Goal: Task Accomplishment & Management: Use online tool/utility

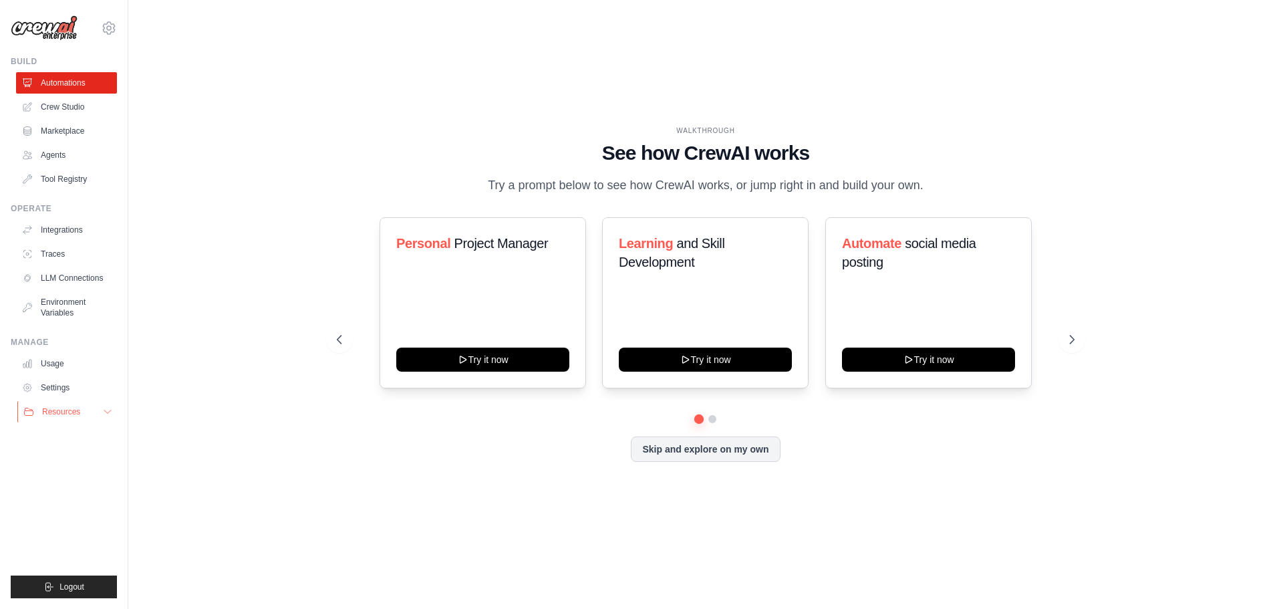
click at [106, 407] on icon at bounding box center [107, 411] width 11 height 11
drag, startPoint x: 224, startPoint y: 482, endPoint x: 185, endPoint y: 347, distance: 140.4
click at [224, 482] on div "WALKTHROUGH See how [PERSON_NAME] works Try a prompt below to see how [PERSON_N…" at bounding box center [706, 304] width 1112 height 582
click at [108, 29] on icon at bounding box center [109, 28] width 16 height 16
click at [75, 90] on link "Settings" at bounding box center [109, 90] width 118 height 24
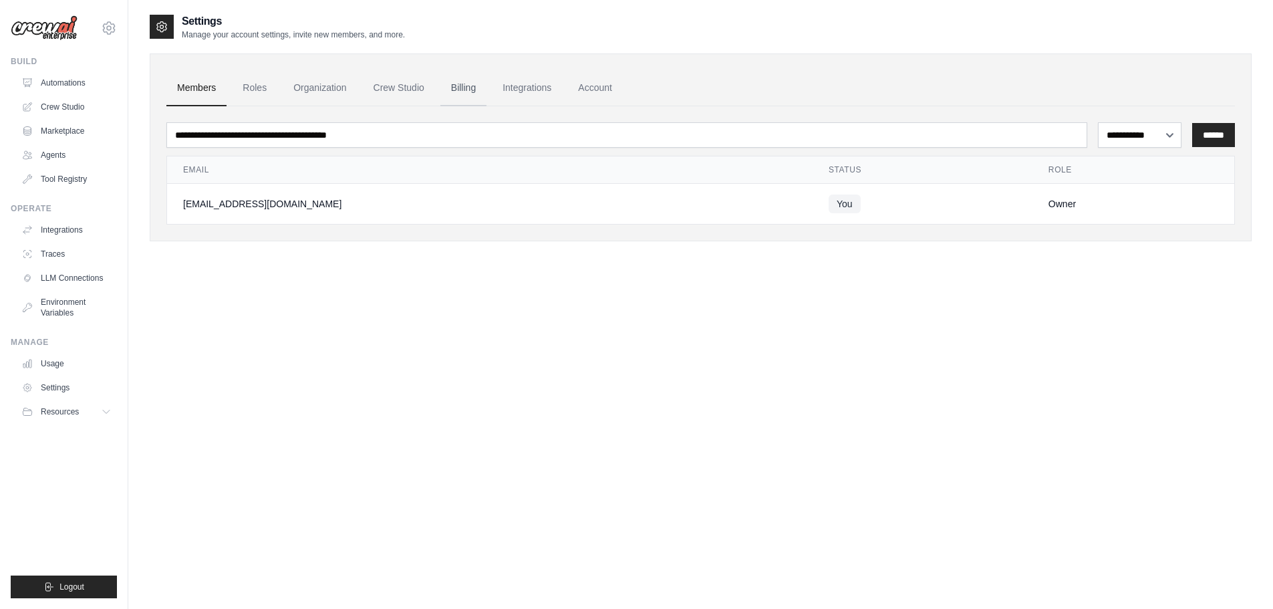
click at [479, 87] on link "Billing" at bounding box center [463, 88] width 46 height 36
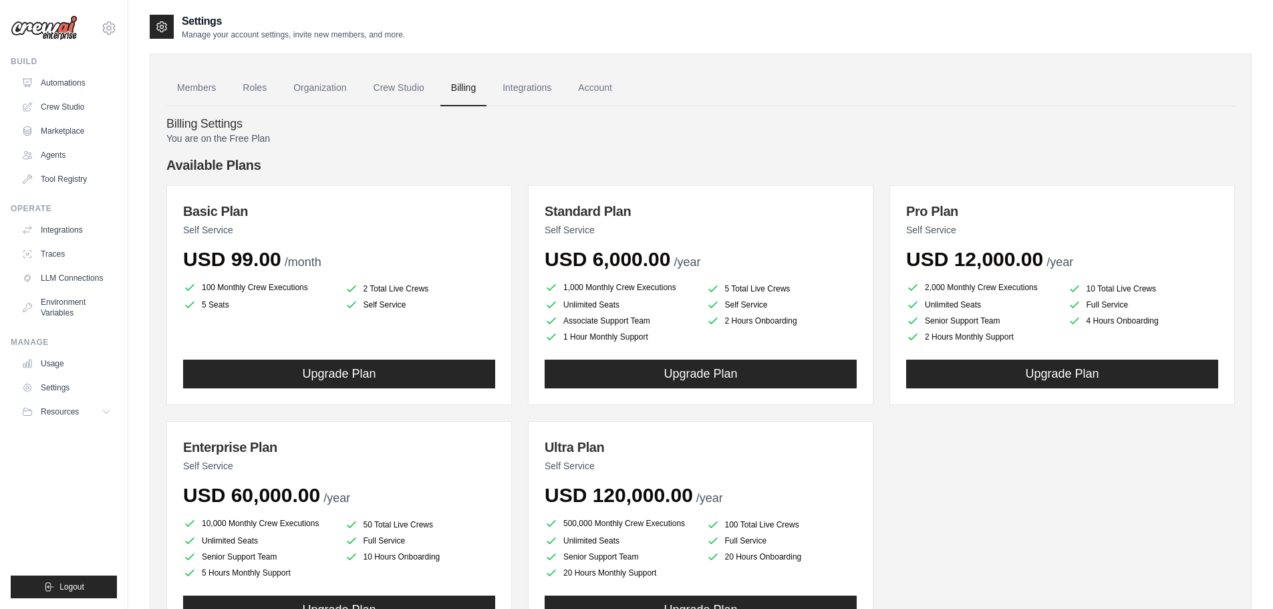
click at [333, 135] on p "You are on the Free Plan" at bounding box center [700, 138] width 1068 height 13
click at [402, 92] on link "Crew Studio" at bounding box center [399, 88] width 72 height 36
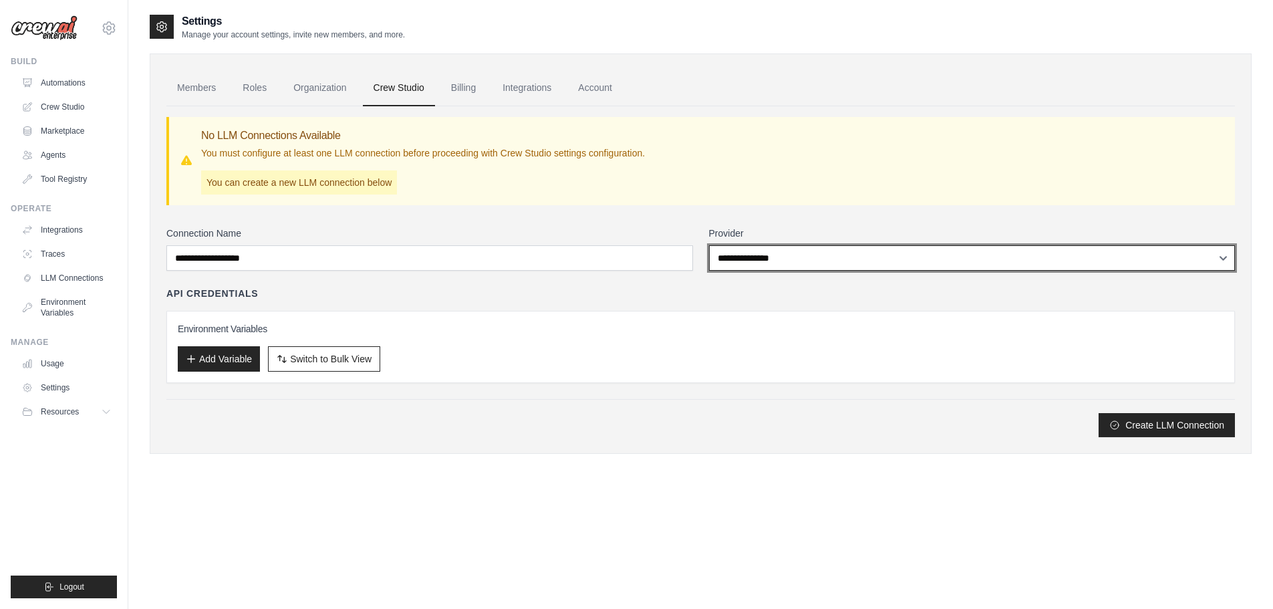
click at [903, 257] on select "**********" at bounding box center [972, 257] width 526 height 25
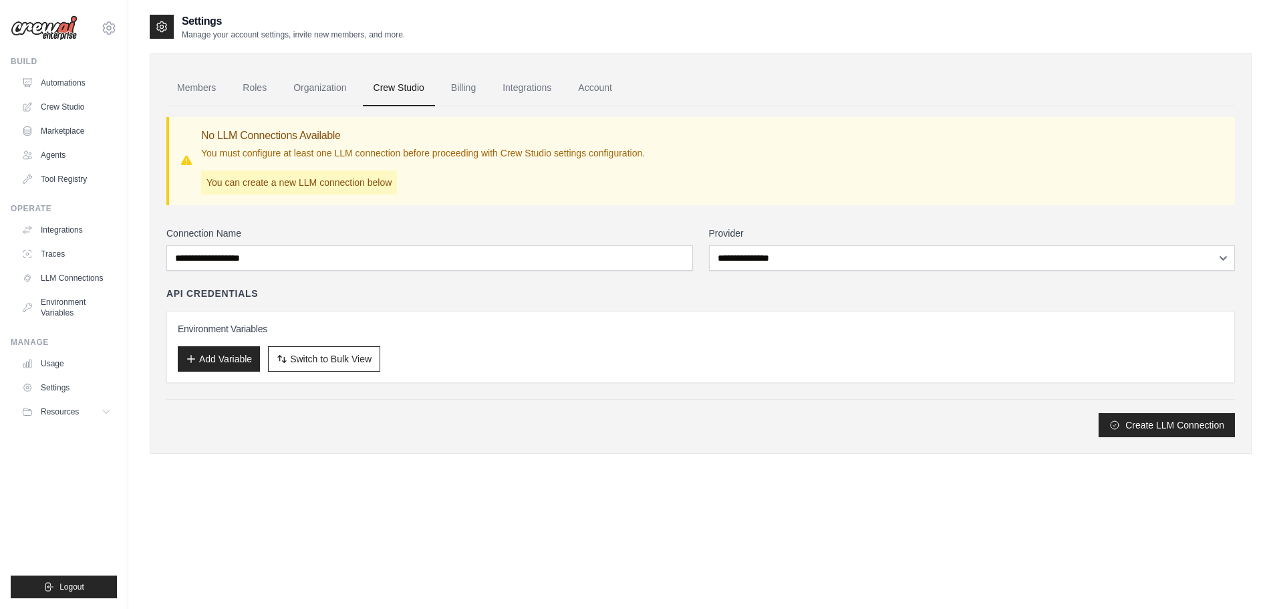
click at [597, 493] on div "Settings Manage your account settings, invite new members, and more. Members Ro…" at bounding box center [701, 317] width 1102 height 609
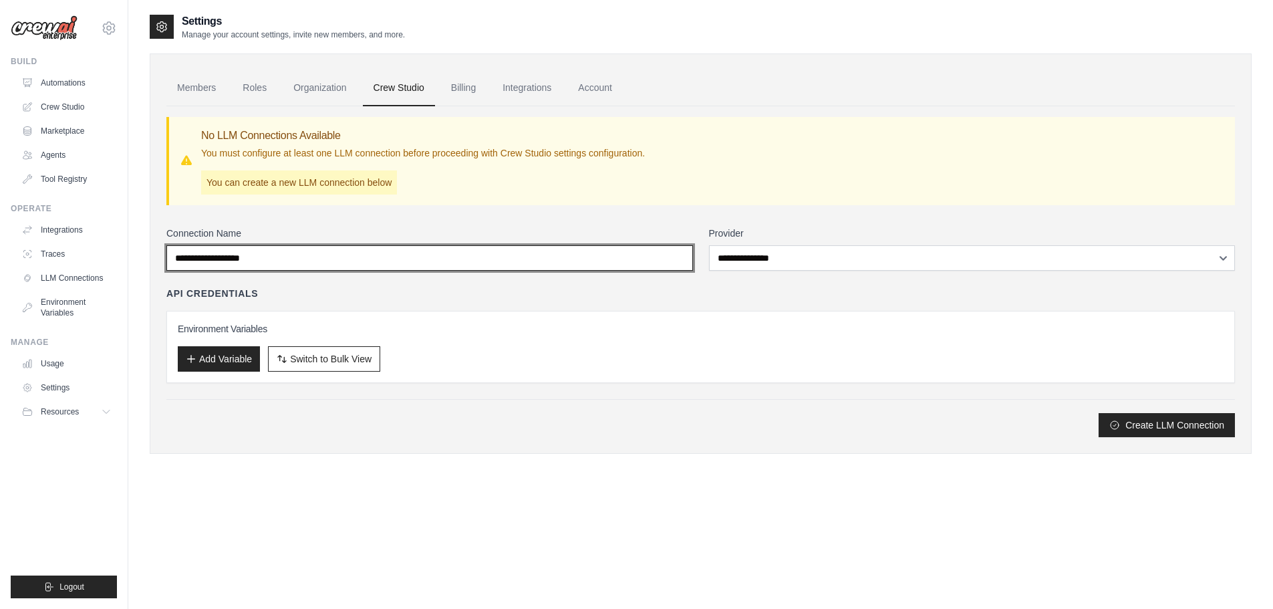
click at [535, 255] on input "Connection Name" at bounding box center [429, 257] width 526 height 25
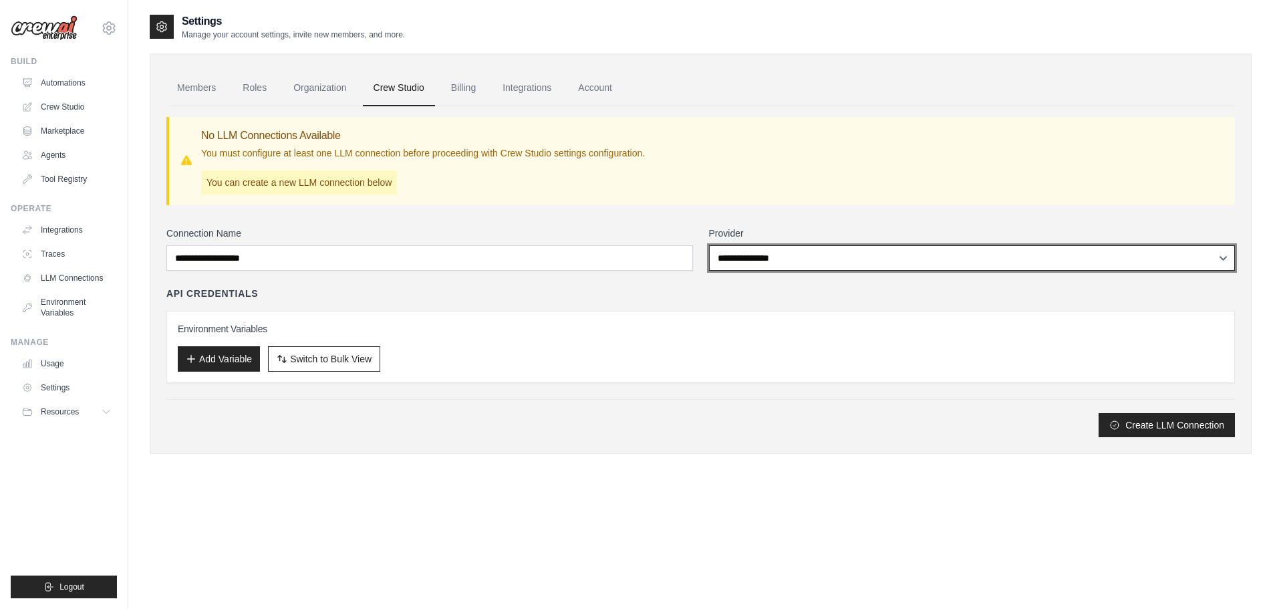
click at [776, 257] on select "**********" at bounding box center [972, 257] width 526 height 25
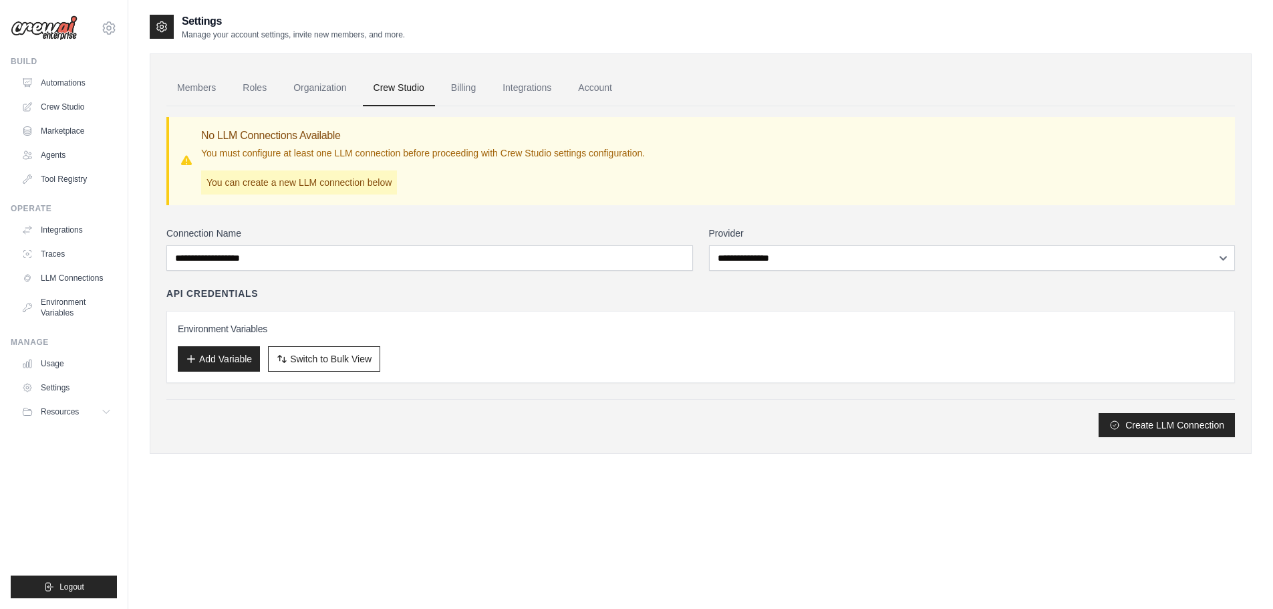
click at [753, 452] on div "**********" at bounding box center [701, 253] width 1102 height 400
click at [201, 83] on link "Members" at bounding box center [196, 88] width 60 height 36
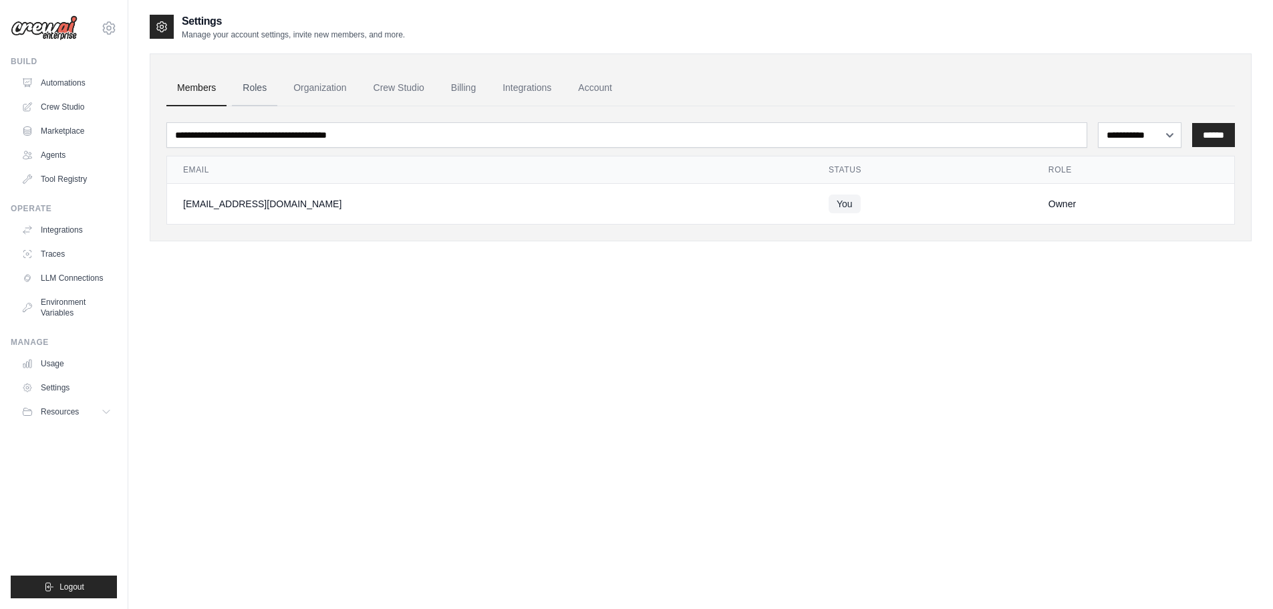
click at [259, 83] on link "Roles" at bounding box center [254, 88] width 45 height 36
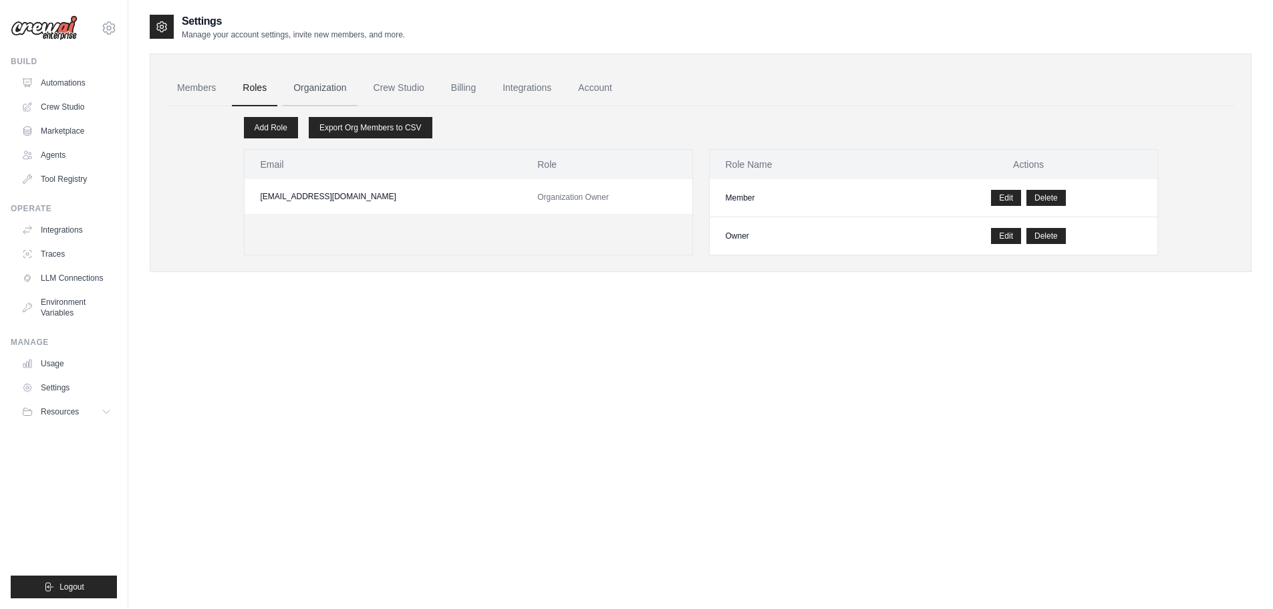
click at [341, 85] on link "Organization" at bounding box center [320, 88] width 74 height 36
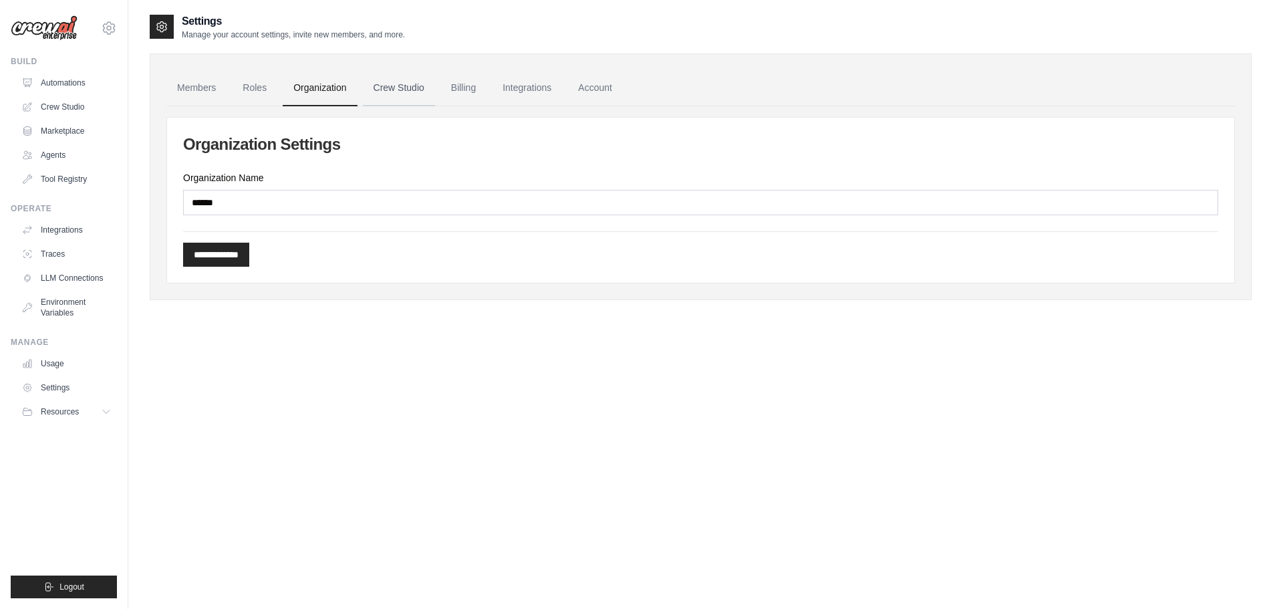
click at [413, 86] on link "Crew Studio" at bounding box center [399, 88] width 72 height 36
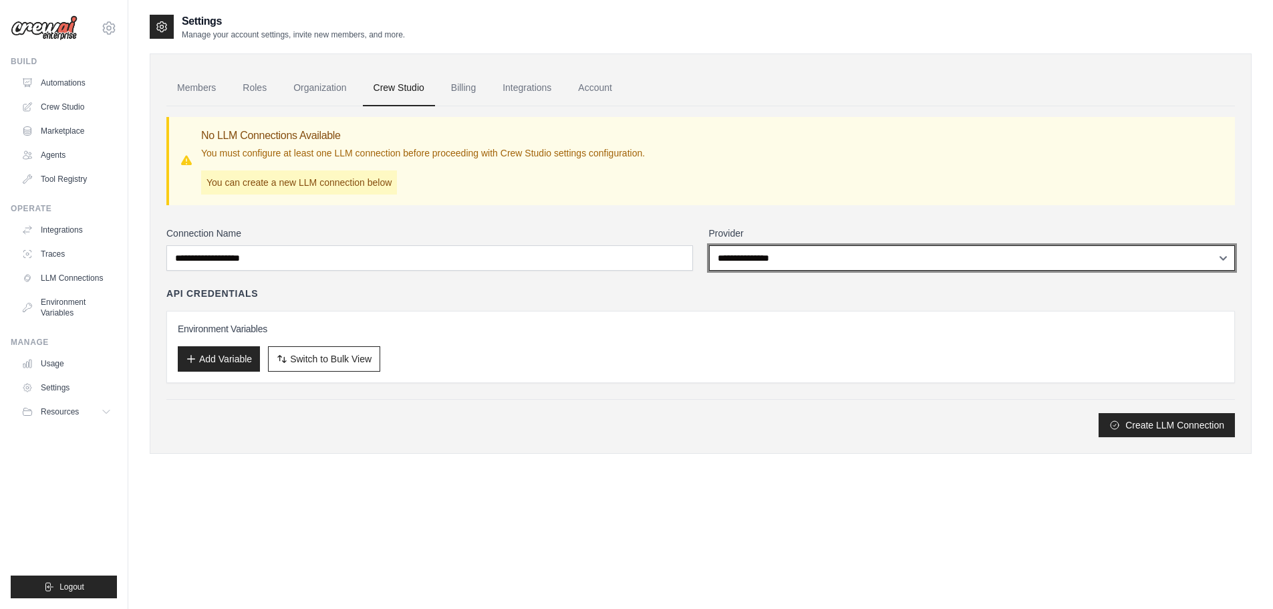
click at [816, 265] on select "**********" at bounding box center [972, 257] width 526 height 25
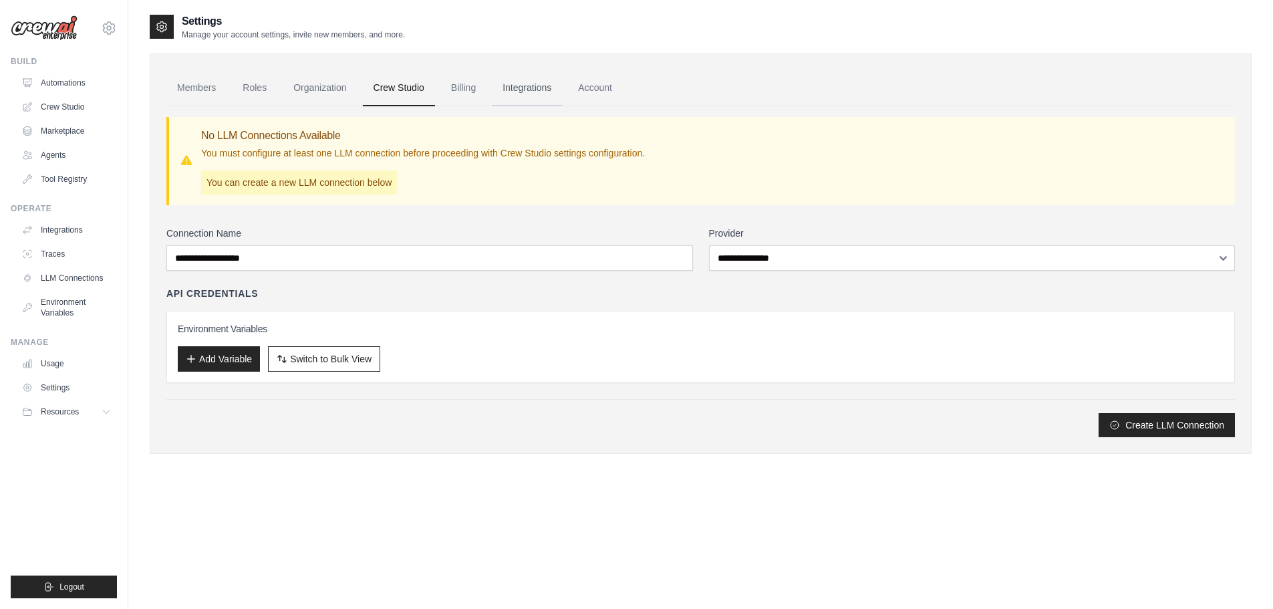
click at [545, 84] on link "Integrations" at bounding box center [527, 88] width 70 height 36
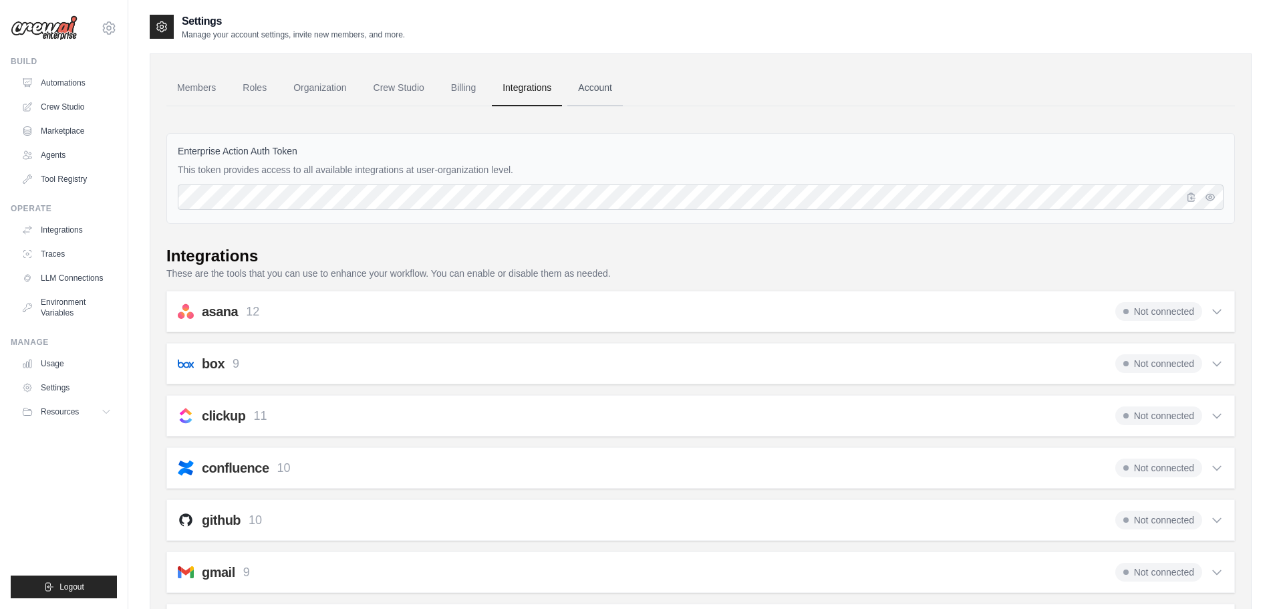
click at [612, 82] on link "Account" at bounding box center [594, 88] width 55 height 36
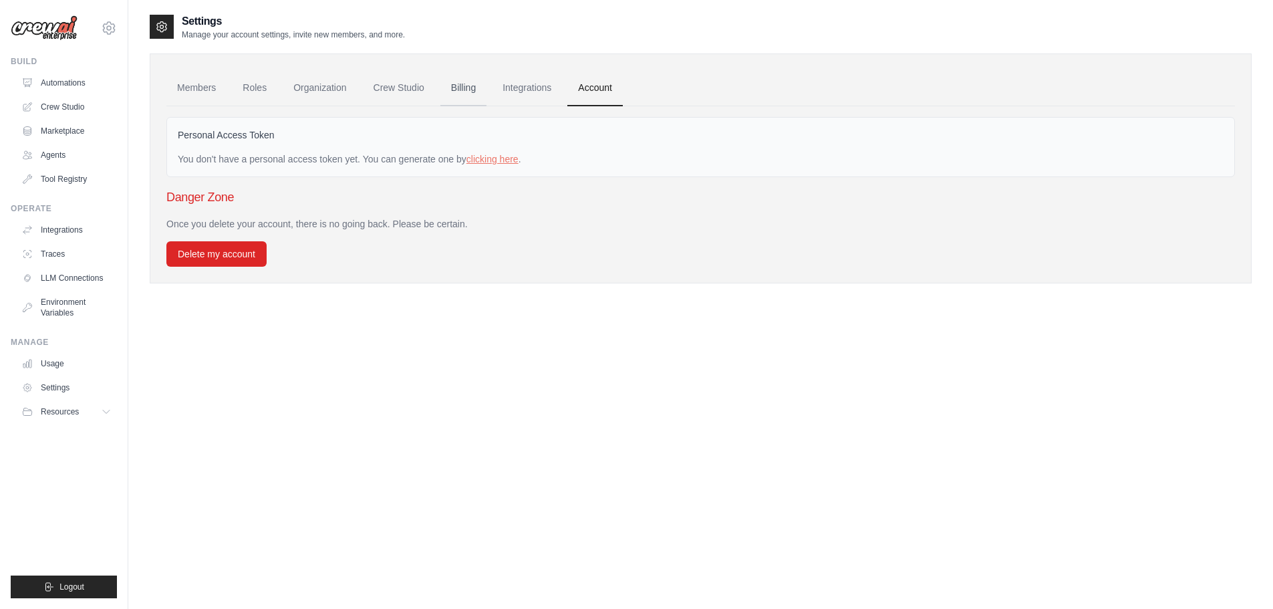
click at [473, 88] on link "Billing" at bounding box center [463, 88] width 46 height 36
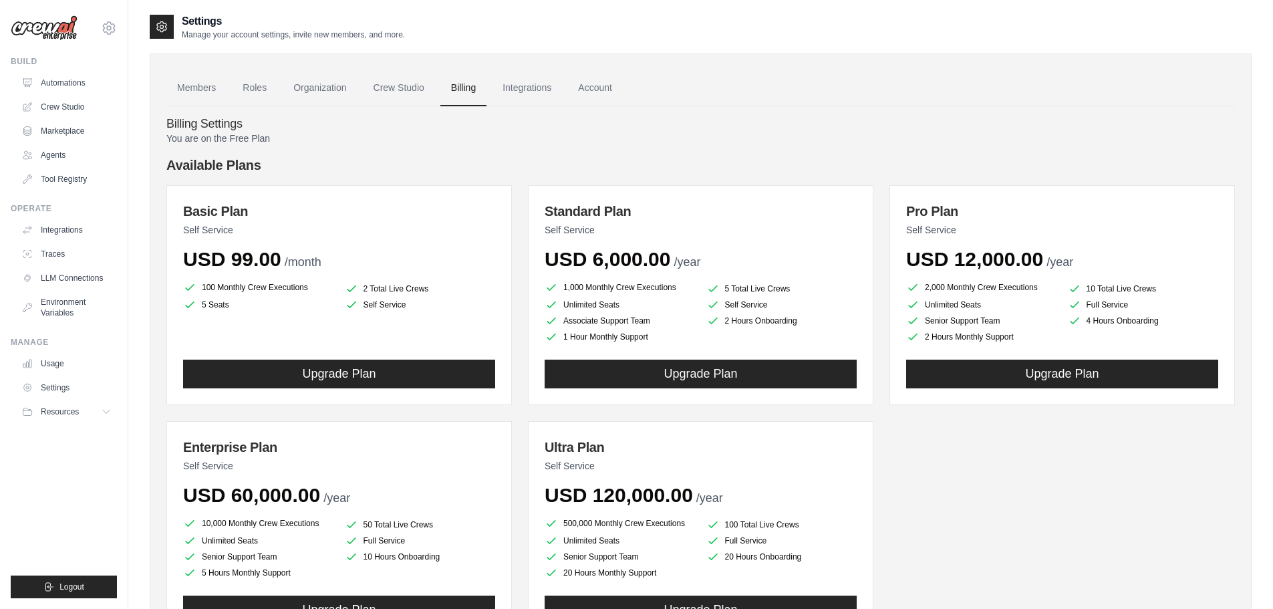
click at [184, 142] on p "You are on the Free Plan" at bounding box center [700, 138] width 1068 height 13
click at [63, 83] on link "Automations" at bounding box center [67, 82] width 101 height 21
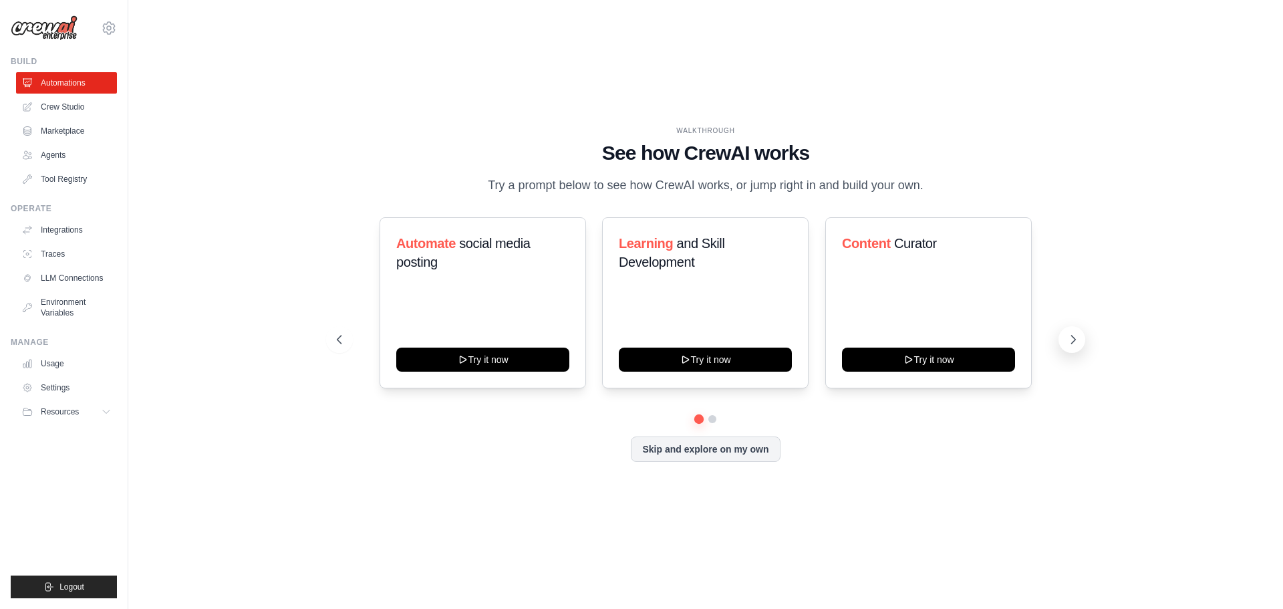
click at [1072, 346] on icon at bounding box center [1072, 339] width 13 height 13
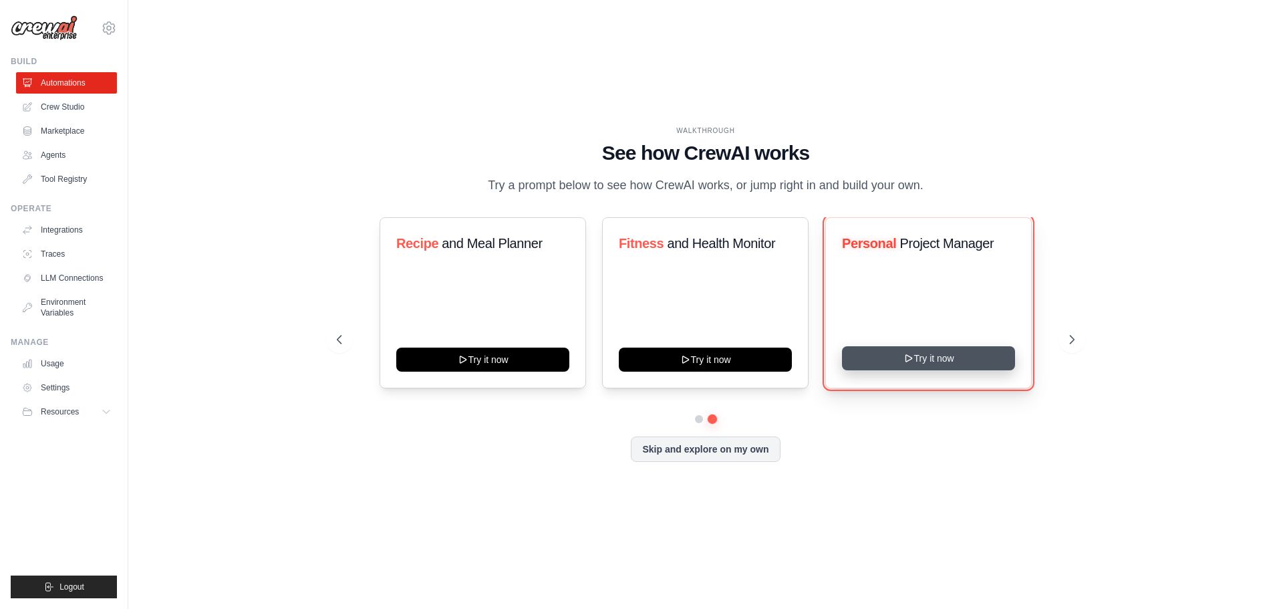
click at [929, 367] on button "Try it now" at bounding box center [928, 358] width 173 height 24
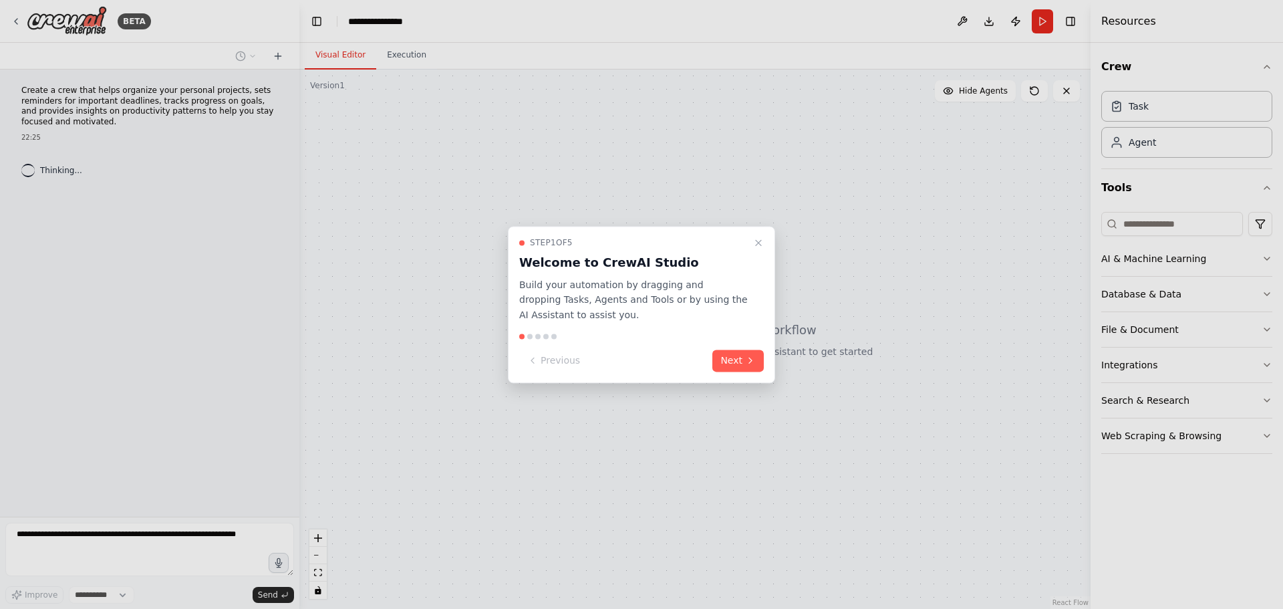
select select "****"
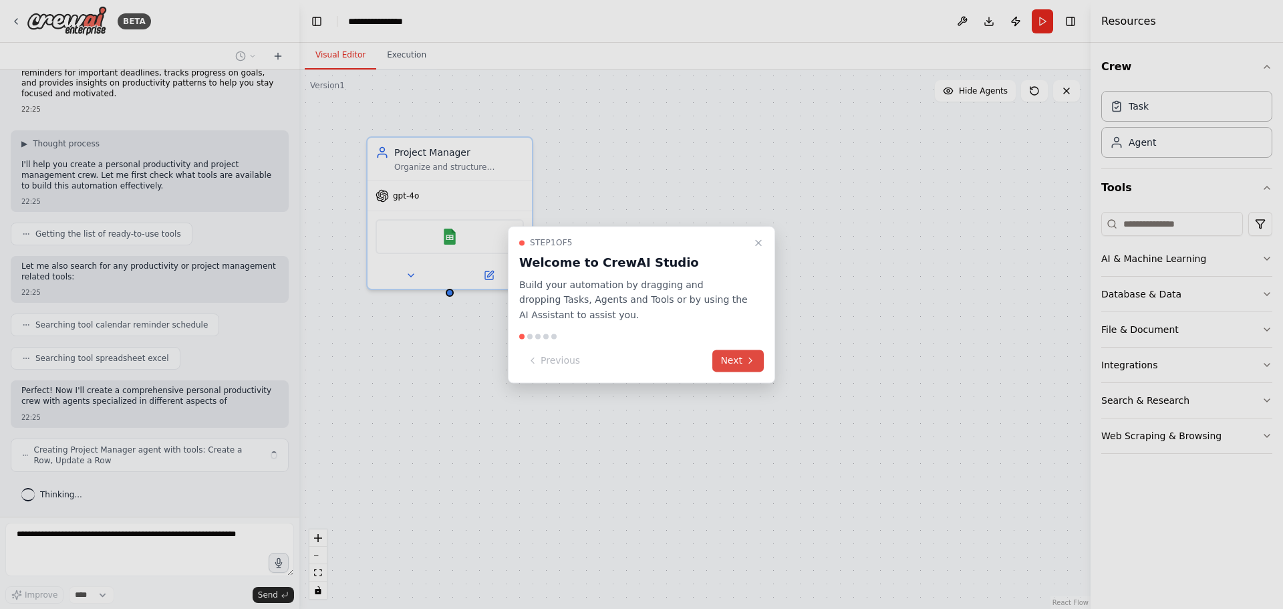
scroll to position [38, 0]
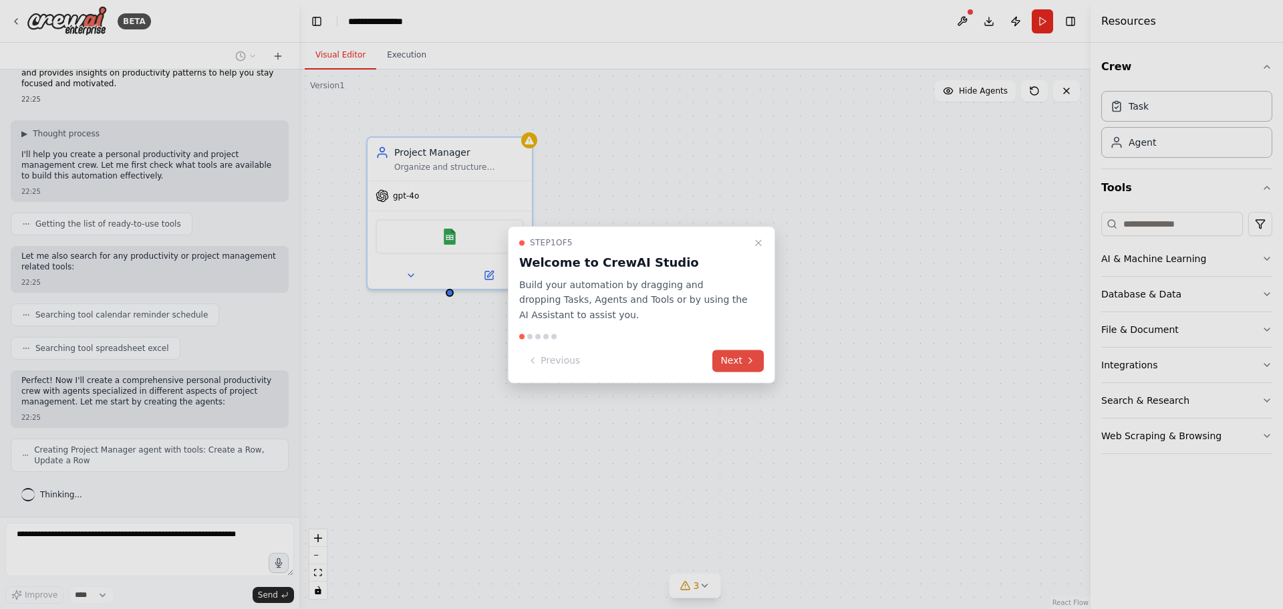
click at [743, 362] on button "Next" at bounding box center [737, 360] width 51 height 22
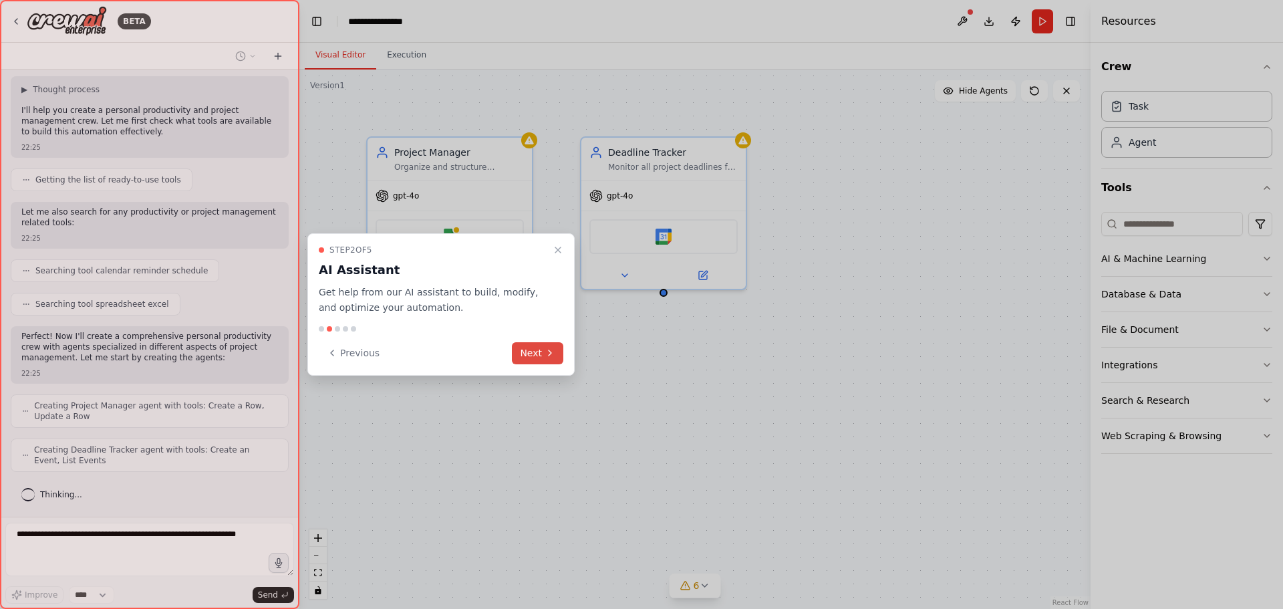
scroll to position [126, 0]
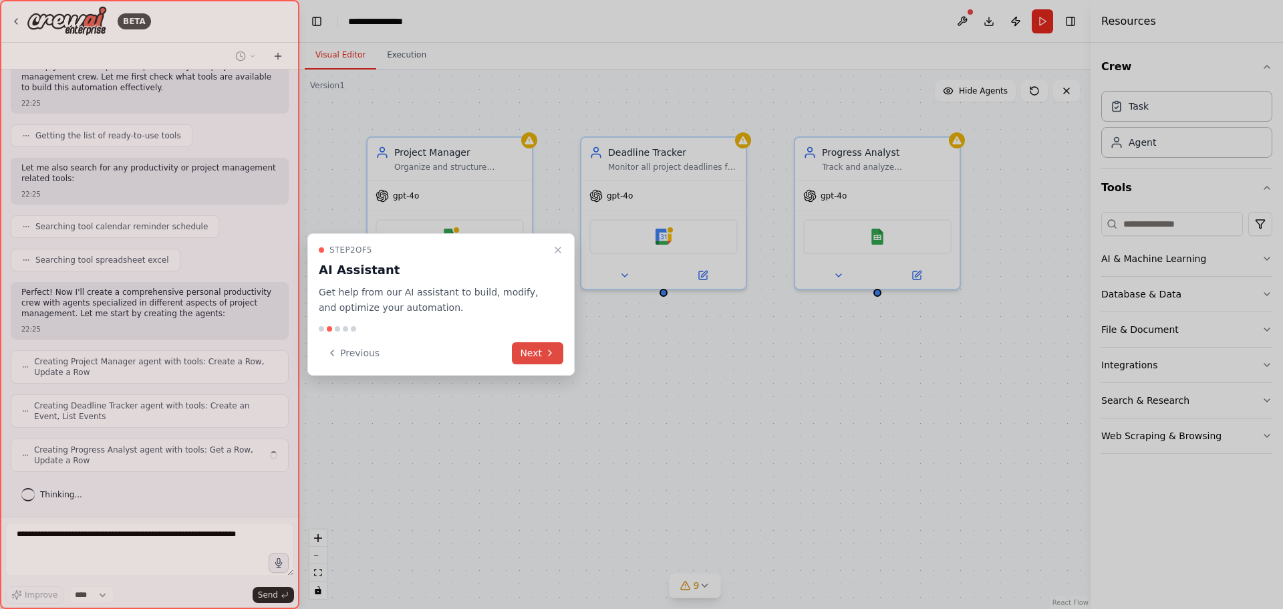
click at [540, 354] on button "Next" at bounding box center [537, 353] width 51 height 22
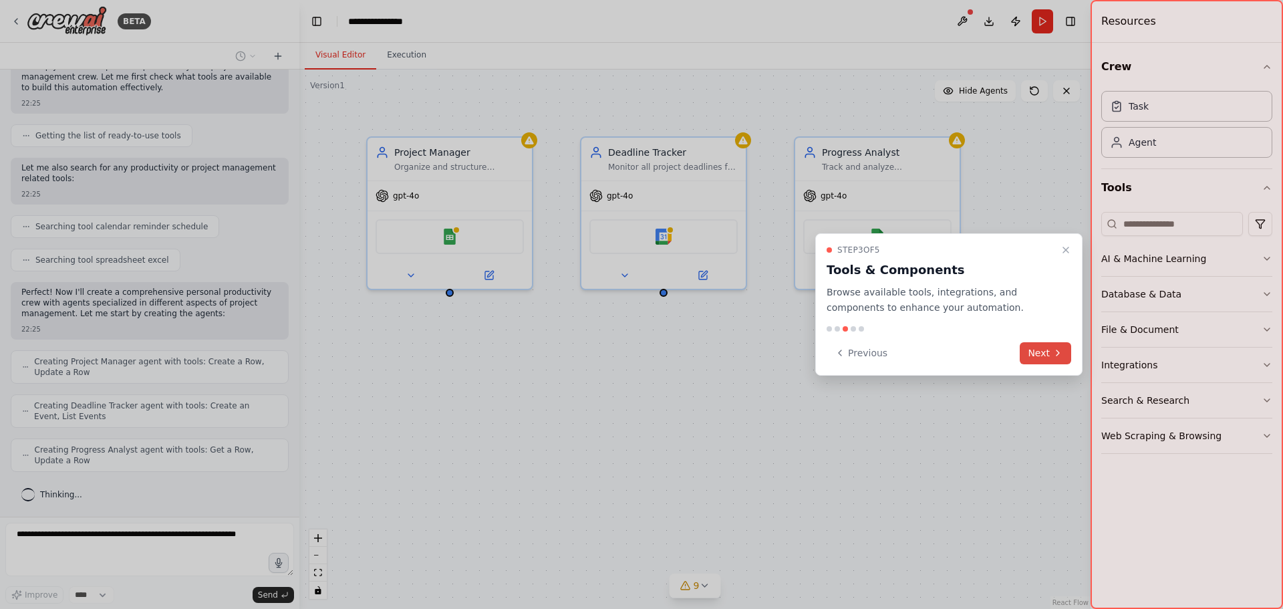
click at [1045, 351] on button "Next" at bounding box center [1044, 353] width 51 height 22
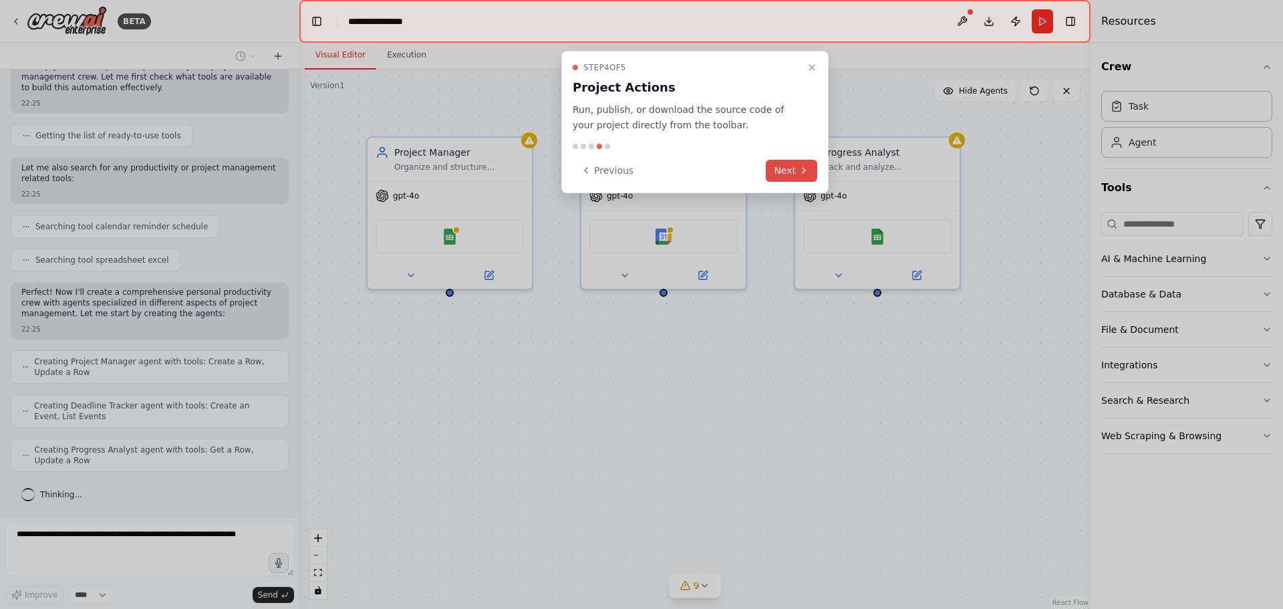
click at [794, 166] on button "Next" at bounding box center [791, 171] width 51 height 22
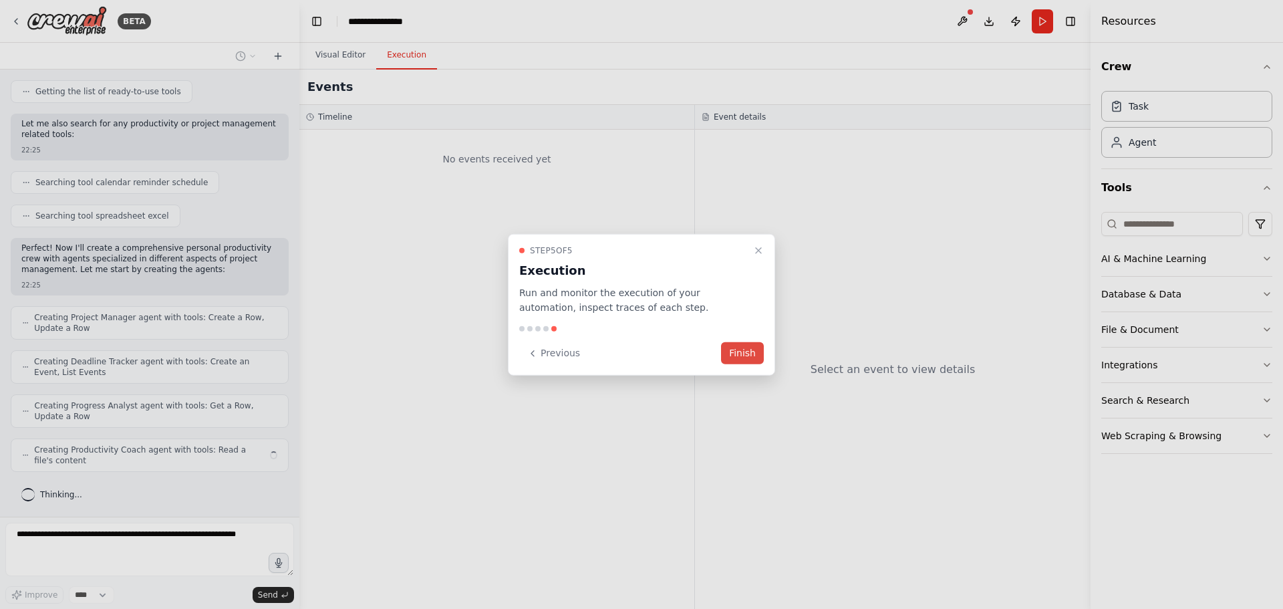
scroll to position [160, 0]
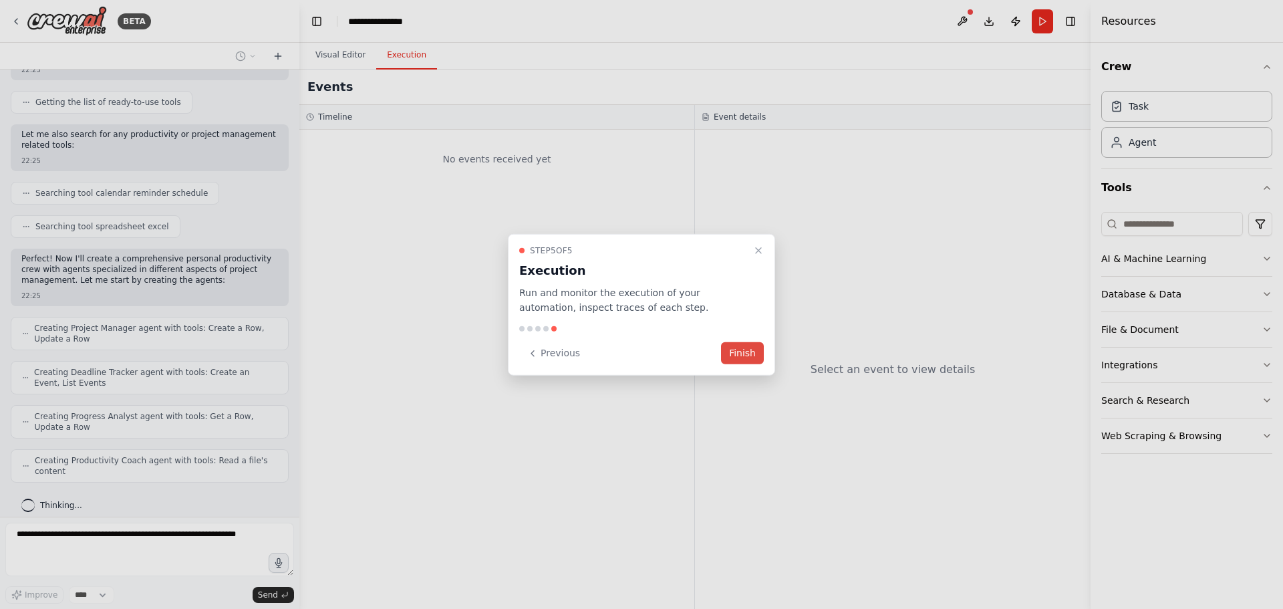
click at [742, 353] on button "Finish" at bounding box center [742, 353] width 43 height 22
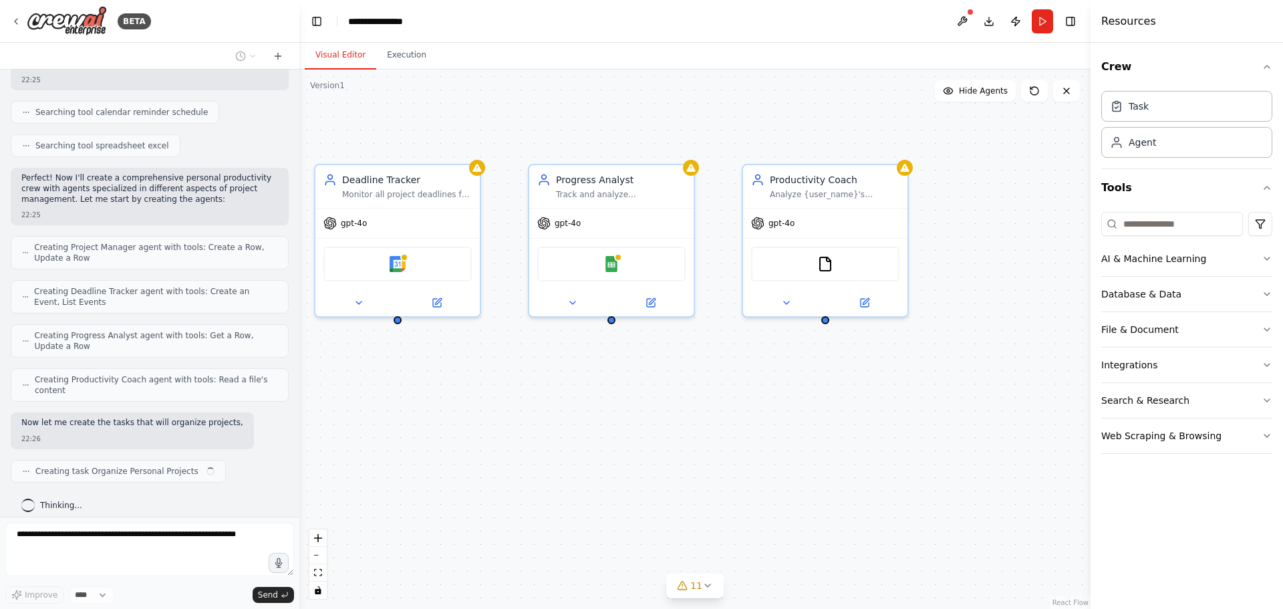
scroll to position [250, 0]
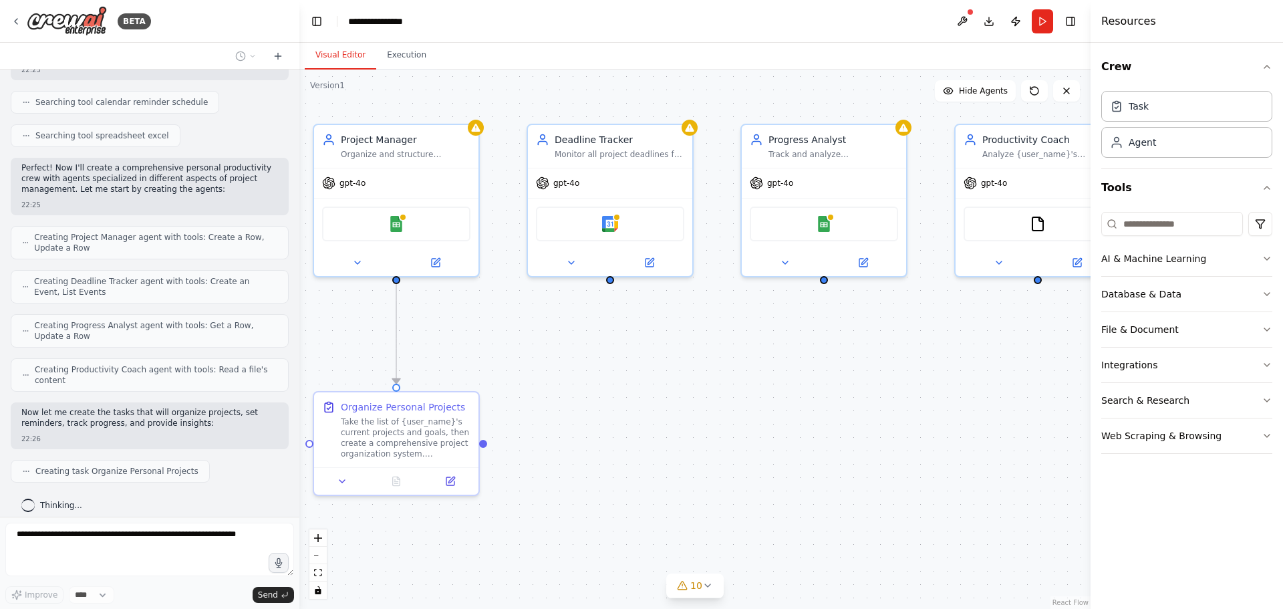
drag, startPoint x: 1013, startPoint y: 369, endPoint x: 959, endPoint y: 357, distance: 54.9
click at [959, 357] on div ".deletable-edge-delete-btn { width: 20px; height: 20px; border: 0px solid #ffff…" at bounding box center [694, 338] width 791 height 539
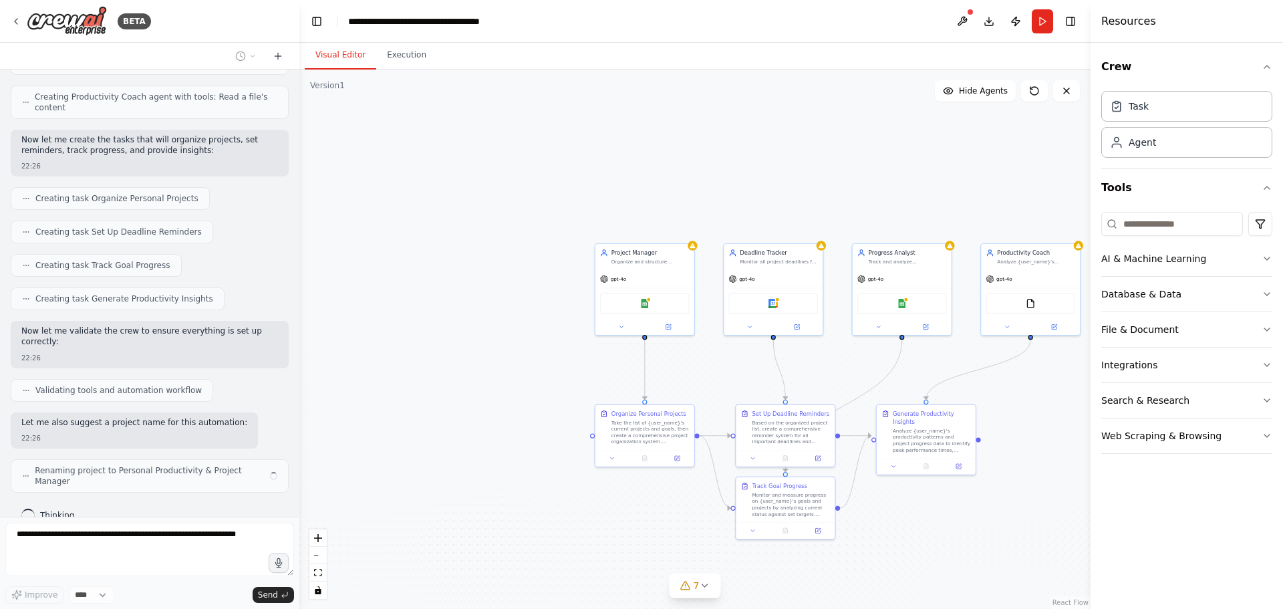
scroll to position [512, 0]
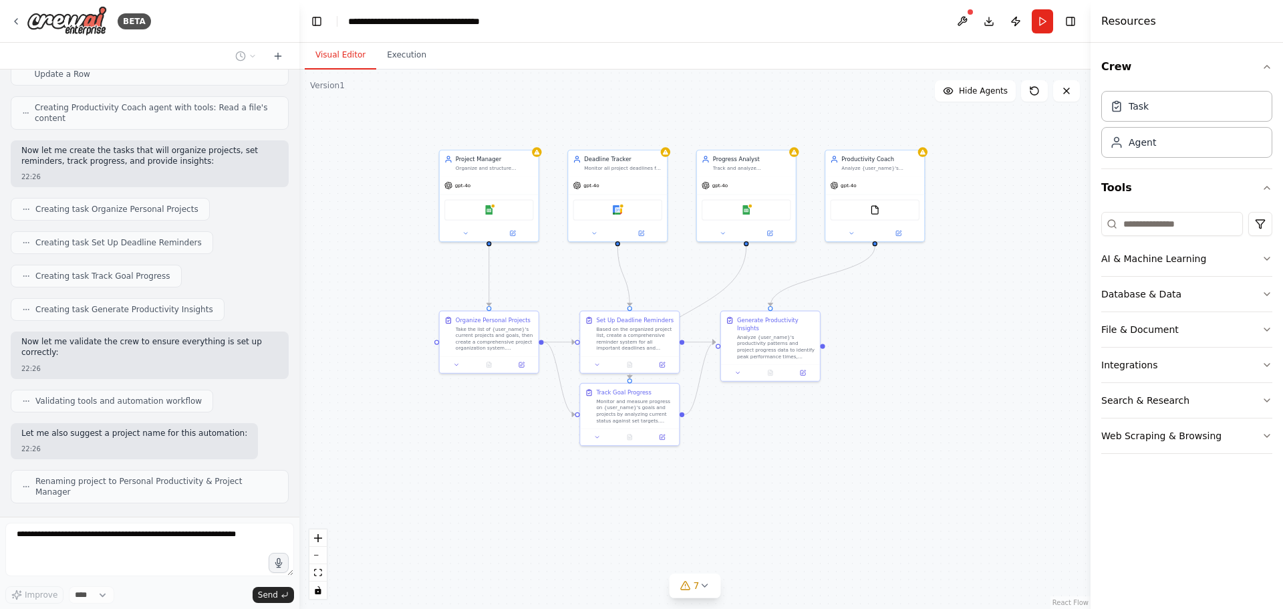
drag, startPoint x: 1011, startPoint y: 536, endPoint x: 863, endPoint y: 447, distance: 172.9
click at [863, 447] on div ".deletable-edge-delete-btn { width: 20px; height: 20px; border: 0px solid #ffff…" at bounding box center [694, 338] width 791 height 539
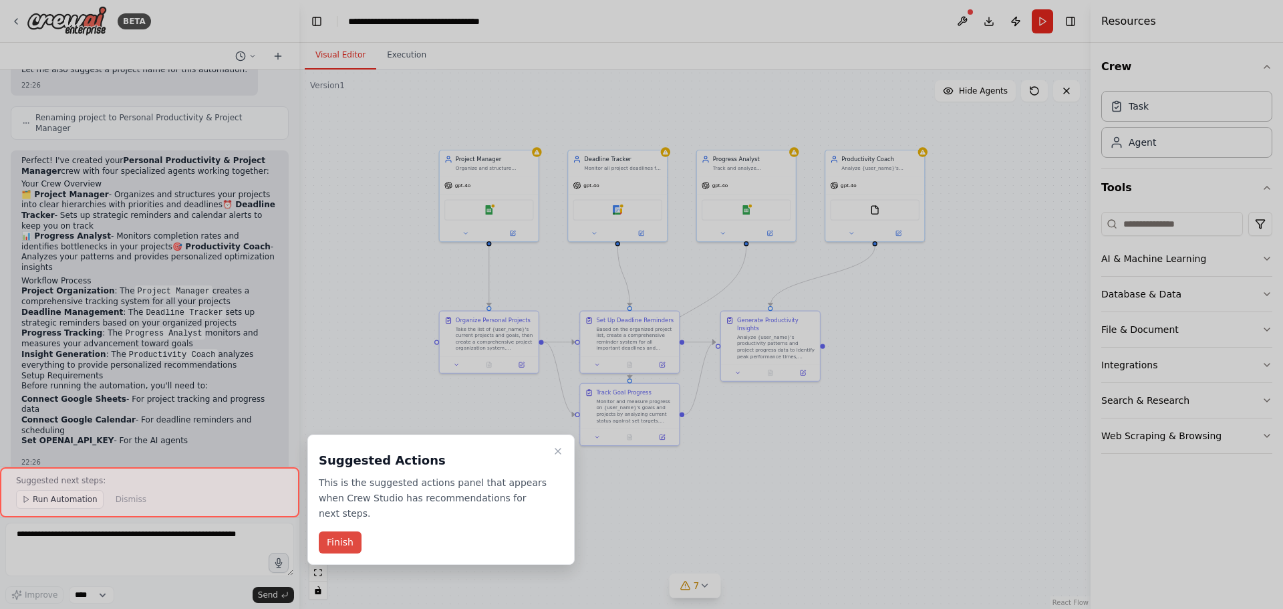
click at [339, 531] on button "Finish" at bounding box center [340, 542] width 43 height 22
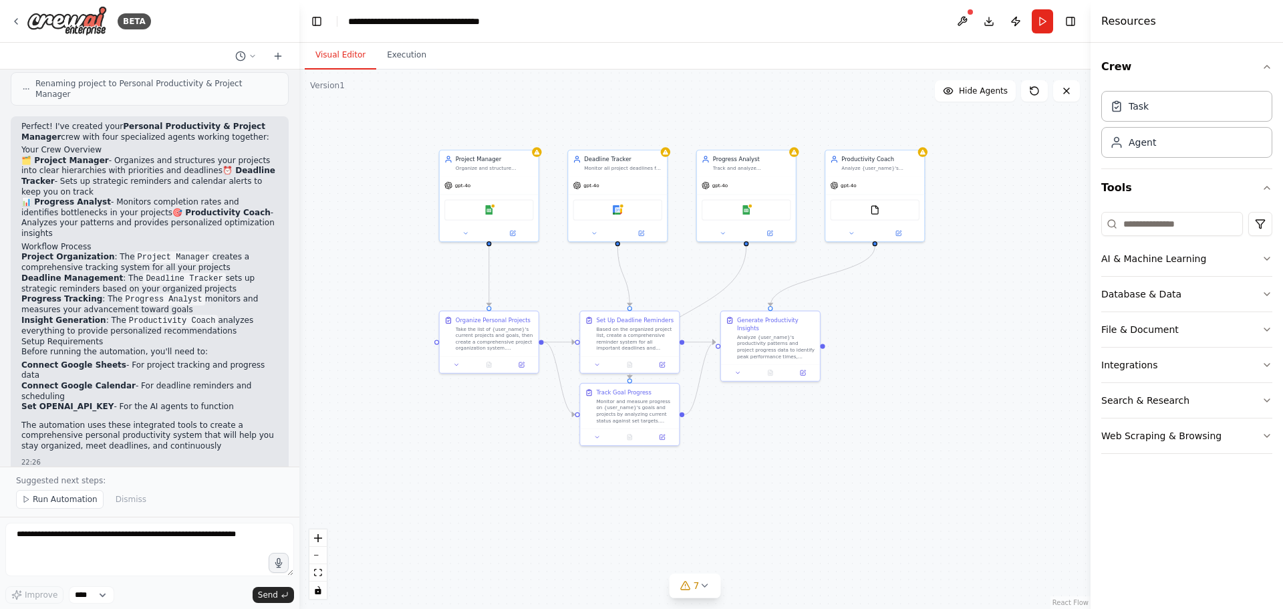
scroll to position [920, 0]
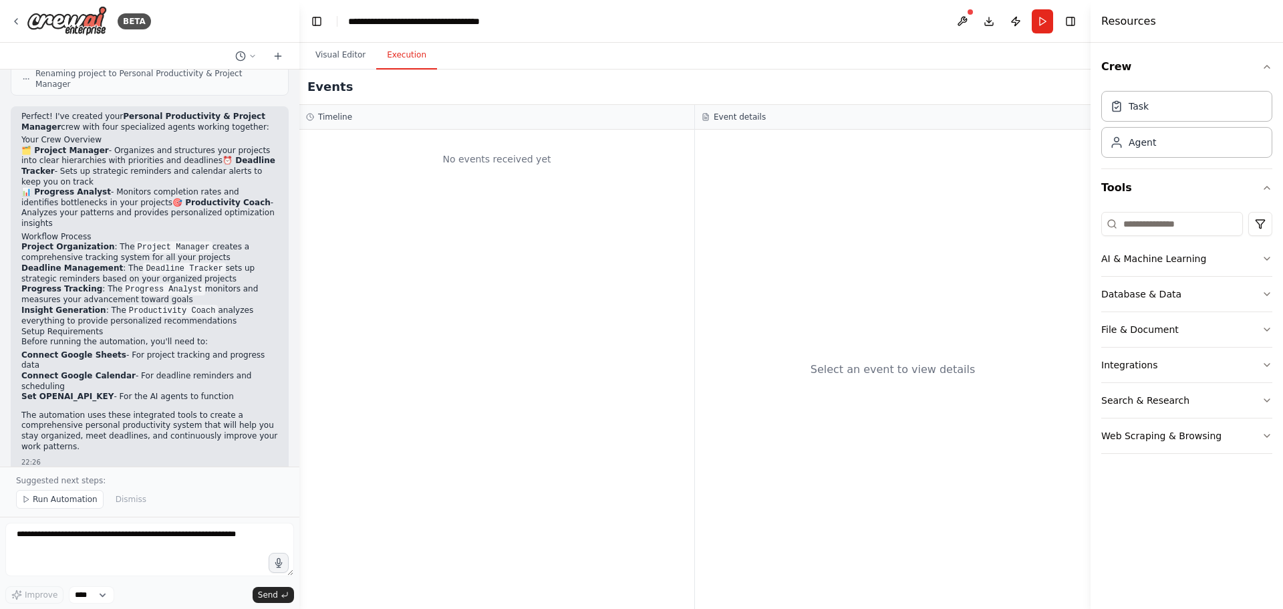
click at [405, 59] on button "Execution" at bounding box center [406, 55] width 61 height 28
click at [335, 55] on button "Visual Editor" at bounding box center [340, 55] width 71 height 28
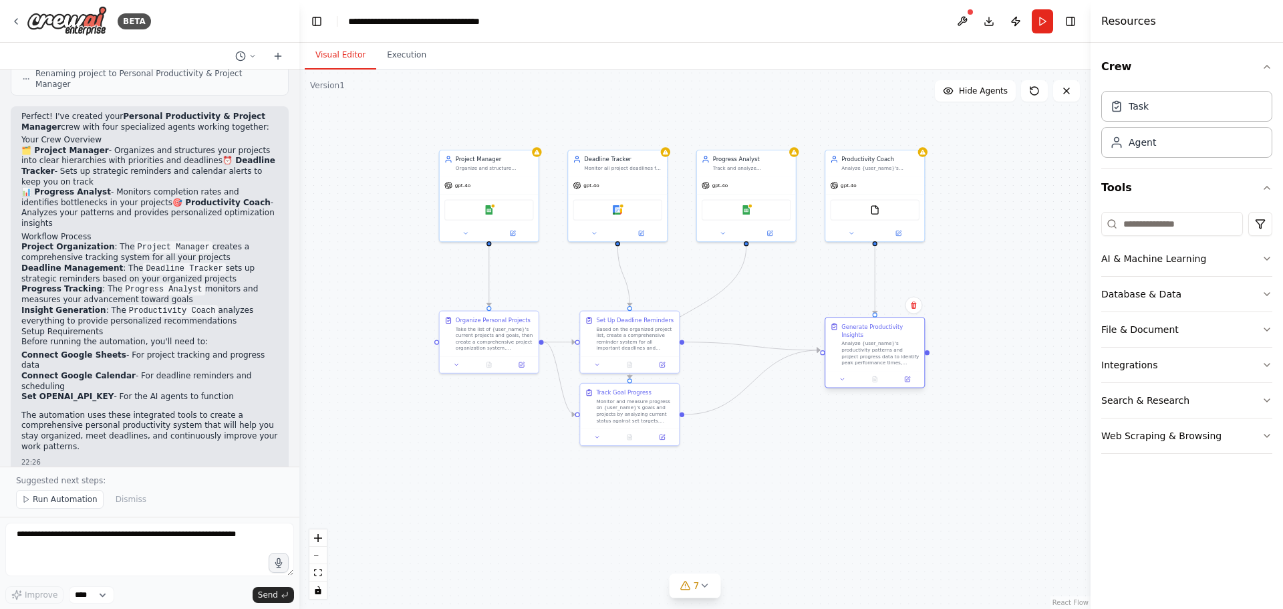
drag, startPoint x: 770, startPoint y: 334, endPoint x: 874, endPoint y: 345, distance: 104.8
click at [874, 345] on div "Analyze {user_name}'s productivity patterns and project progress data to identi…" at bounding box center [880, 352] width 78 height 25
drag, startPoint x: 629, startPoint y: 339, endPoint x: 689, endPoint y: 334, distance: 60.3
click at [689, 334] on div "Based on the organized project list, create a comprehensive reminder system for…" at bounding box center [696, 328] width 78 height 25
drag, startPoint x: 613, startPoint y: 419, endPoint x: 769, endPoint y: 472, distance: 164.3
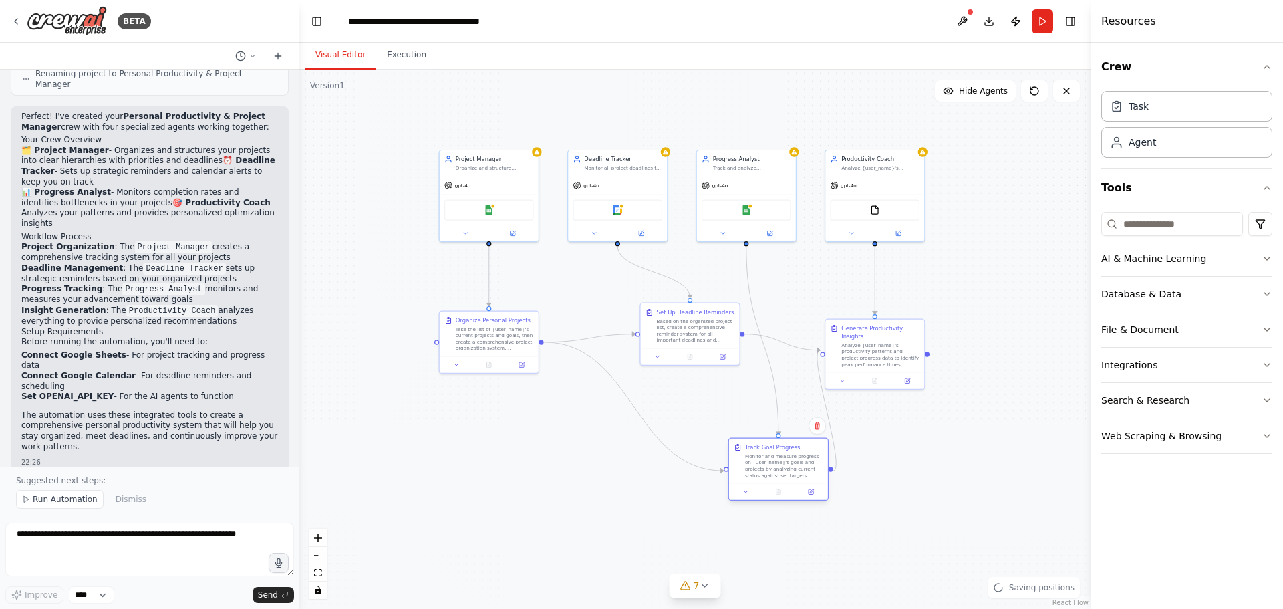
click at [769, 472] on div "Monitor and measure progress on {user_name}'s goals and projects by analyzing c…" at bounding box center [784, 464] width 78 height 25
drag, startPoint x: 675, startPoint y: 336, endPoint x: 643, endPoint y: 326, distance: 33.0
click at [643, 326] on div "Based on the organized project list, create a comprehensive reminder system for…" at bounding box center [647, 320] width 78 height 25
drag, startPoint x: 767, startPoint y: 470, endPoint x: 733, endPoint y: 462, distance: 35.0
click at [733, 462] on div "Monitor and measure progress on {user_name}'s goals and projects by analyzing c…" at bounding box center [752, 456] width 78 height 25
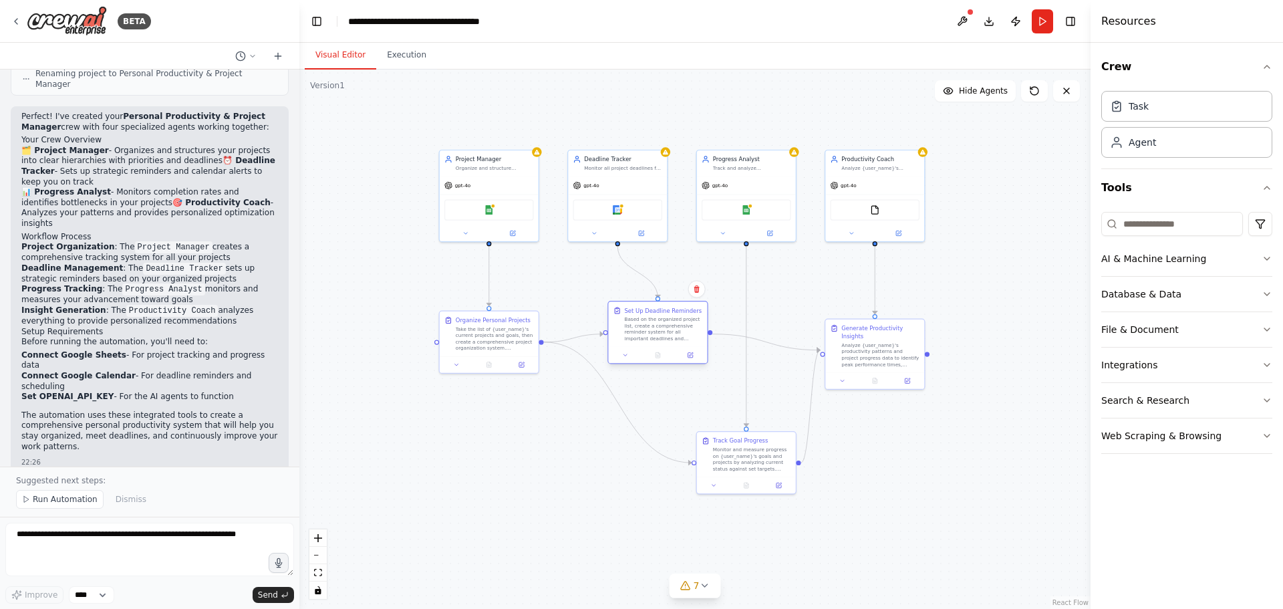
drag, startPoint x: 648, startPoint y: 329, endPoint x: 666, endPoint y: 340, distance: 21.3
click at [666, 340] on div "Based on the organized project list, create a comprehensive reminder system for…" at bounding box center [663, 328] width 78 height 25
drag, startPoint x: 478, startPoint y: 343, endPoint x: 466, endPoint y: 442, distance: 99.5
click at [466, 442] on div "Take the list of {user_name}'s current projects and goals, then create a compre…" at bounding box center [487, 432] width 78 height 25
drag, startPoint x: 747, startPoint y: 456, endPoint x: 715, endPoint y: 454, distance: 31.5
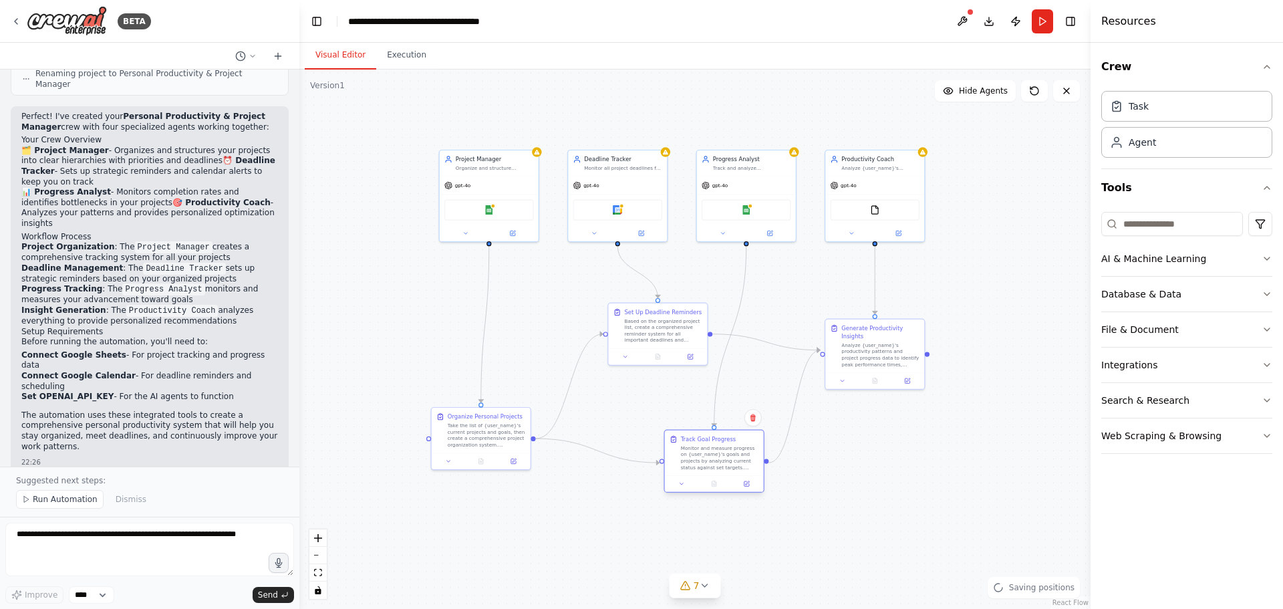
click at [715, 454] on div "Monitor and measure progress on {user_name}'s goals and projects by analyzing c…" at bounding box center [720, 456] width 78 height 25
drag, startPoint x: 874, startPoint y: 357, endPoint x: 869, endPoint y: 394, distance: 37.7
click at [869, 394] on div "Generate Productivity Insights Analyze {user_name}'s productivity patterns and …" at bounding box center [866, 384] width 100 height 71
drag, startPoint x: 489, startPoint y: 435, endPoint x: 505, endPoint y: 400, distance: 38.3
click at [505, 400] on div "Take the list of {user_name}'s current projects and goals, then create a compre…" at bounding box center [503, 400] width 78 height 25
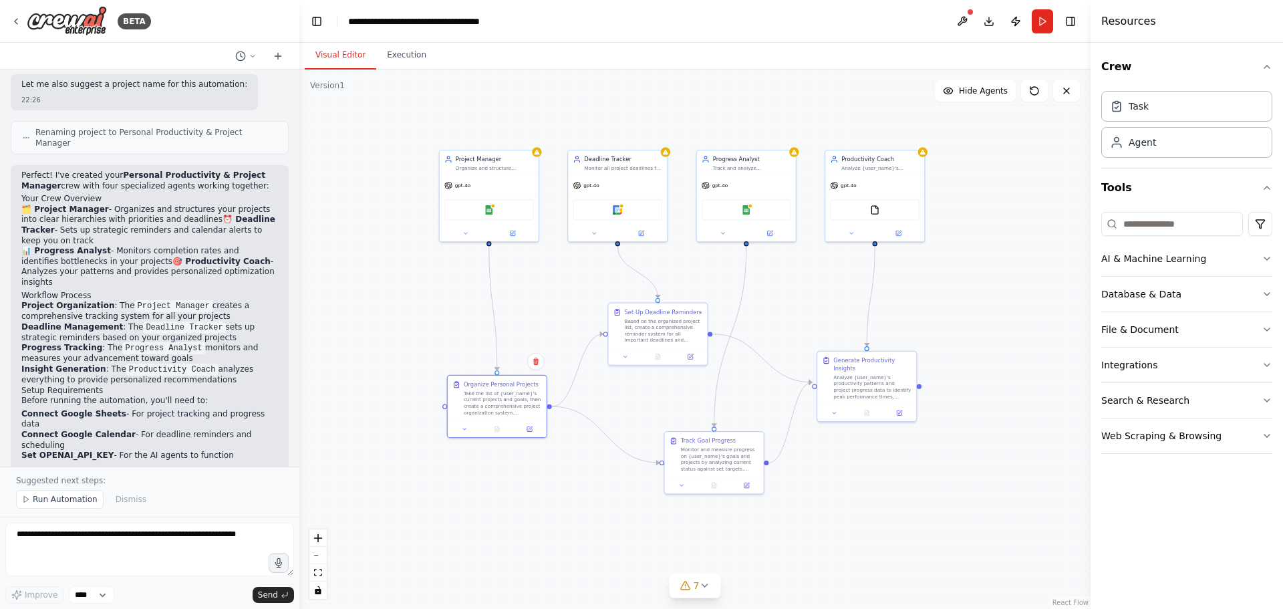
scroll to position [831, 0]
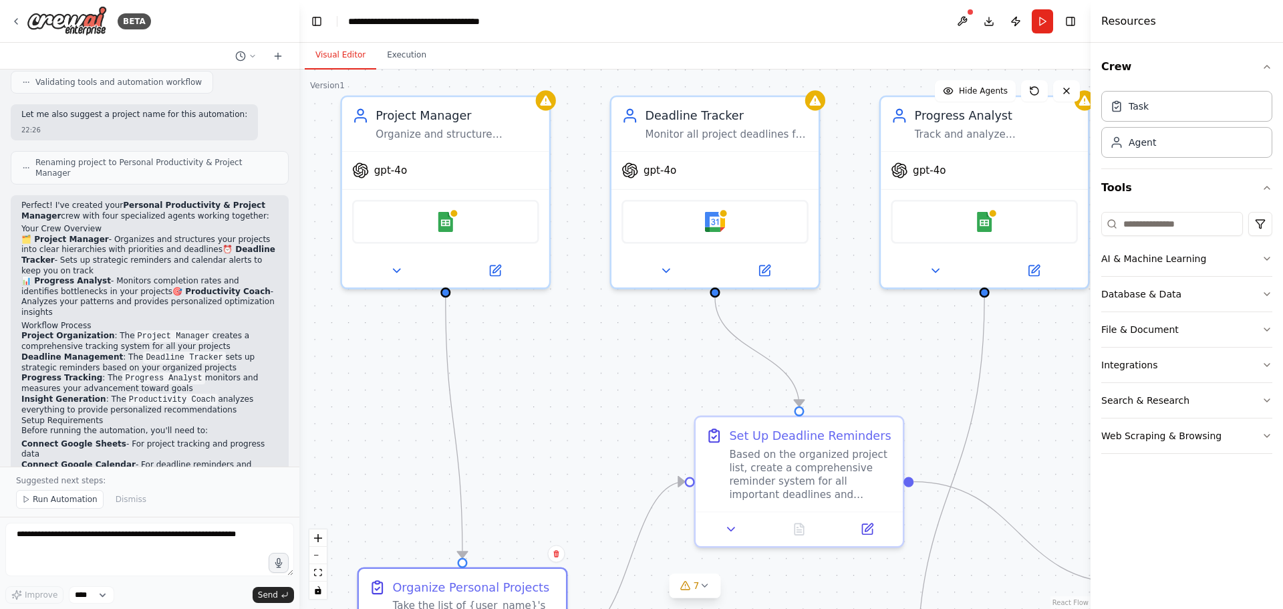
drag, startPoint x: 482, startPoint y: 252, endPoint x: 514, endPoint y: 335, distance: 89.7
click at [514, 335] on div ".deletable-edge-delete-btn { width: 20px; height: 20px; border: 0px solid #ffff…" at bounding box center [694, 338] width 791 height 539
click at [398, 267] on icon at bounding box center [396, 266] width 7 height 3
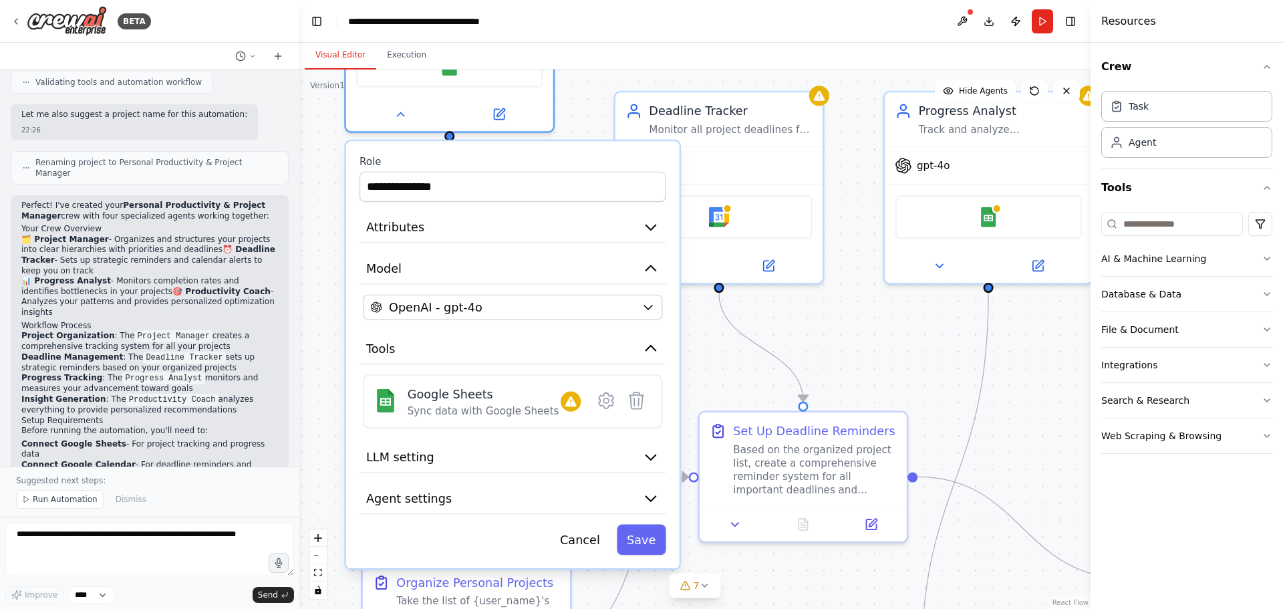
drag, startPoint x: 671, startPoint y: 520, endPoint x: 668, endPoint y: 376, distance: 144.3
click at [668, 376] on div "**********" at bounding box center [512, 354] width 333 height 427
click at [648, 307] on icon "button" at bounding box center [648, 307] width 8 height 4
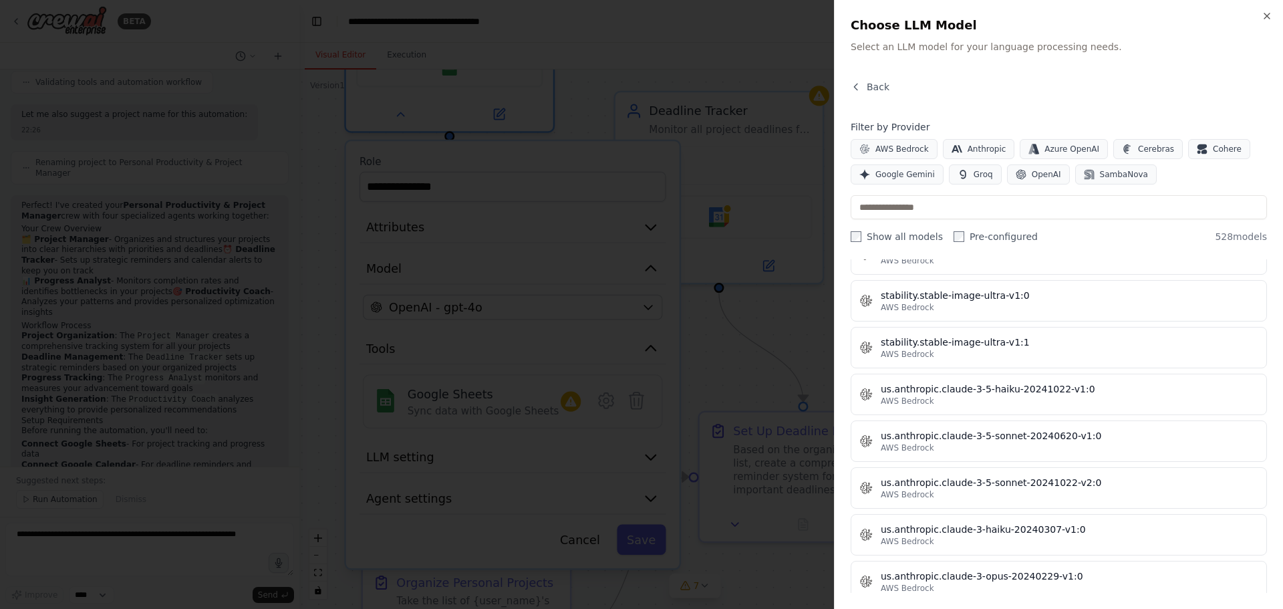
scroll to position [0, 0]
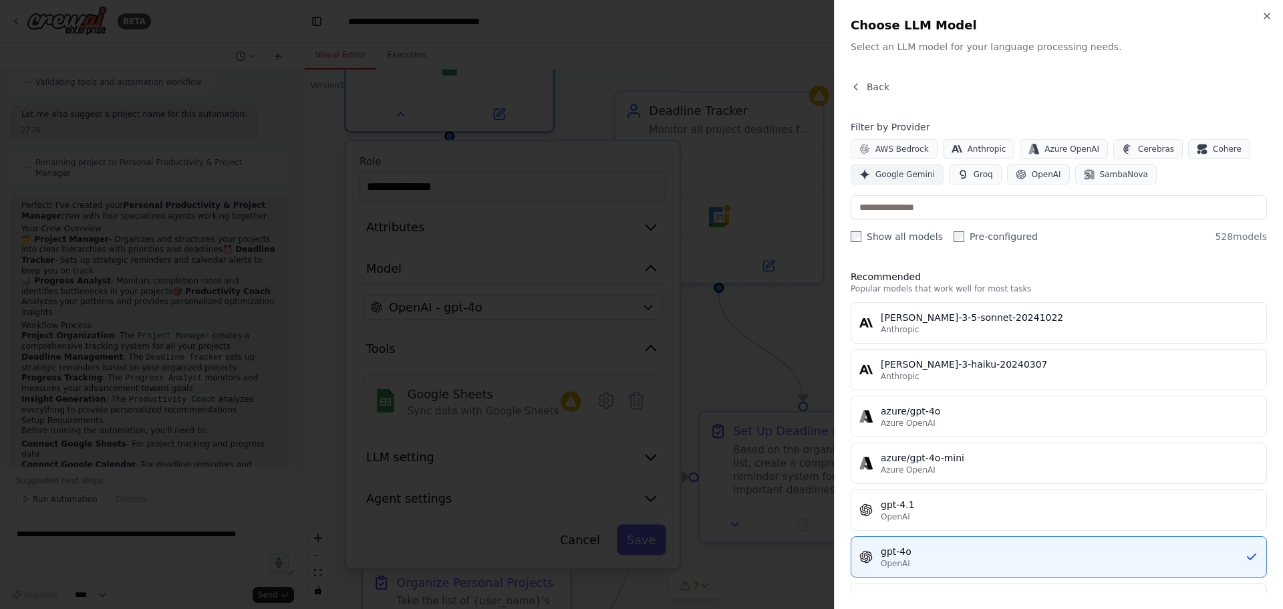
click at [907, 175] on span "Google Gemini" at bounding box center [904, 174] width 59 height 11
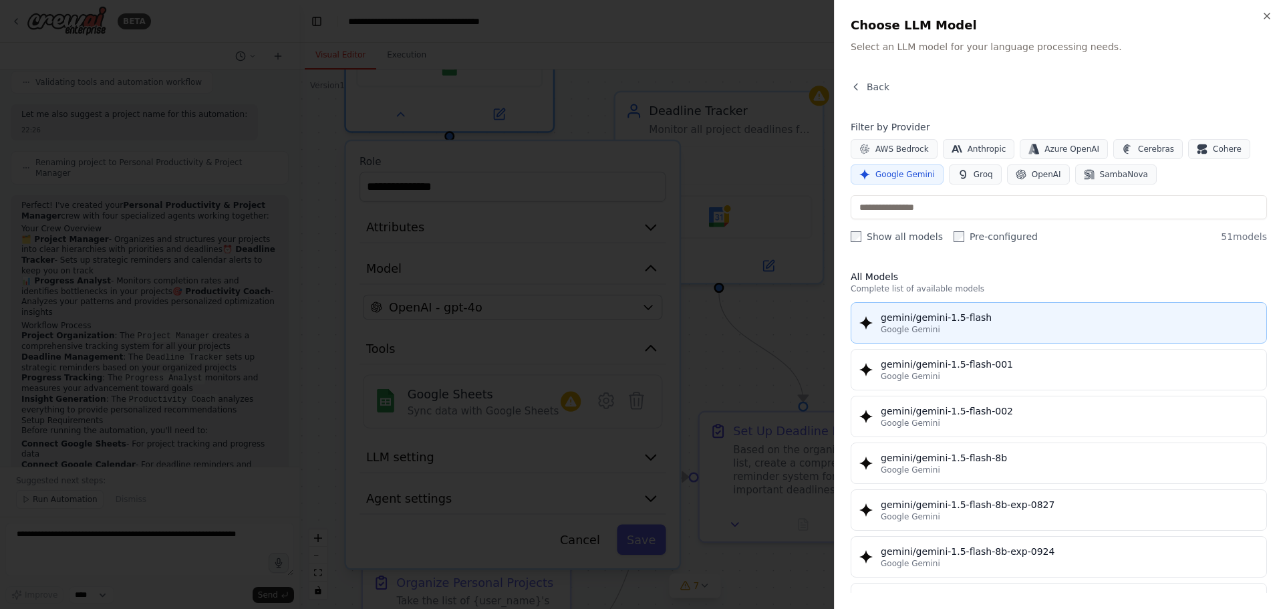
click at [979, 318] on div "gemini/gemini-1.5-flash" at bounding box center [1068, 317] width 377 height 13
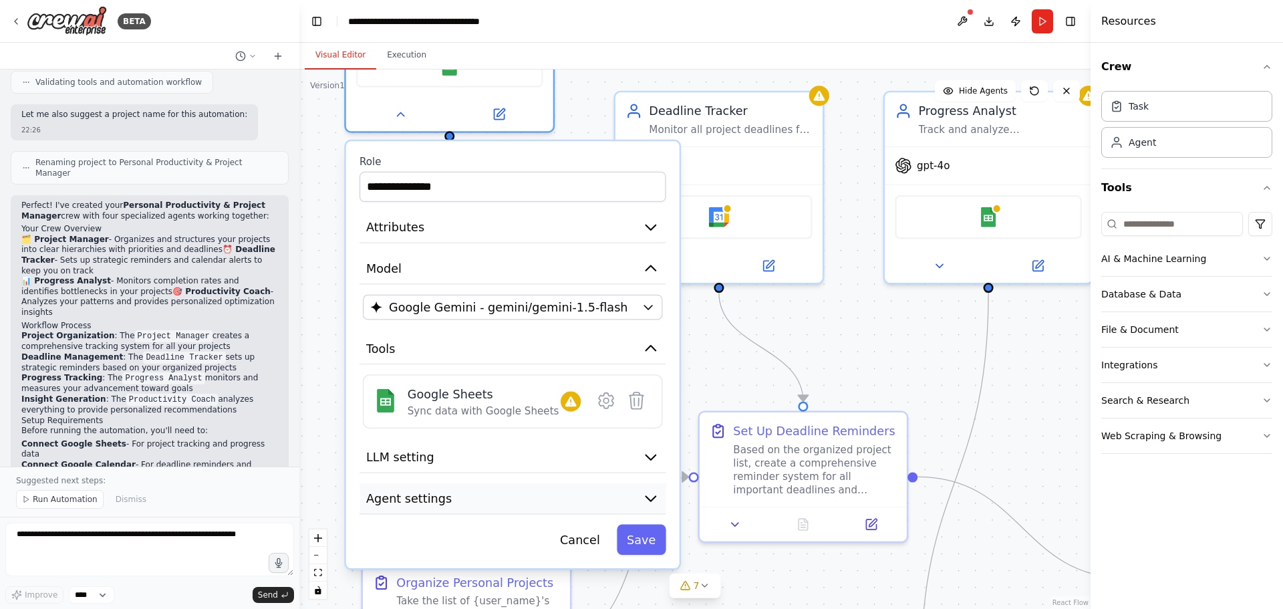
click at [652, 498] on icon "button" at bounding box center [651, 498] width 10 height 5
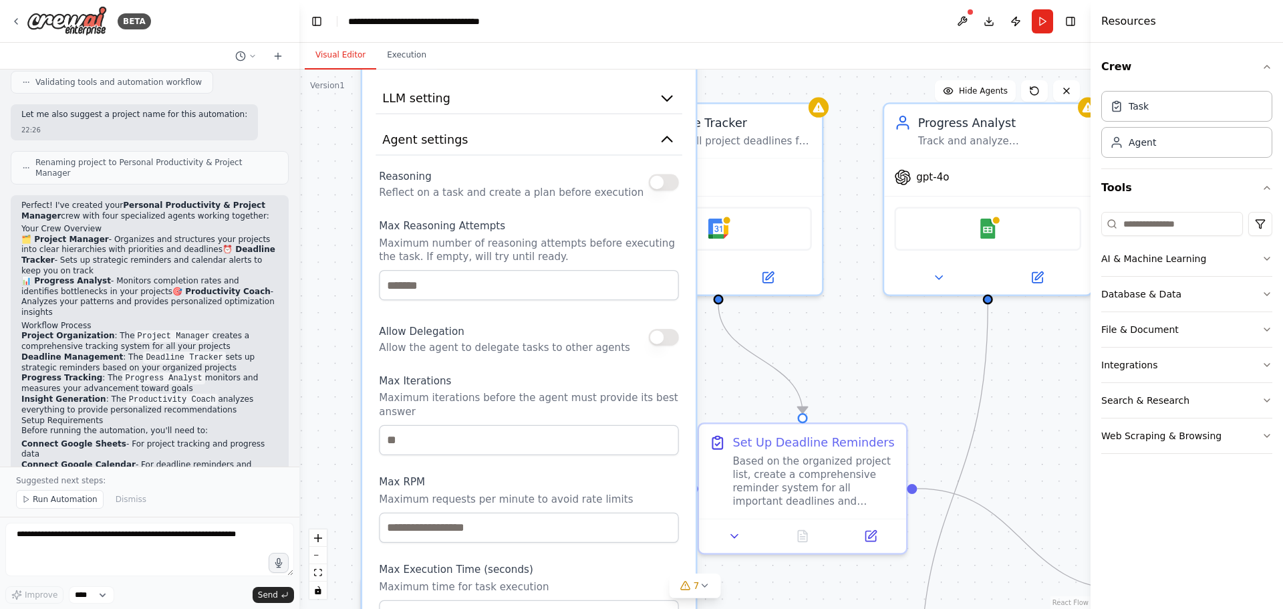
drag, startPoint x: 613, startPoint y: 502, endPoint x: 627, endPoint y: 123, distance: 379.0
click at [627, 123] on div "**********" at bounding box center [528, 232] width 333 height 901
click at [667, 185] on button "button" at bounding box center [663, 182] width 30 height 17
click at [666, 339] on button "button" at bounding box center [663, 337] width 30 height 17
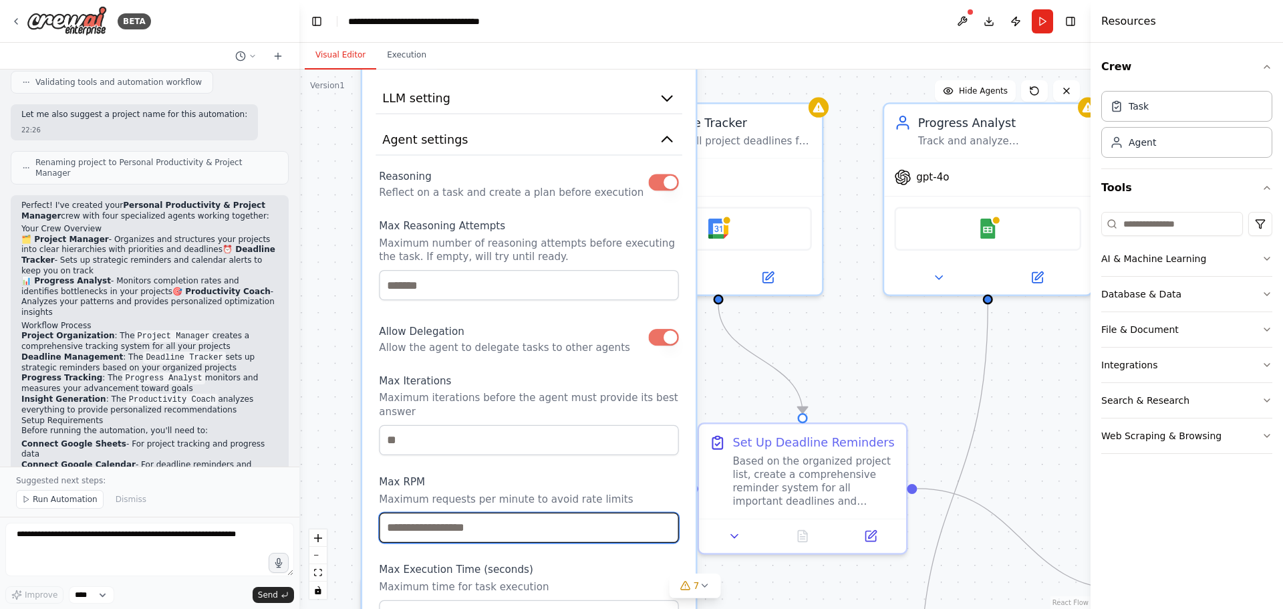
drag, startPoint x: 476, startPoint y: 500, endPoint x: 483, endPoint y: 428, distance: 72.5
click at [483, 428] on div "Reasoning Reflect on a task and create a plan before execution Max Reasoning At…" at bounding box center [529, 398] width 300 height 464
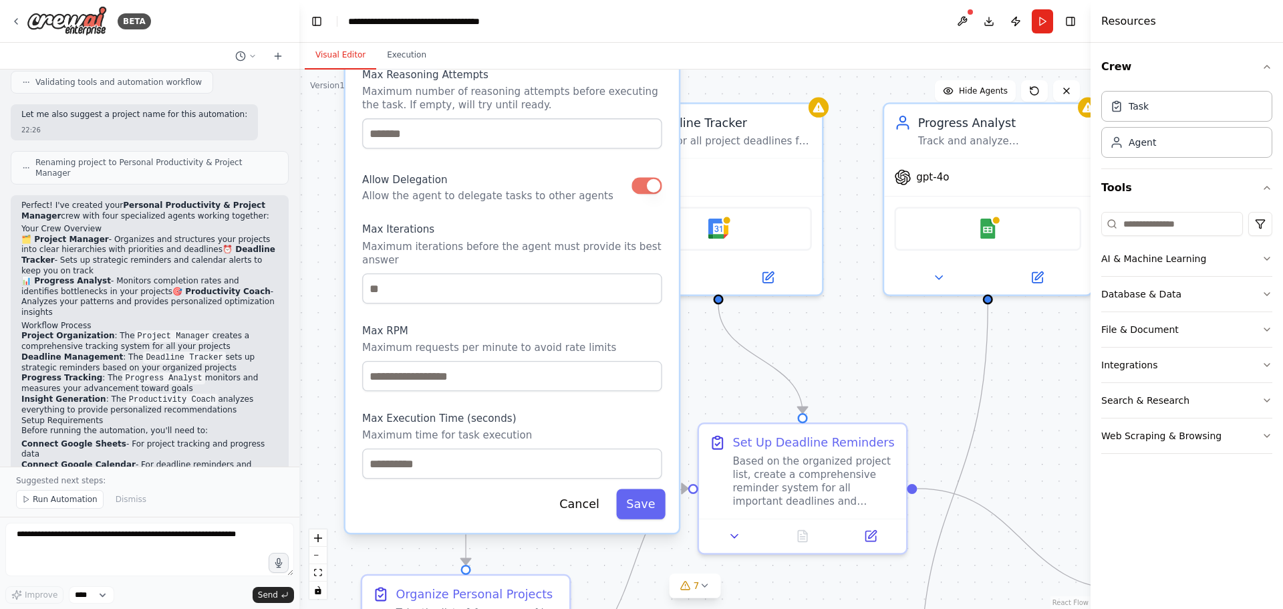
drag, startPoint x: 489, startPoint y: 464, endPoint x: 470, endPoint y: 308, distance: 157.5
click at [470, 308] on div "Reasoning Reflect on a task and create a plan before execution Max Reasoning At…" at bounding box center [512, 246] width 300 height 464
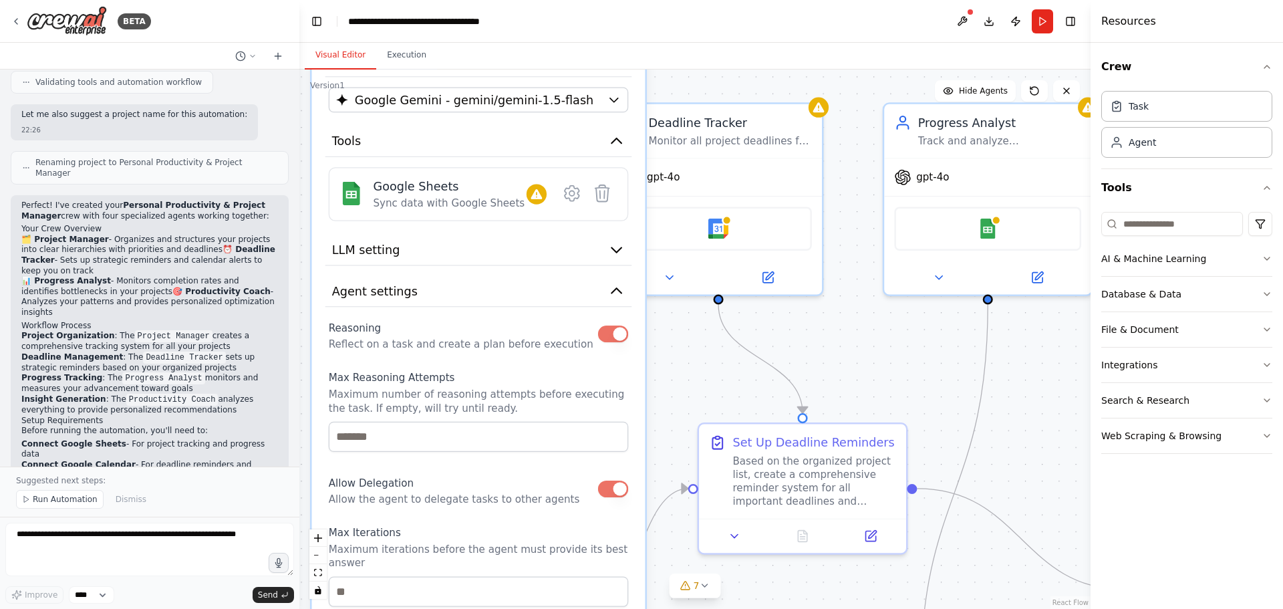
drag, startPoint x: 550, startPoint y: 98, endPoint x: 520, endPoint y: 381, distance: 284.9
click at [514, 402] on p "Maximum number of reasoning attempts before executing the task. If empty, will …" at bounding box center [479, 400] width 300 height 27
click at [570, 194] on icon at bounding box center [571, 192] width 5 height 5
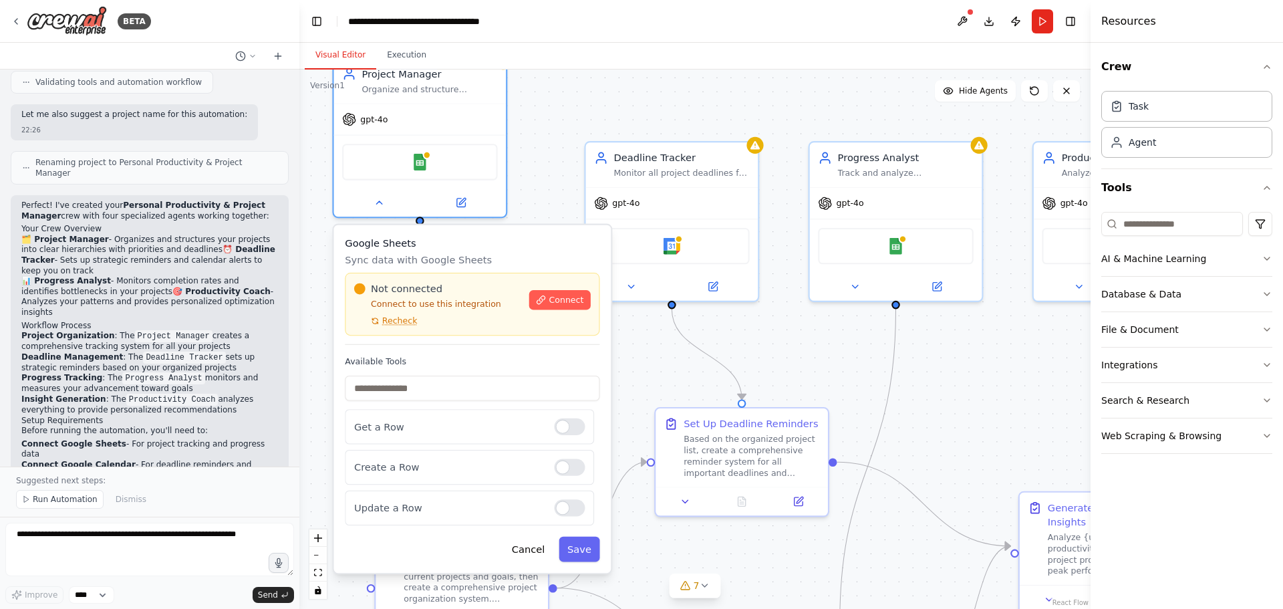
drag, startPoint x: 472, startPoint y: 135, endPoint x: 473, endPoint y: 359, distance: 223.8
click at [473, 359] on label "Available Tools" at bounding box center [472, 361] width 255 height 11
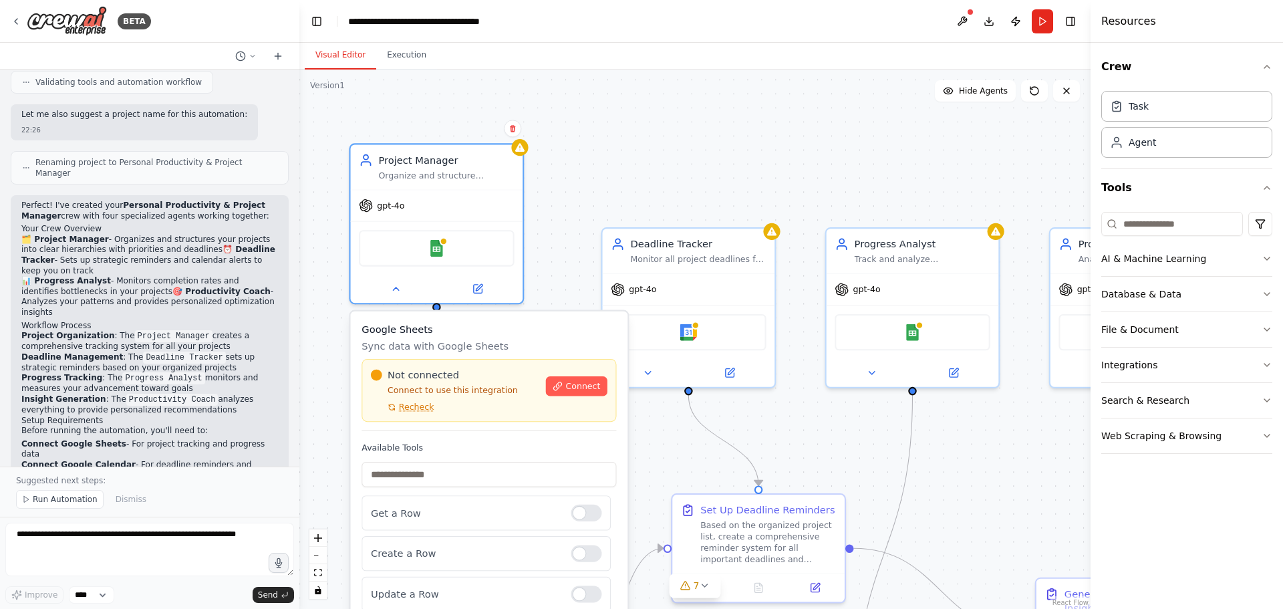
drag, startPoint x: 542, startPoint y: 114, endPoint x: 559, endPoint y: 200, distance: 87.8
click at [559, 200] on div ".deletable-edge-delete-btn { width: 20px; height: 20px; border: 0px solid #ffff…" at bounding box center [694, 338] width 791 height 539
click at [1041, 23] on button "Run" at bounding box center [1041, 21] width 21 height 24
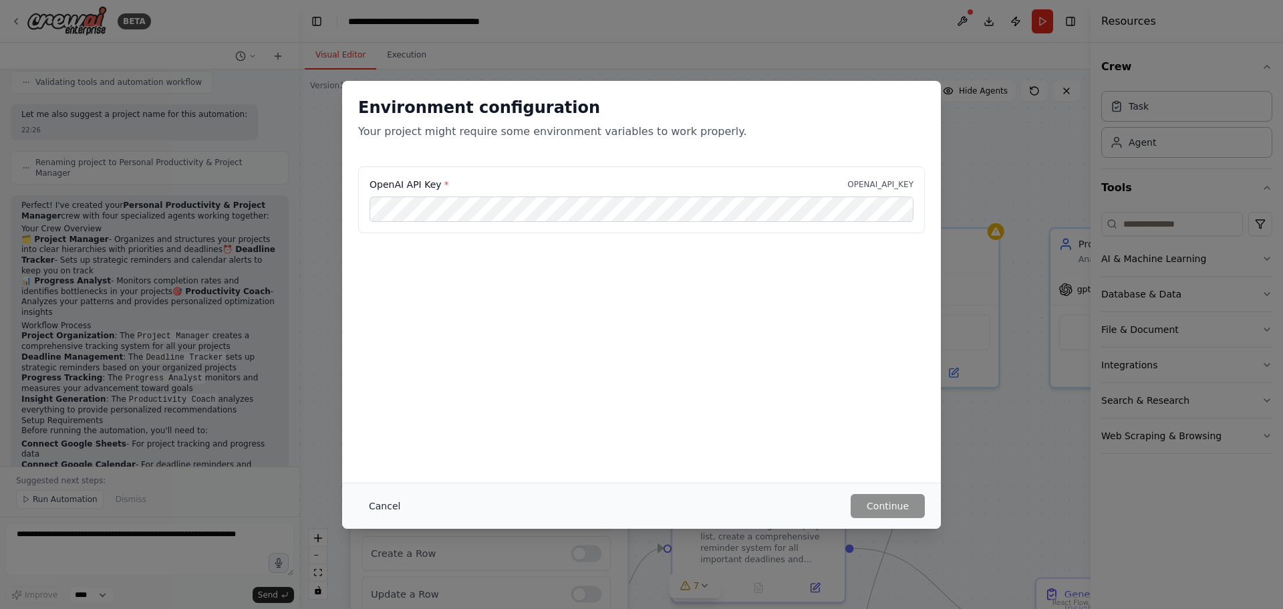
click at [380, 508] on button "Cancel" at bounding box center [384, 506] width 53 height 24
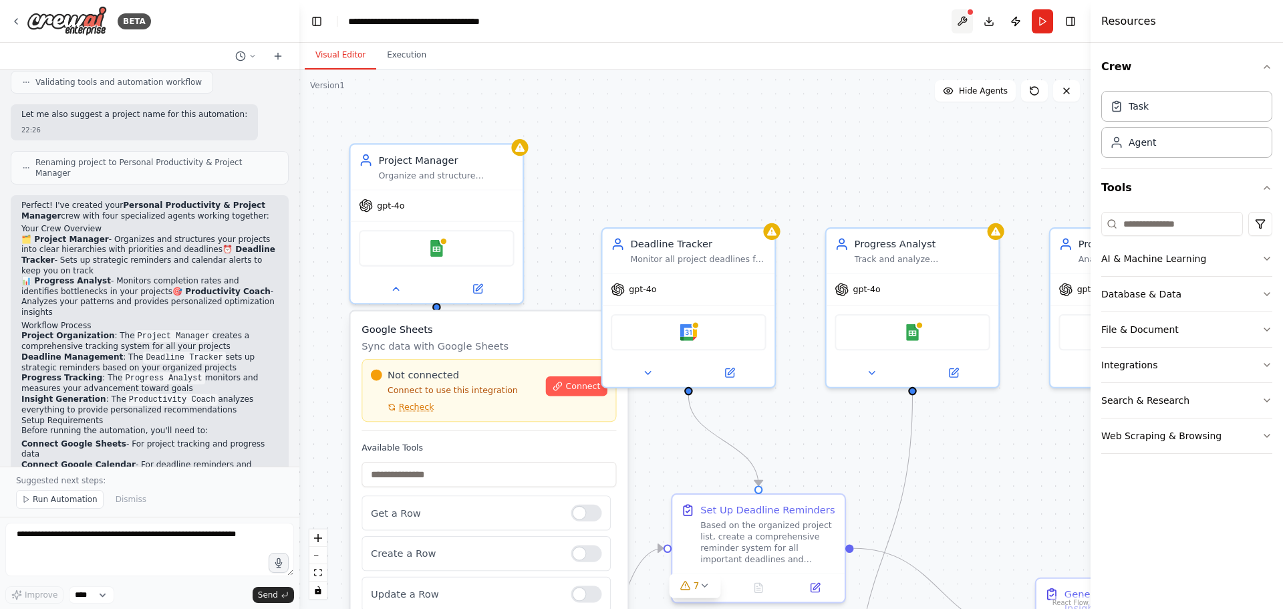
click at [963, 17] on button at bounding box center [961, 21] width 21 height 24
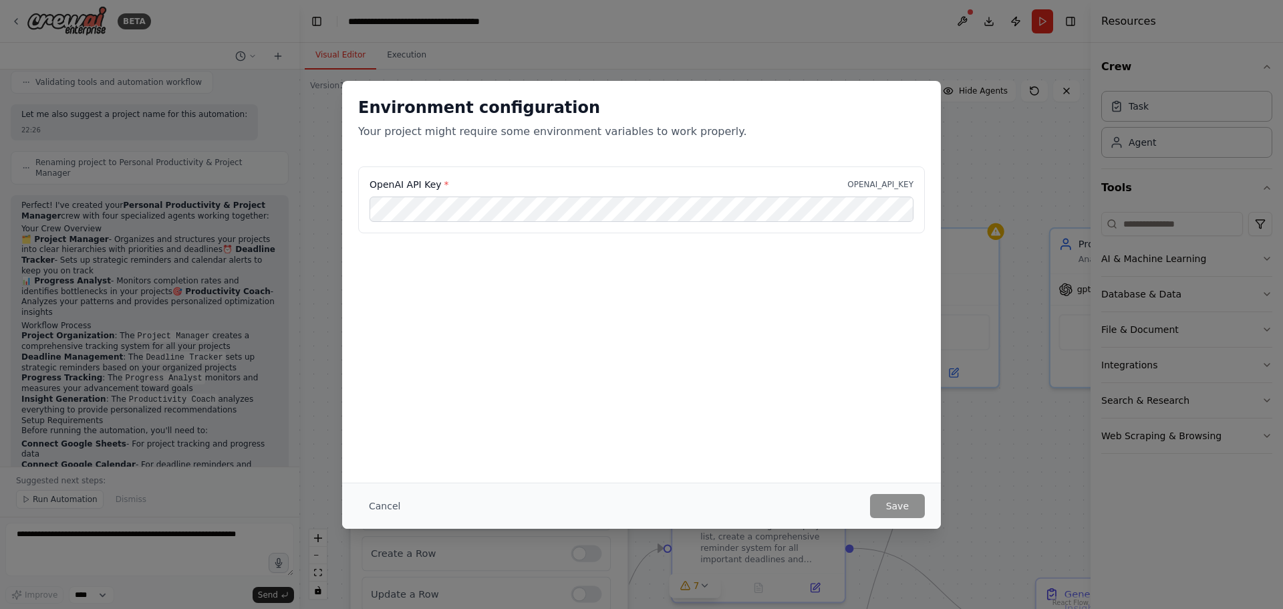
click at [381, 504] on button "Cancel" at bounding box center [384, 506] width 53 height 24
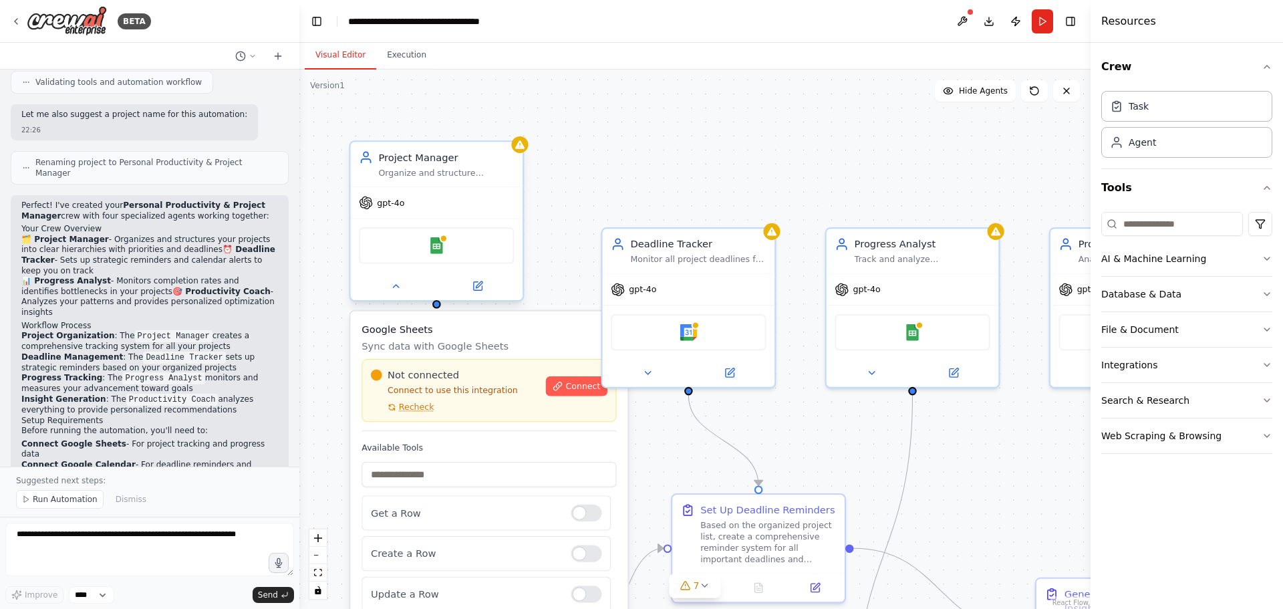
click at [424, 208] on div "gpt-4o" at bounding box center [437, 202] width 172 height 31
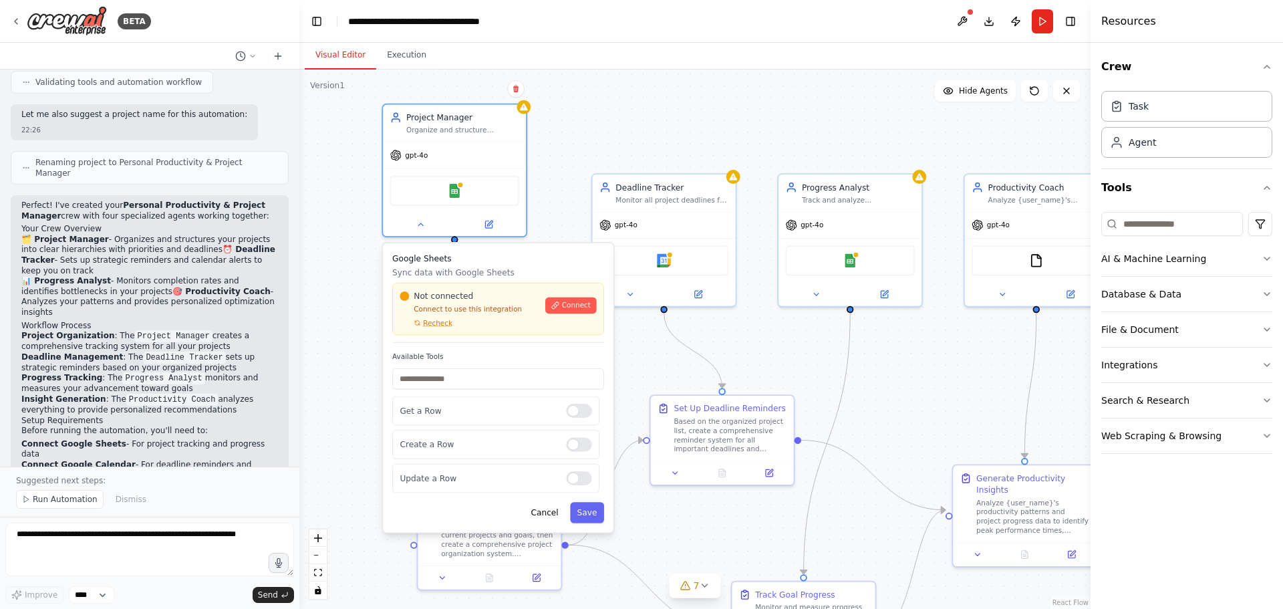
drag, startPoint x: 574, startPoint y: 182, endPoint x: 560, endPoint y: 250, distance: 68.8
click at [582, 160] on div ".deletable-edge-delete-btn { width: 20px; height: 20px; border: 0px solid #ffff…" at bounding box center [694, 338] width 791 height 539
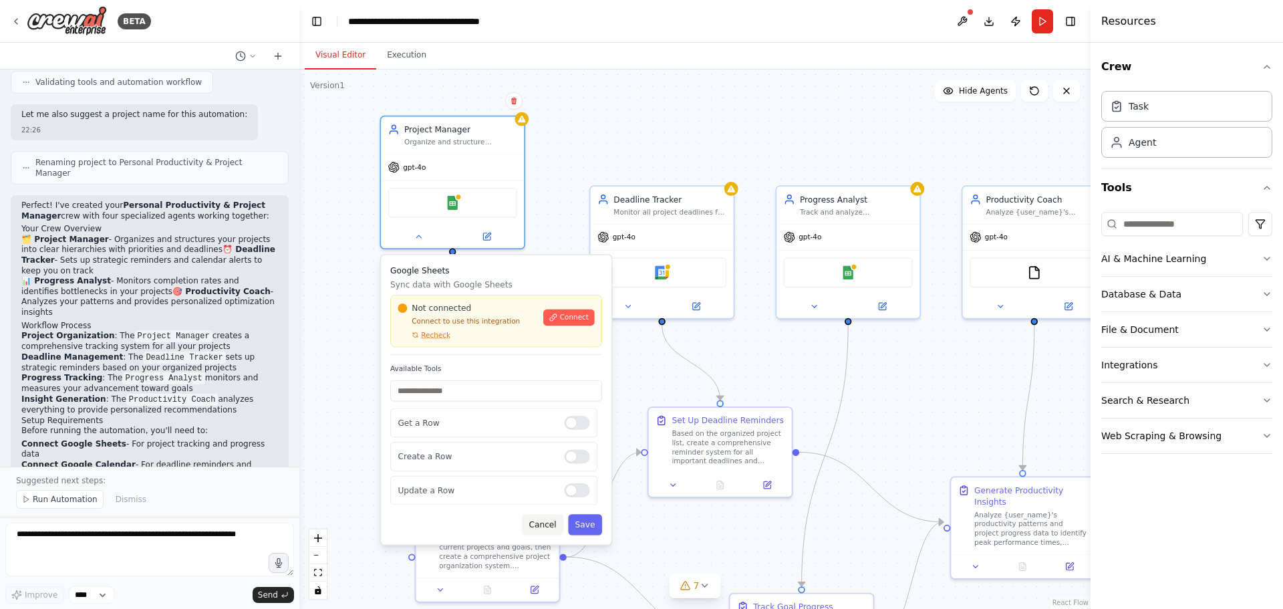
click at [556, 526] on button "Cancel" at bounding box center [542, 524] width 41 height 21
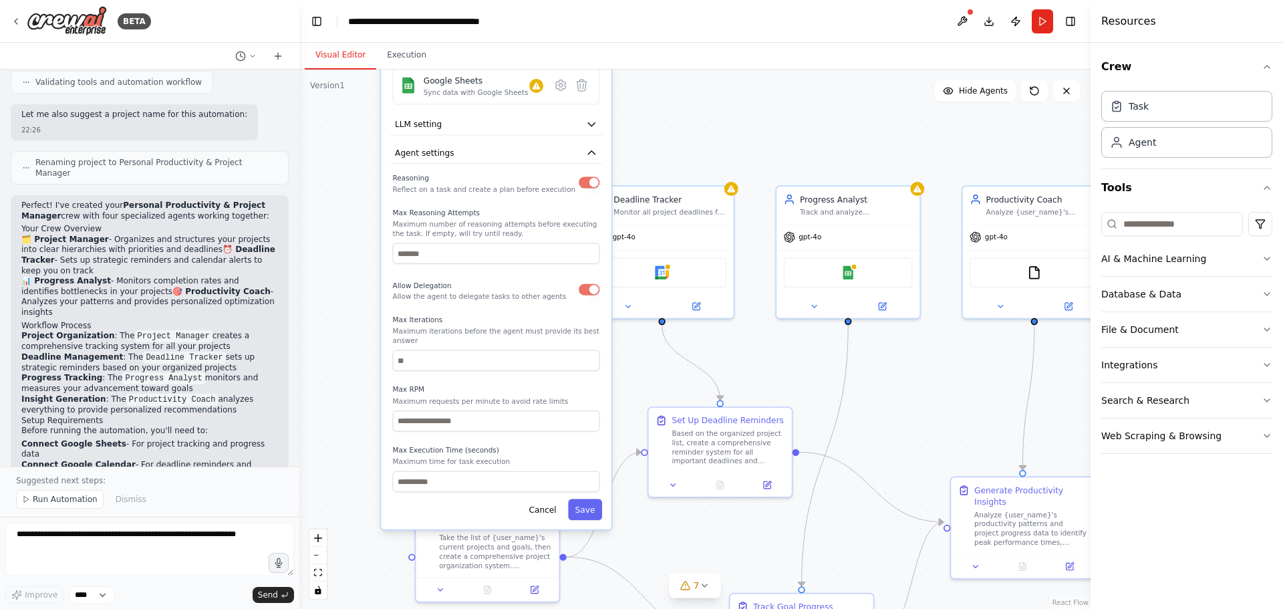
drag, startPoint x: 502, startPoint y: 530, endPoint x: 507, endPoint y: 184, distance: 345.4
click at [507, 184] on div "Reasoning Reflect on a task and create a plan before execution" at bounding box center [484, 182] width 183 height 23
click at [583, 502] on button "Save" at bounding box center [585, 509] width 34 height 21
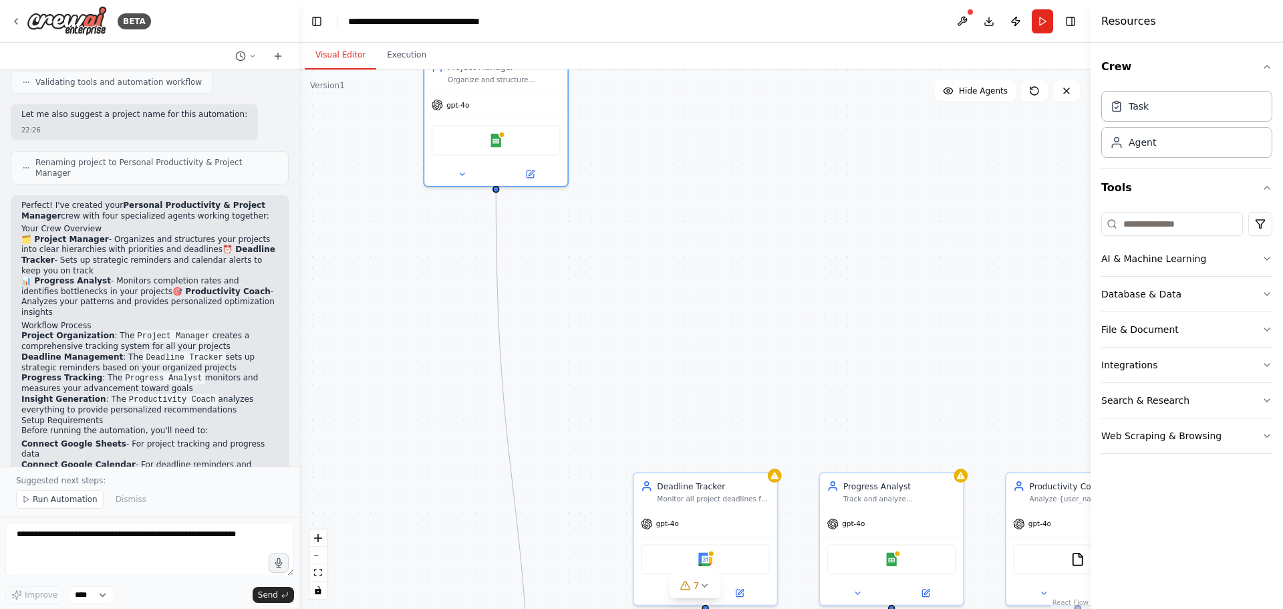
drag, startPoint x: 428, startPoint y: 206, endPoint x: 471, endPoint y: 487, distance: 283.9
click at [471, 494] on div ".deletable-edge-delete-btn { width: 20px; height: 20px; border: 0px solid #ffff…" at bounding box center [694, 338] width 791 height 539
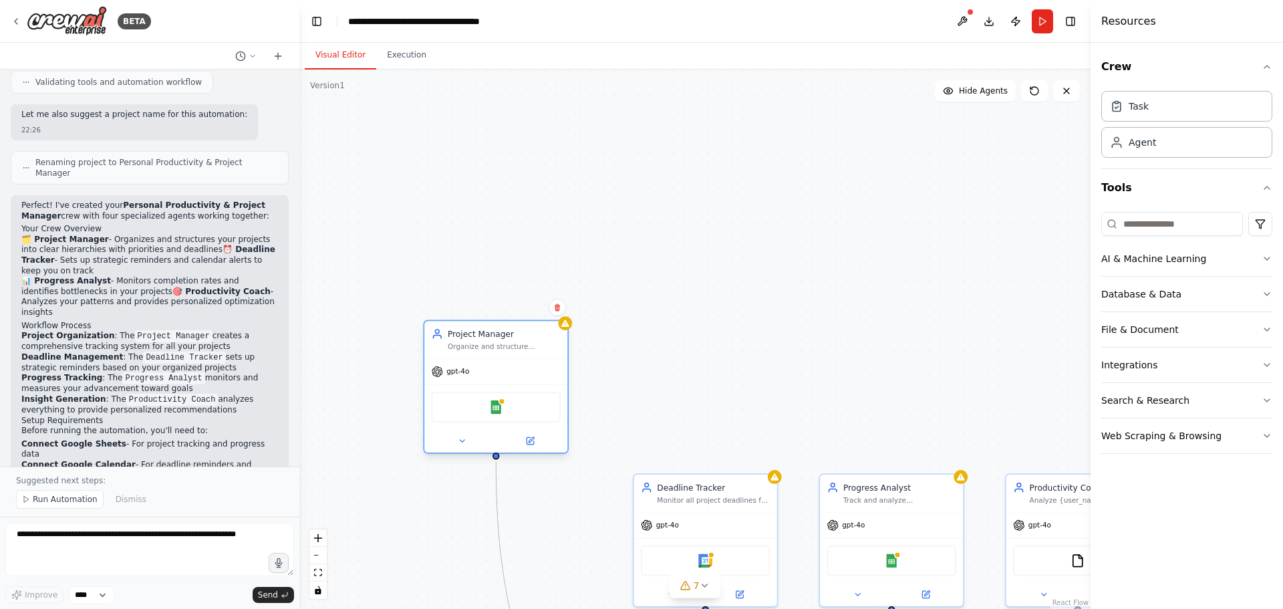
drag, startPoint x: 536, startPoint y: 111, endPoint x: 534, endPoint y: 376, distance: 265.2
click at [534, 376] on div "gpt-4o" at bounding box center [495, 371] width 143 height 25
click at [472, 374] on div "gpt-4o" at bounding box center [495, 371] width 143 height 25
click at [458, 442] on icon at bounding box center [461, 440] width 9 height 9
click at [463, 440] on icon at bounding box center [462, 441] width 5 height 2
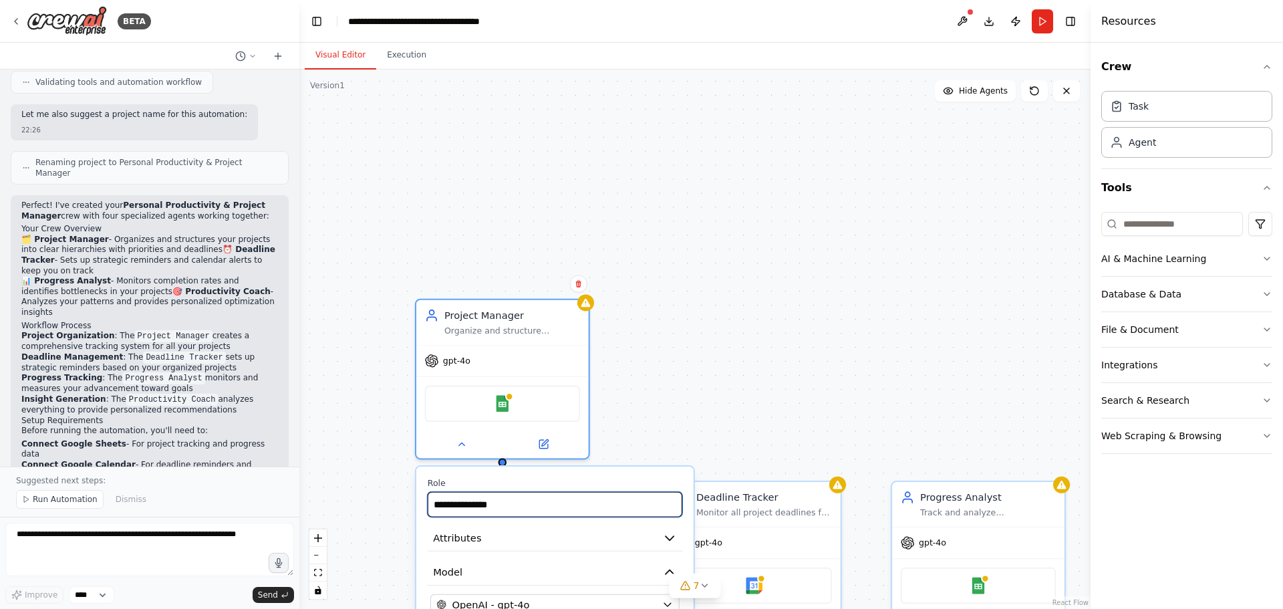
drag, startPoint x: 566, startPoint y: 510, endPoint x: 566, endPoint y: 469, distance: 40.7
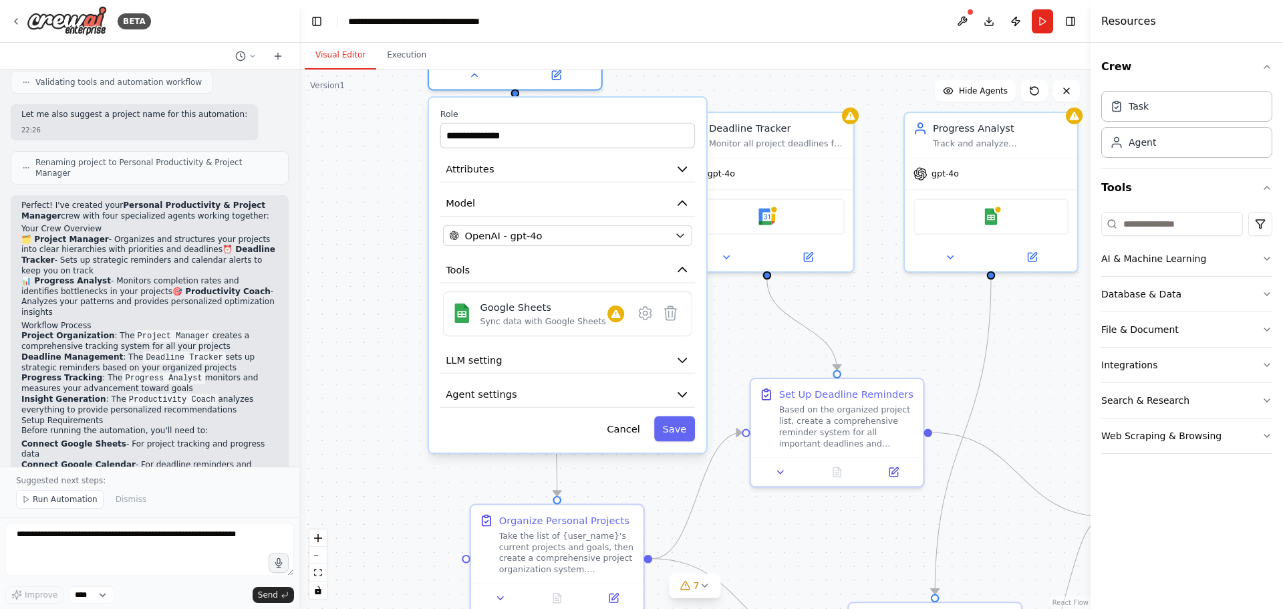
drag, startPoint x: 681, startPoint y: 358, endPoint x: 679, endPoint y: 73, distance: 284.6
click at [679, 73] on div "**********" at bounding box center [694, 338] width 791 height 539
click at [572, 239] on div "OpenAI - gpt-4o" at bounding box center [559, 235] width 220 height 14
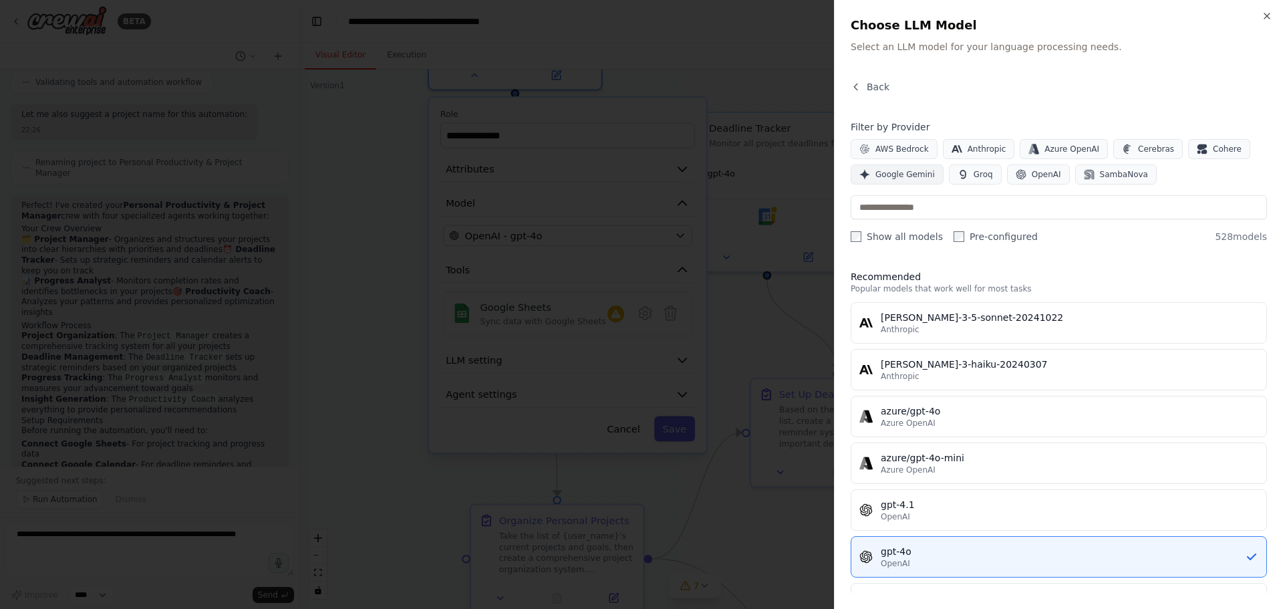
click at [900, 172] on span "Google Gemini" at bounding box center [904, 174] width 59 height 11
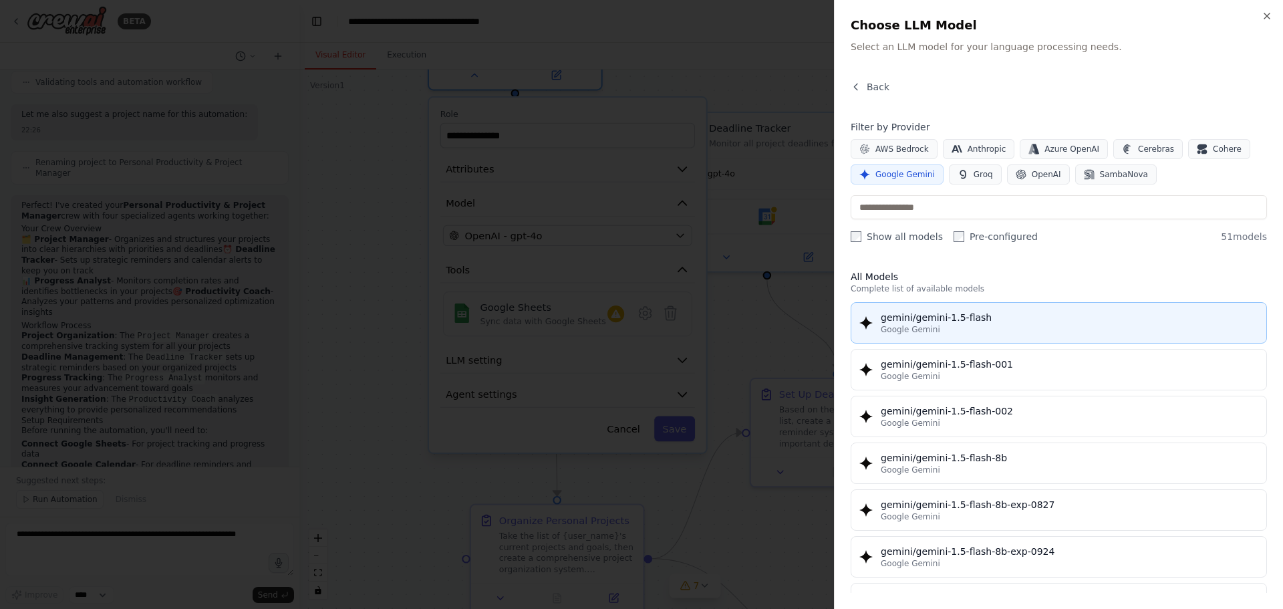
click at [941, 321] on div "gemini/gemini-1.5-flash" at bounding box center [1068, 317] width 377 height 13
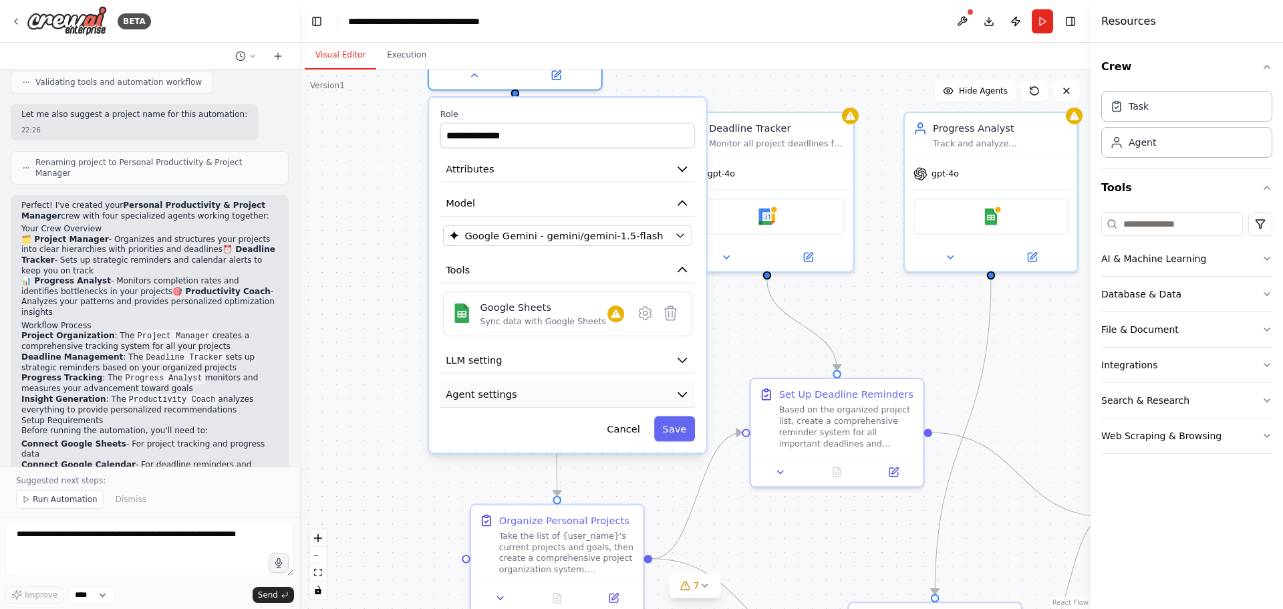
click at [684, 393] on icon "button" at bounding box center [682, 394] width 8 height 4
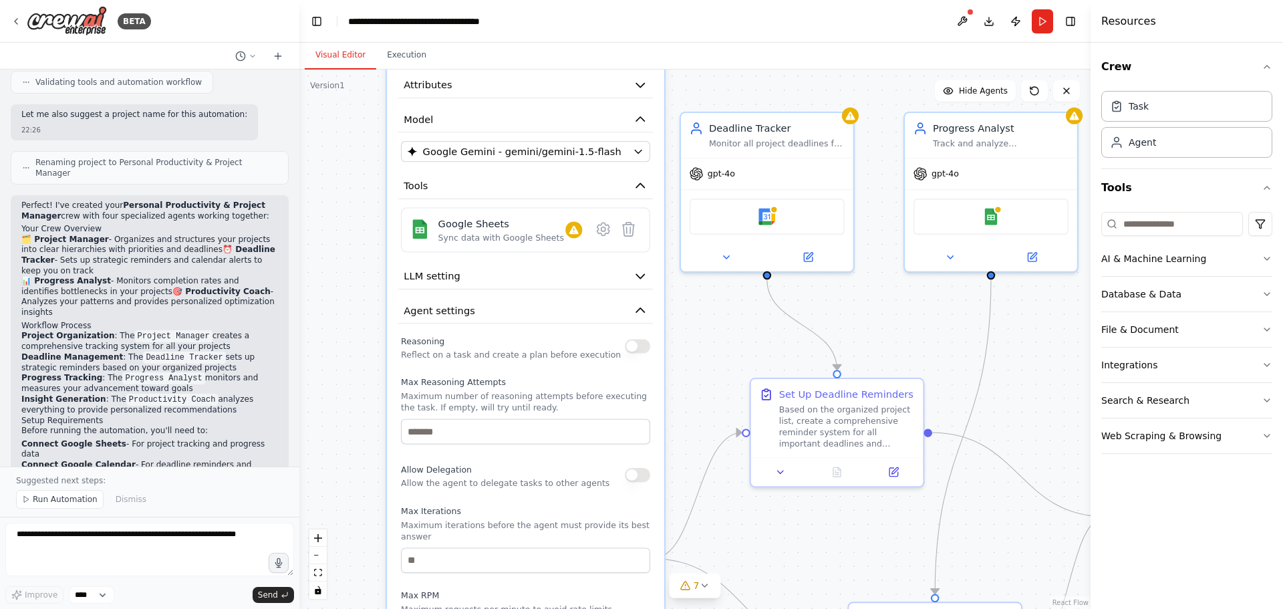
drag, startPoint x: 544, startPoint y: 428, endPoint x: 508, endPoint y: 338, distance: 97.1
click at [508, 338] on div "Reasoning Reflect on a task and create a plan before execution" at bounding box center [511, 346] width 220 height 28
click at [639, 271] on icon "button" at bounding box center [640, 276] width 14 height 14
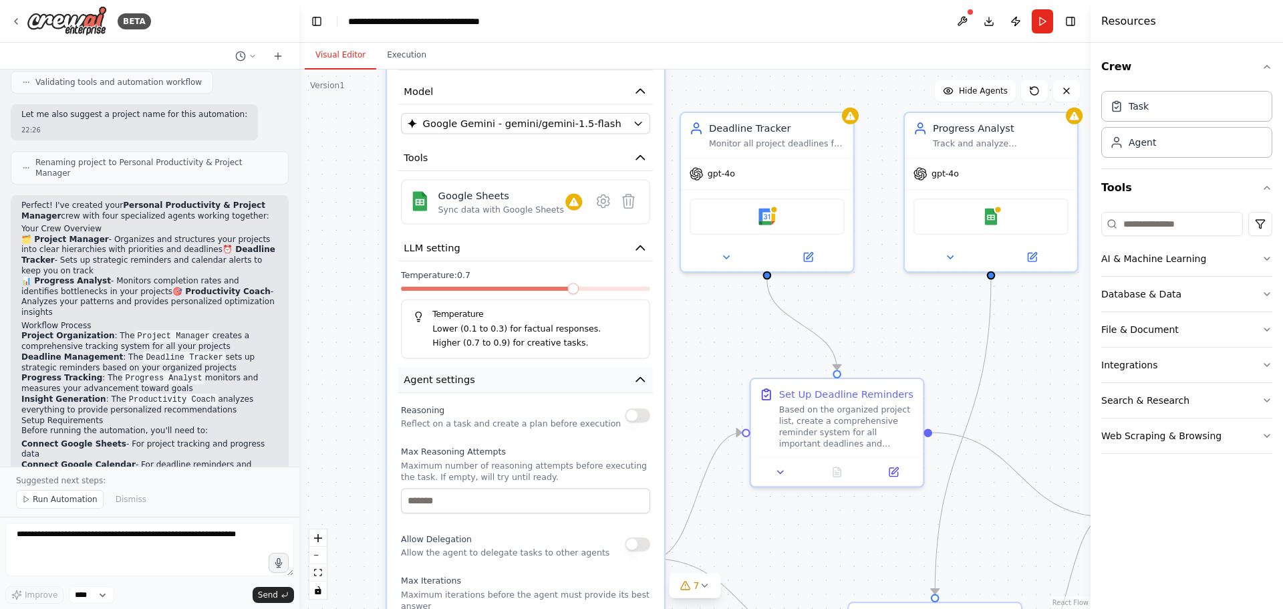
drag, startPoint x: 536, startPoint y: 415, endPoint x: 536, endPoint y: 380, distance: 35.4
click at [536, 380] on button "Agent settings" at bounding box center [525, 380] width 255 height 26
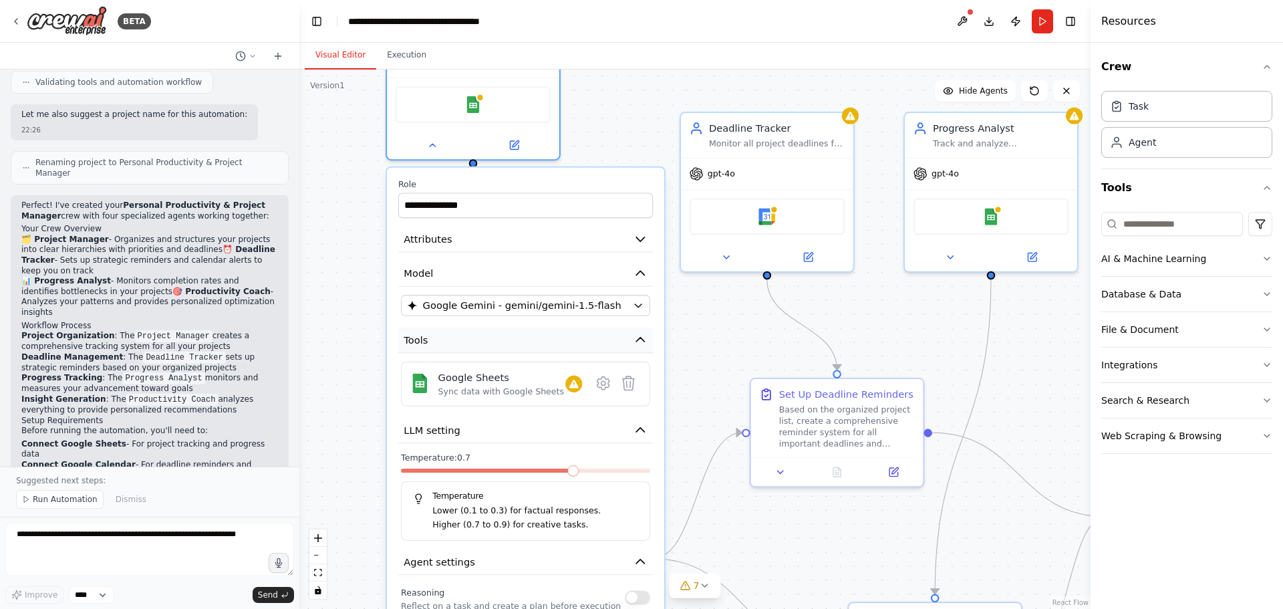
drag, startPoint x: 497, startPoint y: 164, endPoint x: 501, endPoint y: 352, distance: 187.7
click at [501, 352] on button "Tools" at bounding box center [525, 340] width 255 height 26
click at [639, 236] on icon "button" at bounding box center [640, 239] width 14 height 14
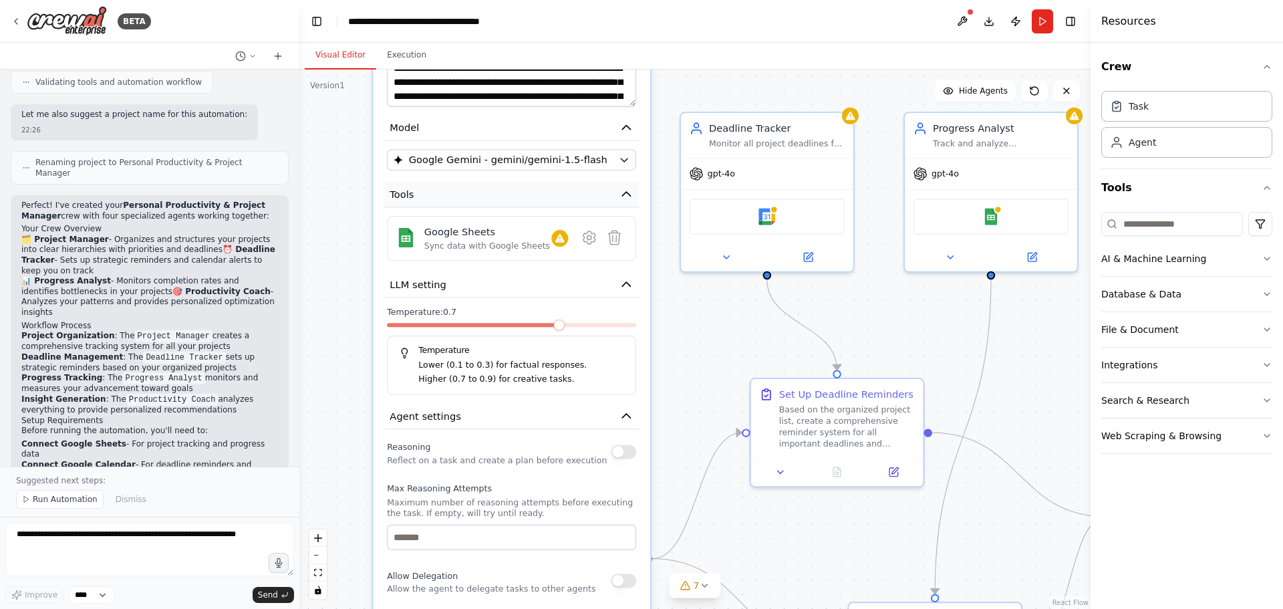
drag, startPoint x: 526, startPoint y: 484, endPoint x: 505, endPoint y: 205, distance: 280.0
click at [505, 205] on button "Tools" at bounding box center [511, 195] width 255 height 26
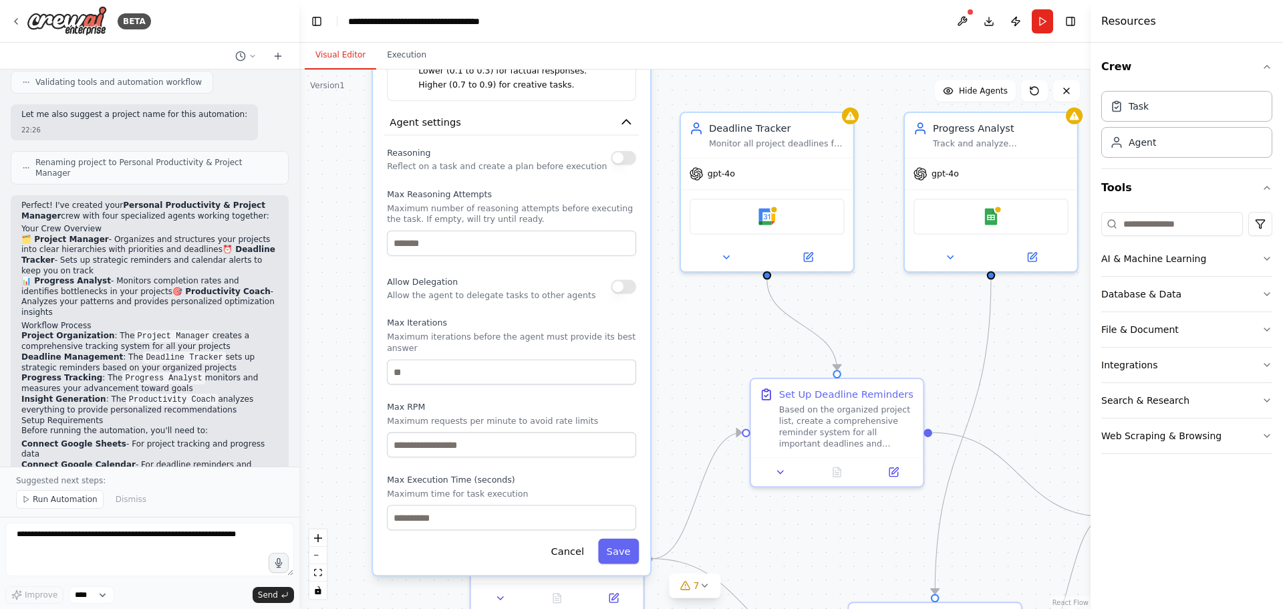
drag, startPoint x: 501, startPoint y: 452, endPoint x: 502, endPoint y: 154, distance: 297.3
click at [502, 154] on div "Reasoning Reflect on a task and create a plan before execution" at bounding box center [497, 158] width 220 height 28
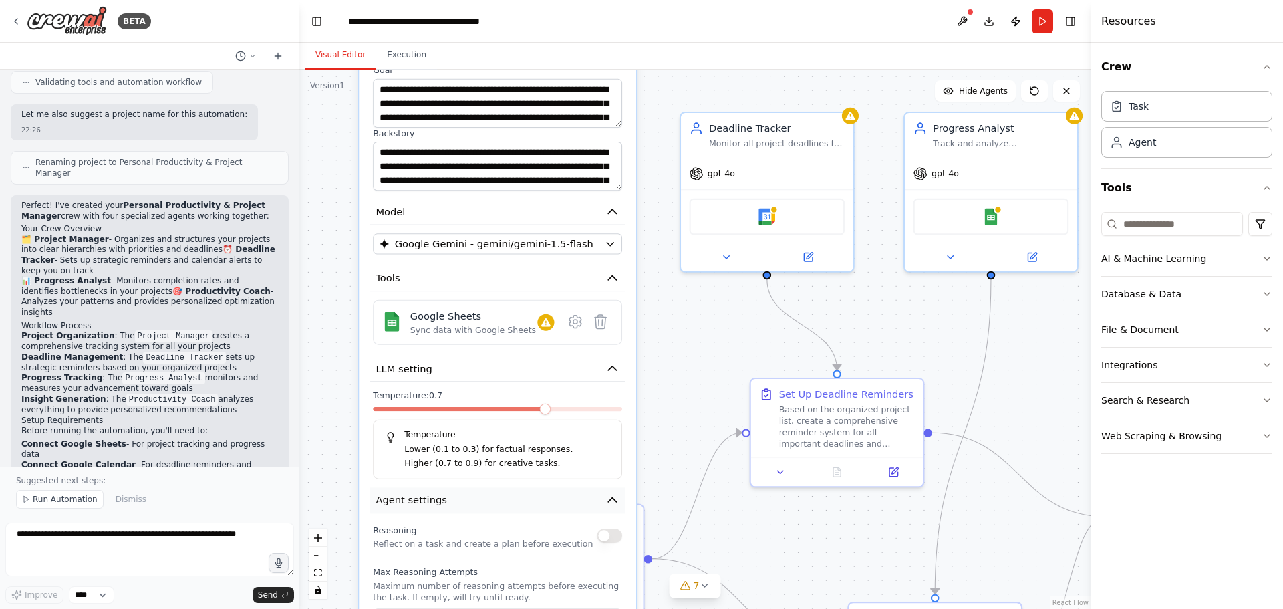
drag, startPoint x: 512, startPoint y: 123, endPoint x: 502, endPoint y: 504, distance: 380.9
click at [502, 504] on button "Agent settings" at bounding box center [497, 500] width 255 height 26
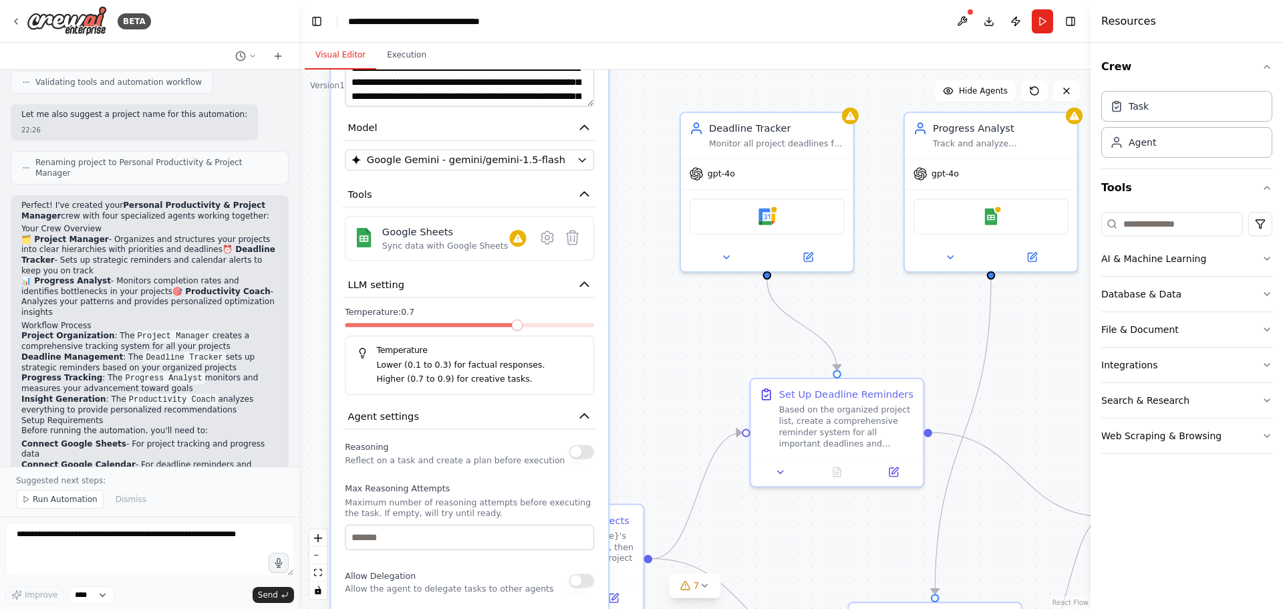
drag, startPoint x: 509, startPoint y: 207, endPoint x: 486, endPoint y: 116, distance: 93.6
click at [486, 116] on div "**********" at bounding box center [469, 378] width 277 height 981
click at [546, 236] on icon at bounding box center [547, 237] width 4 height 4
click at [546, 239] on icon at bounding box center [547, 237] width 4 height 4
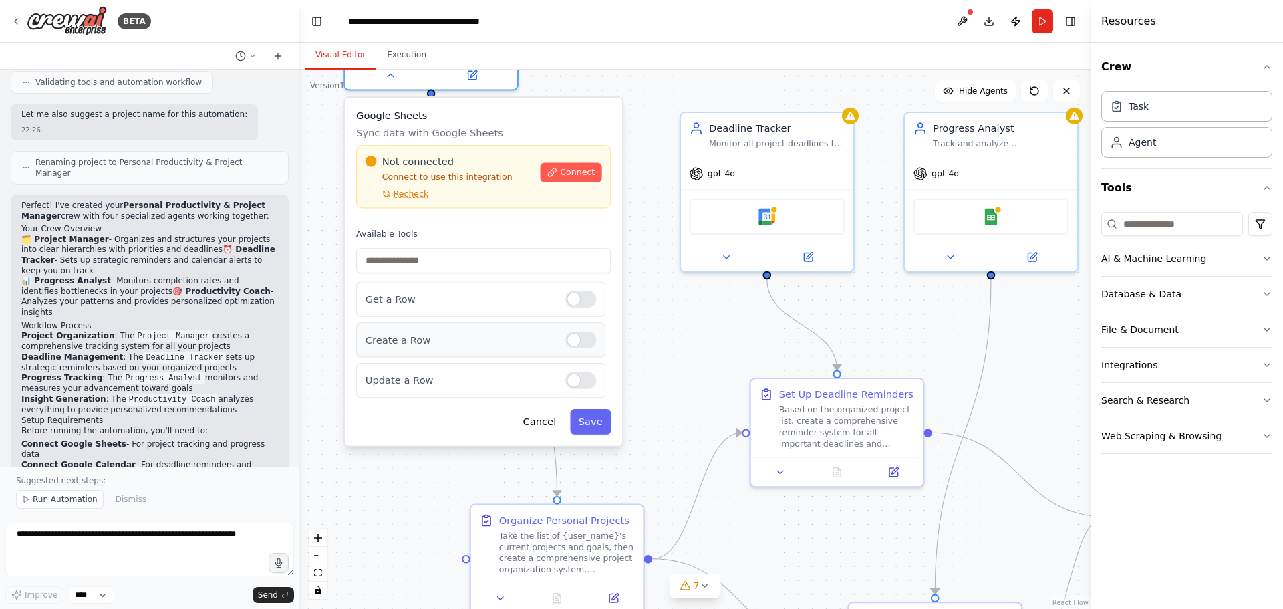
drag, startPoint x: 440, startPoint y: 164, endPoint x: 461, endPoint y: 327, distance: 165.0
click at [461, 327] on div "Create a Row" at bounding box center [480, 339] width 249 height 35
click at [572, 173] on span "Connect" at bounding box center [577, 172] width 35 height 11
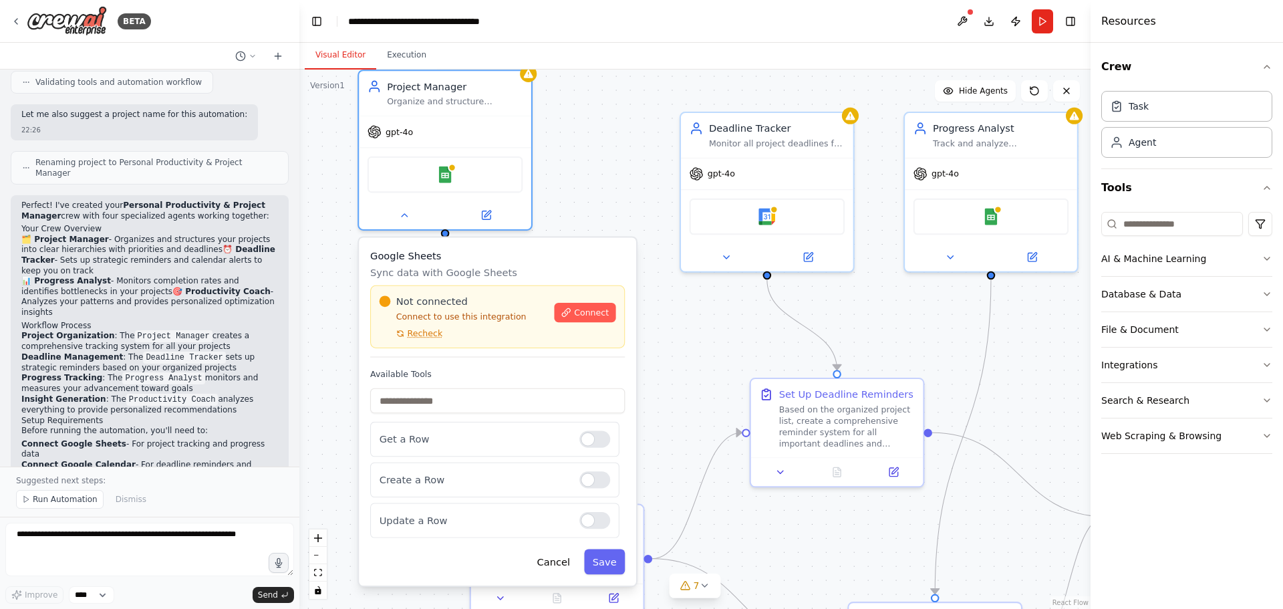
drag, startPoint x: 483, startPoint y: 131, endPoint x: 502, endPoint y: 271, distance: 141.5
click at [502, 271] on p "Sync data with Google Sheets" at bounding box center [497, 272] width 255 height 14
click at [488, 212] on icon at bounding box center [487, 211] width 7 height 7
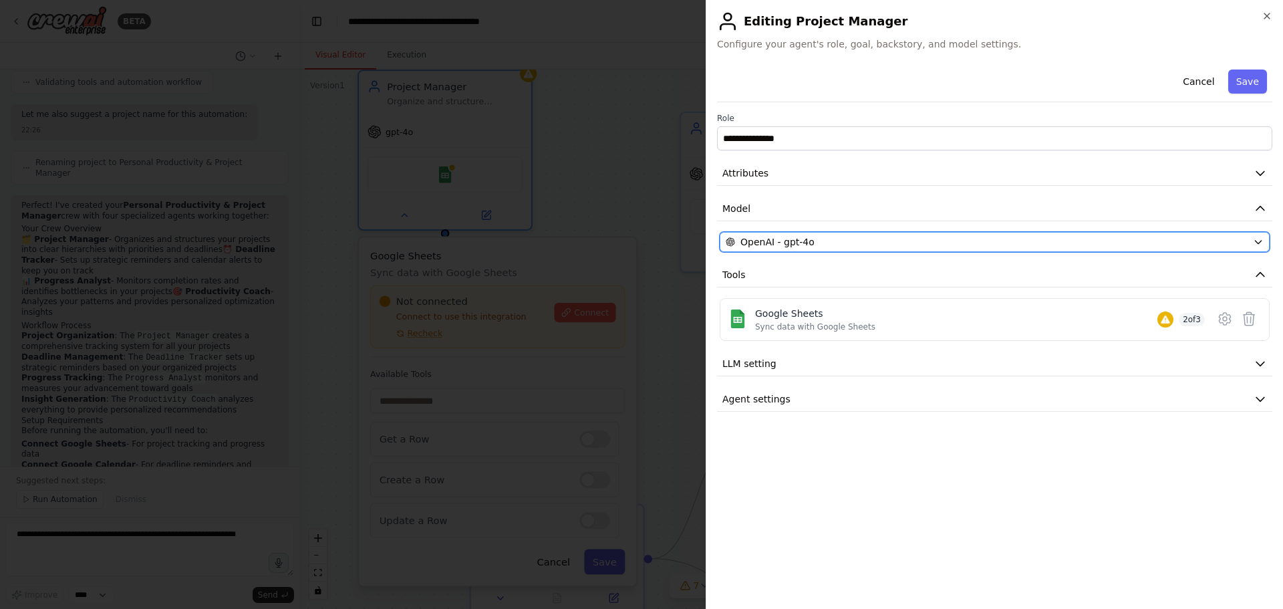
click at [840, 240] on div "OpenAI - gpt-4o" at bounding box center [986, 241] width 522 height 13
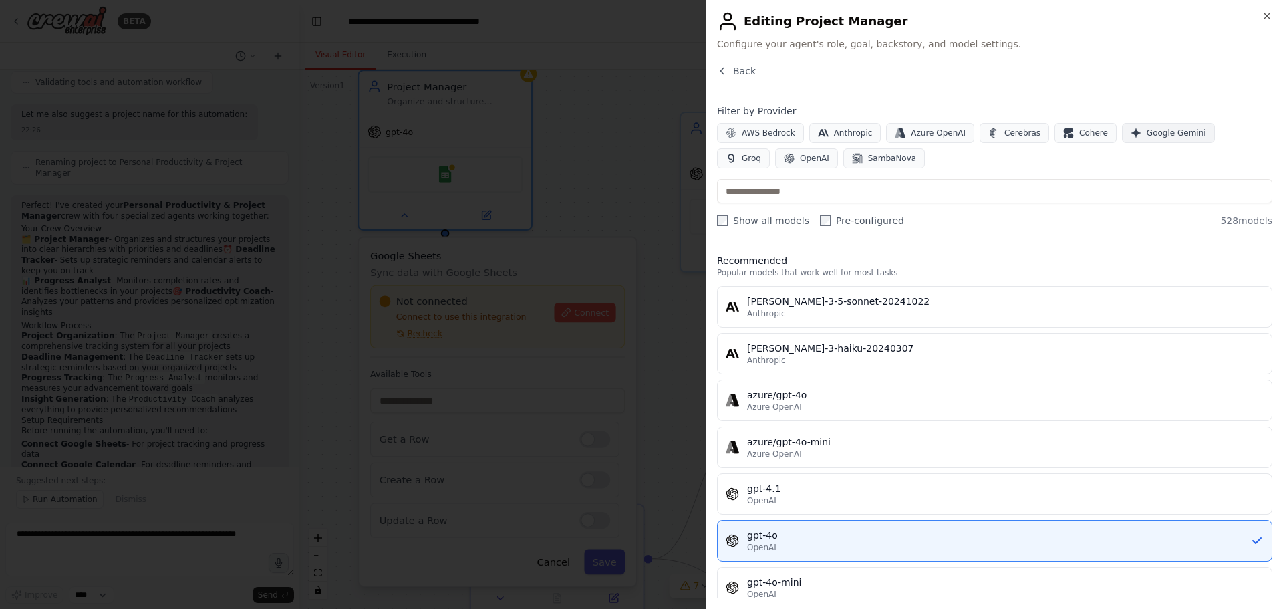
click at [1147, 133] on span "Google Gemini" at bounding box center [1175, 133] width 59 height 11
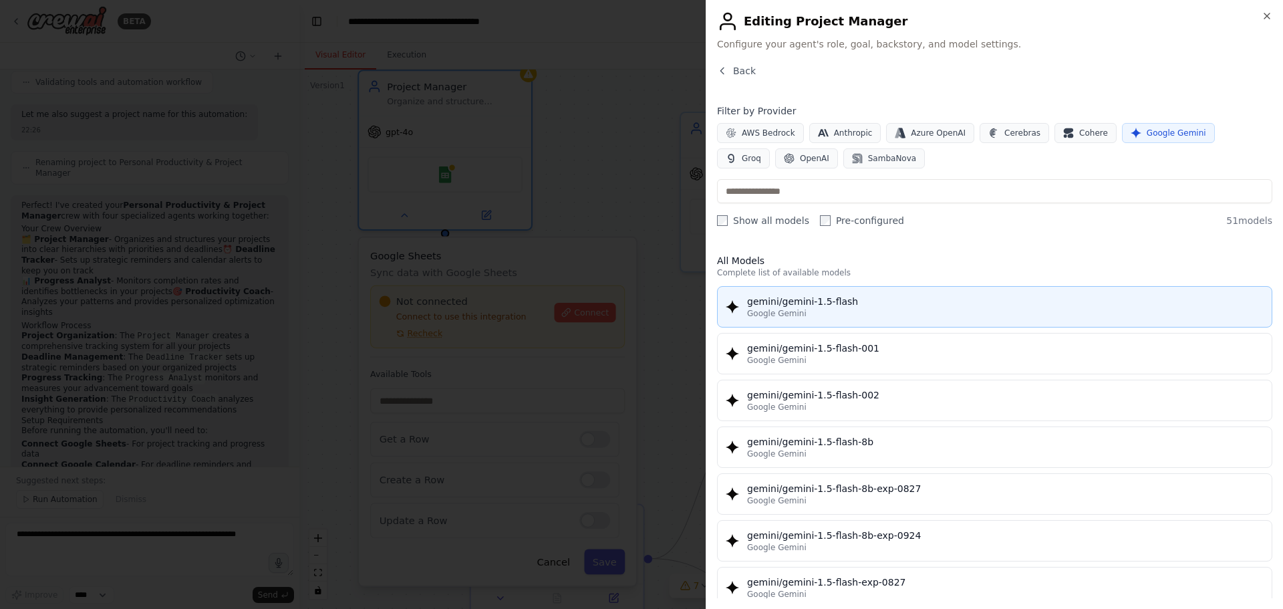
click at [814, 307] on div "gemini/gemini-1.5-flash" at bounding box center [1005, 301] width 516 height 13
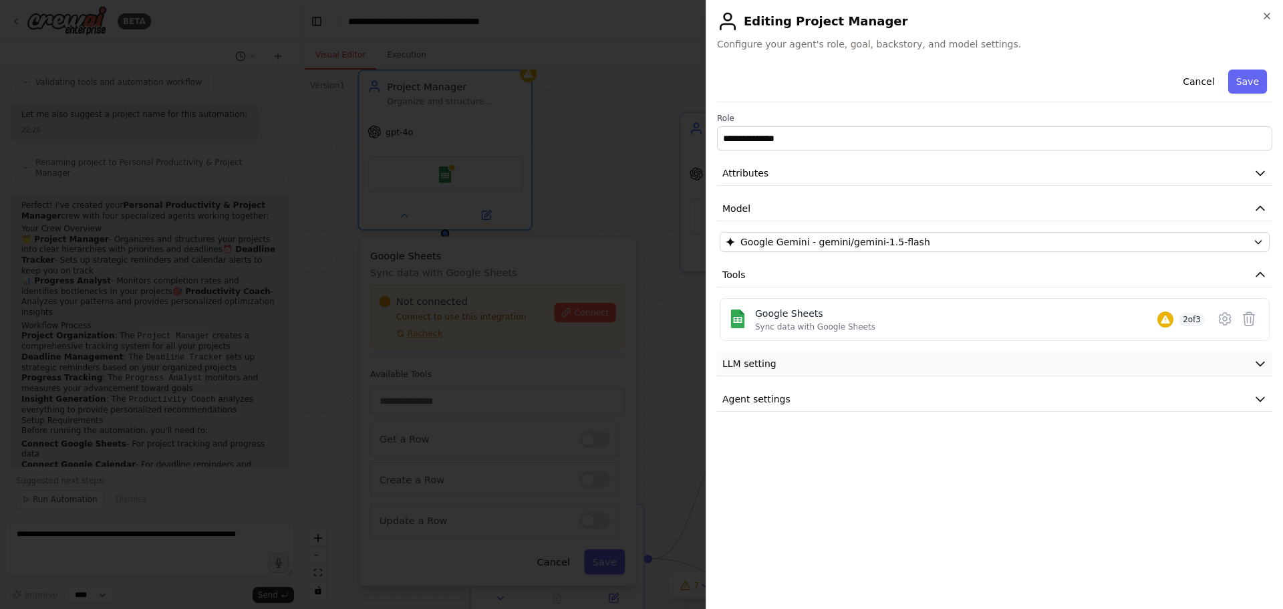
click at [784, 367] on button "LLM setting" at bounding box center [994, 363] width 555 height 25
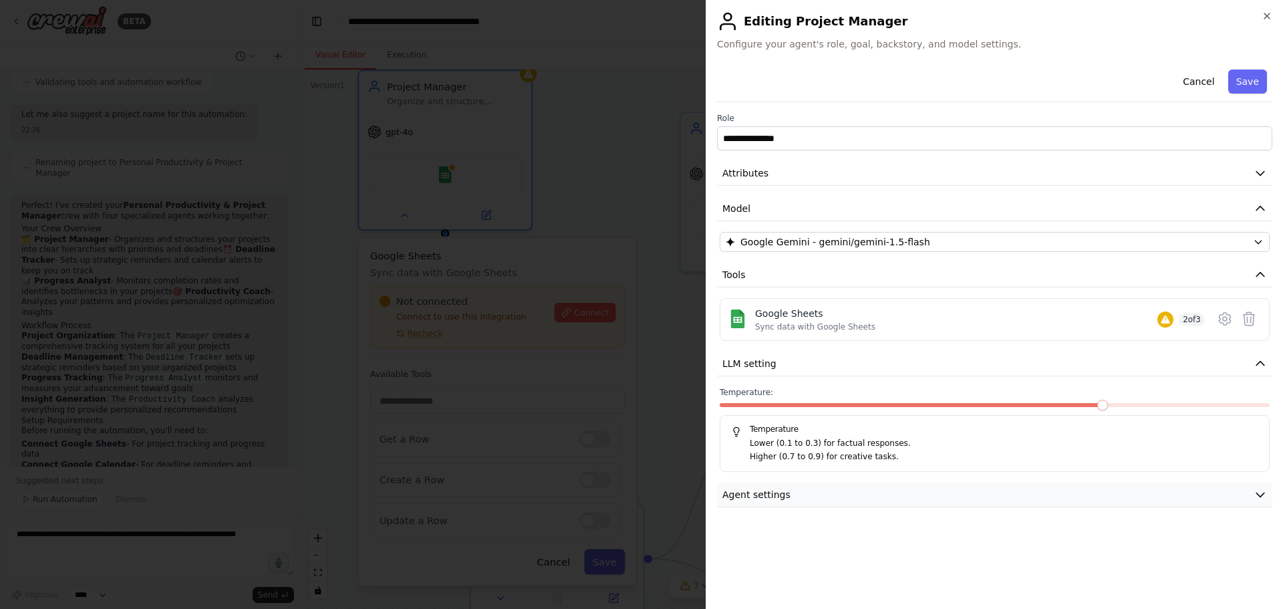
click at [781, 490] on span "Agent settings" at bounding box center [756, 494] width 68 height 13
click at [1162, 407] on span at bounding box center [1156, 404] width 11 height 11
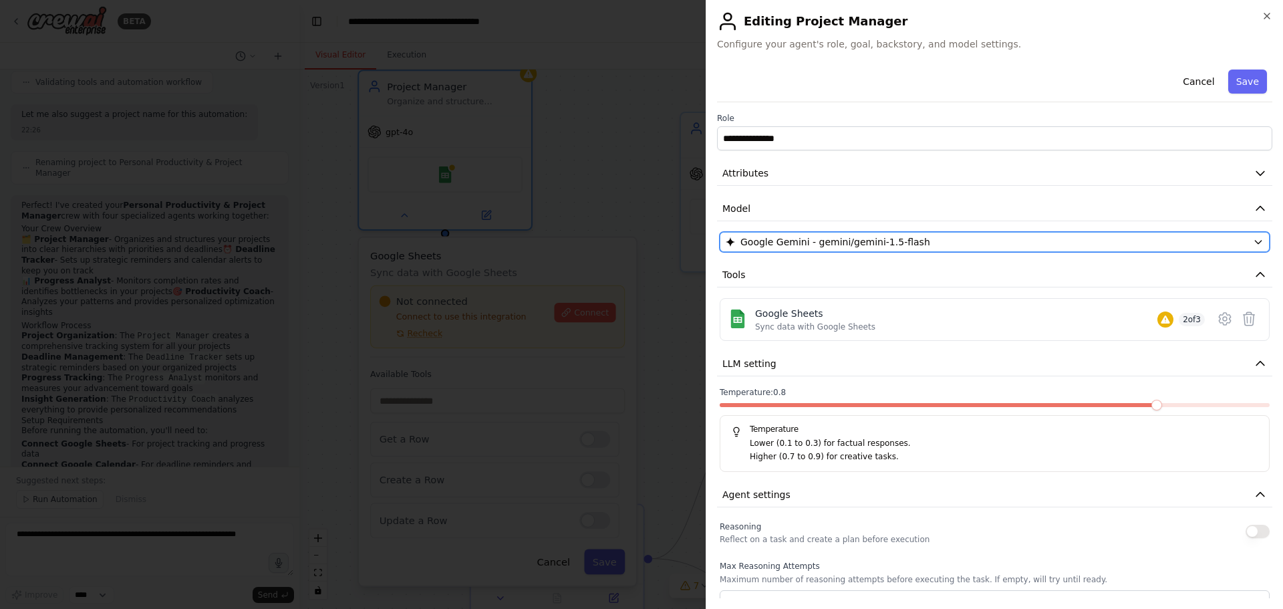
click at [941, 240] on div "Google Gemini - gemini/gemini-1.5-flash" at bounding box center [986, 241] width 522 height 13
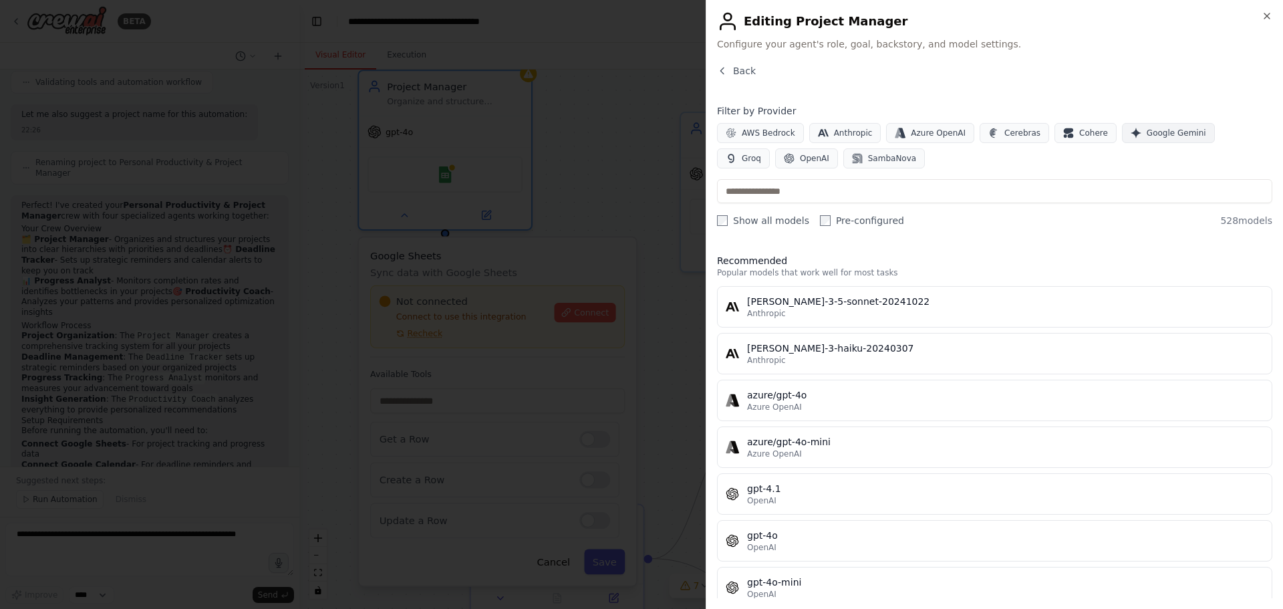
click at [1150, 136] on span "Google Gemini" at bounding box center [1175, 133] width 59 height 11
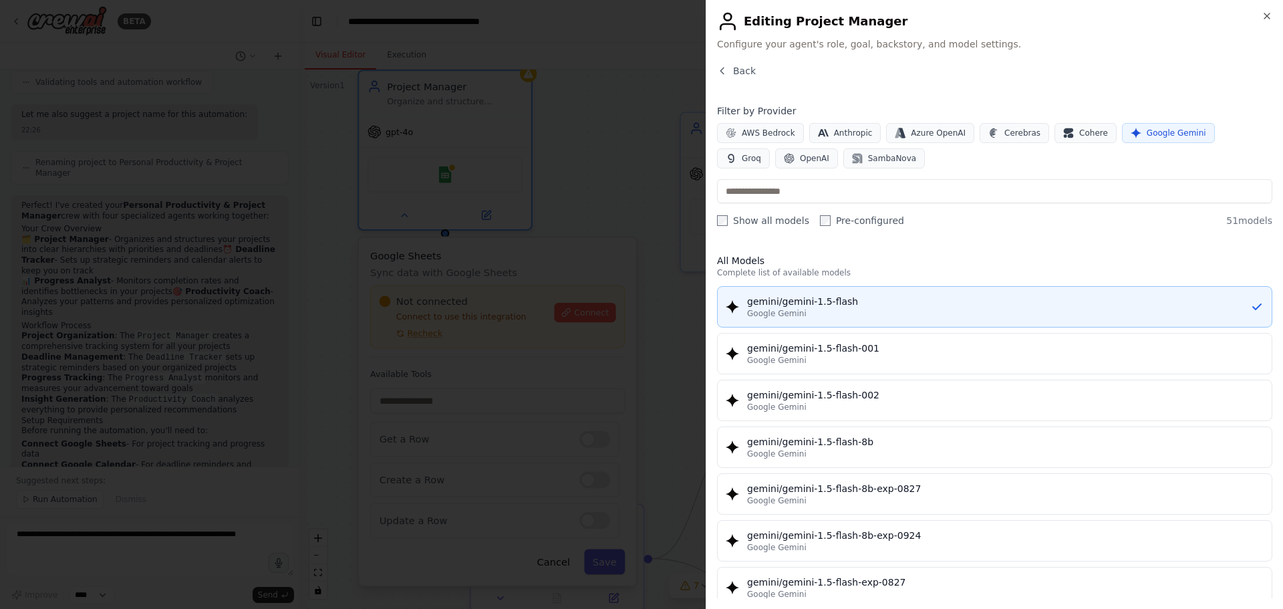
click at [947, 307] on div "gemini/gemini-1.5-flash" at bounding box center [998, 301] width 503 height 13
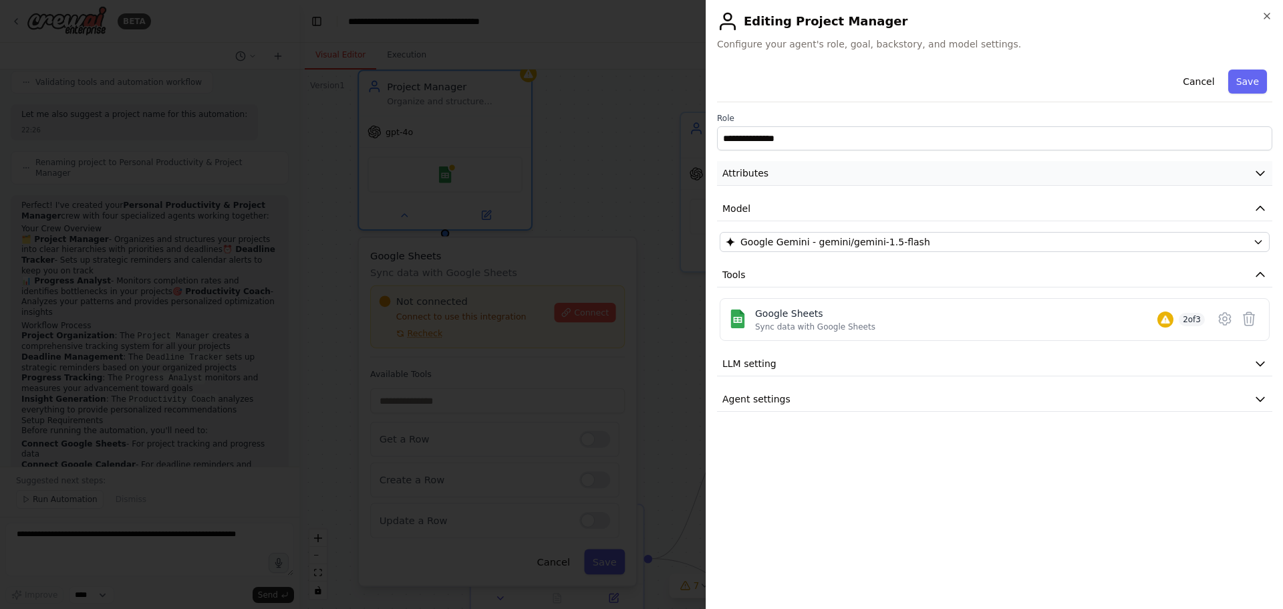
click at [822, 173] on button "Attributes" at bounding box center [994, 173] width 555 height 25
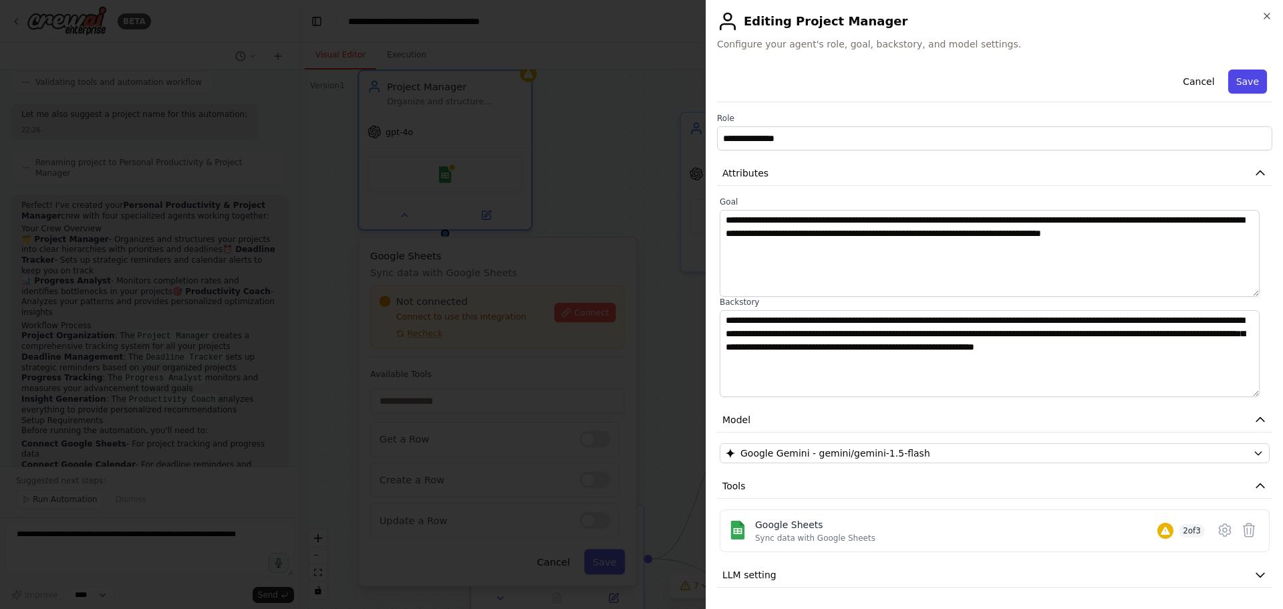
click at [1238, 85] on button "Save" at bounding box center [1247, 81] width 39 height 24
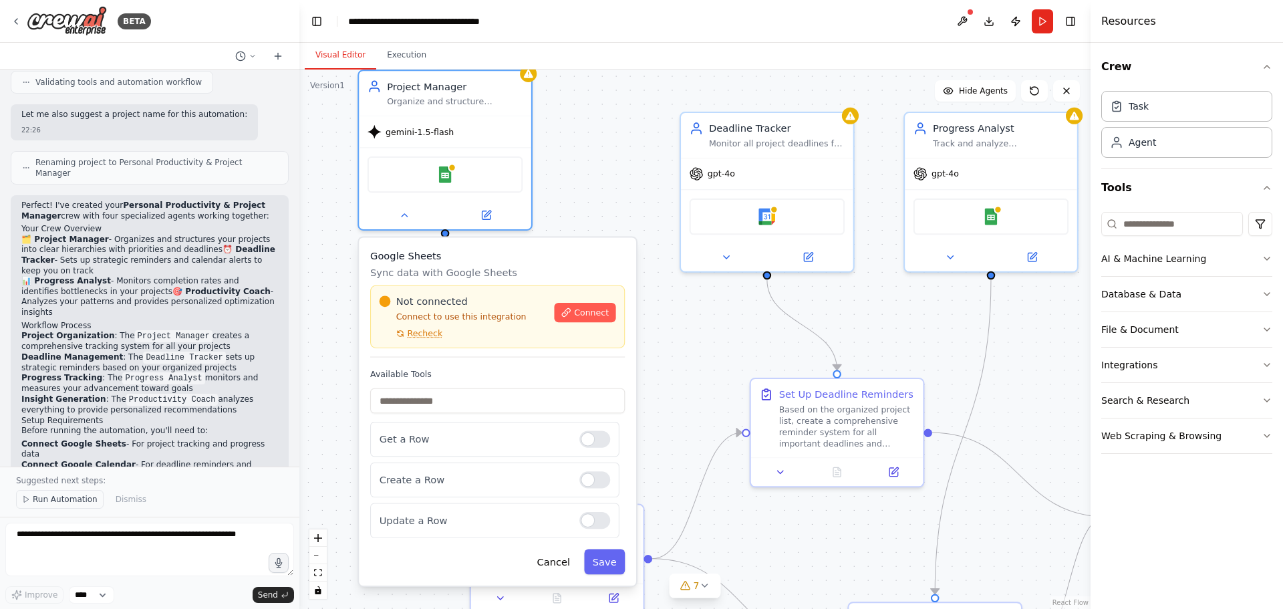
click at [55, 496] on span "Run Automation" at bounding box center [65, 499] width 65 height 11
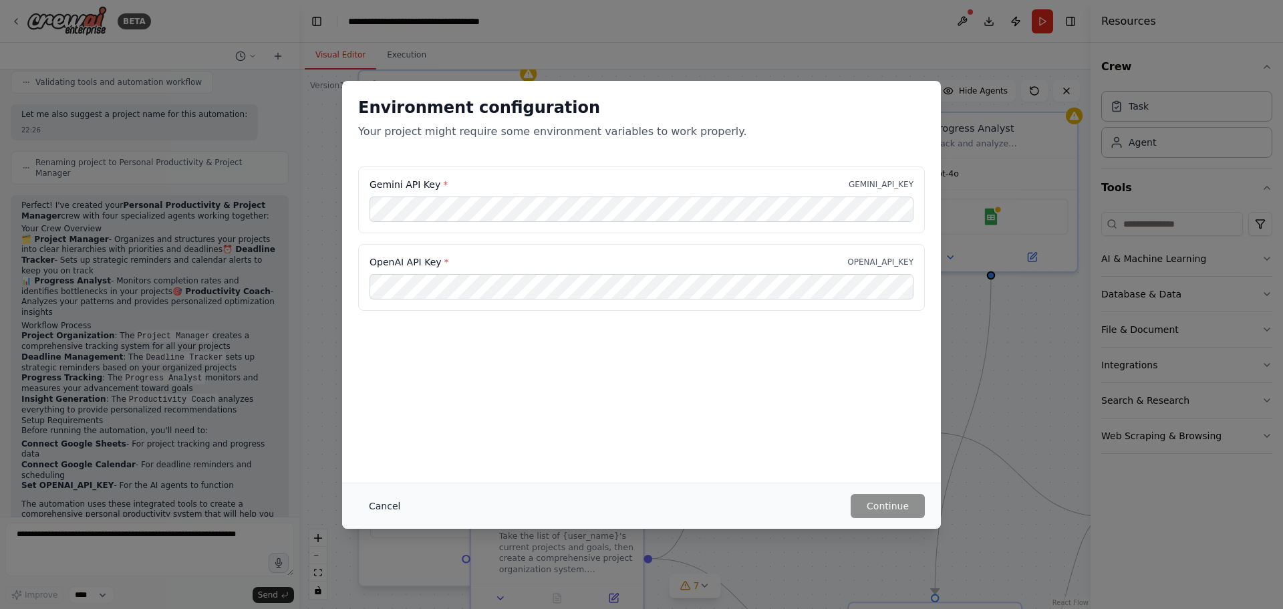
click at [383, 508] on button "Cancel" at bounding box center [384, 506] width 53 height 24
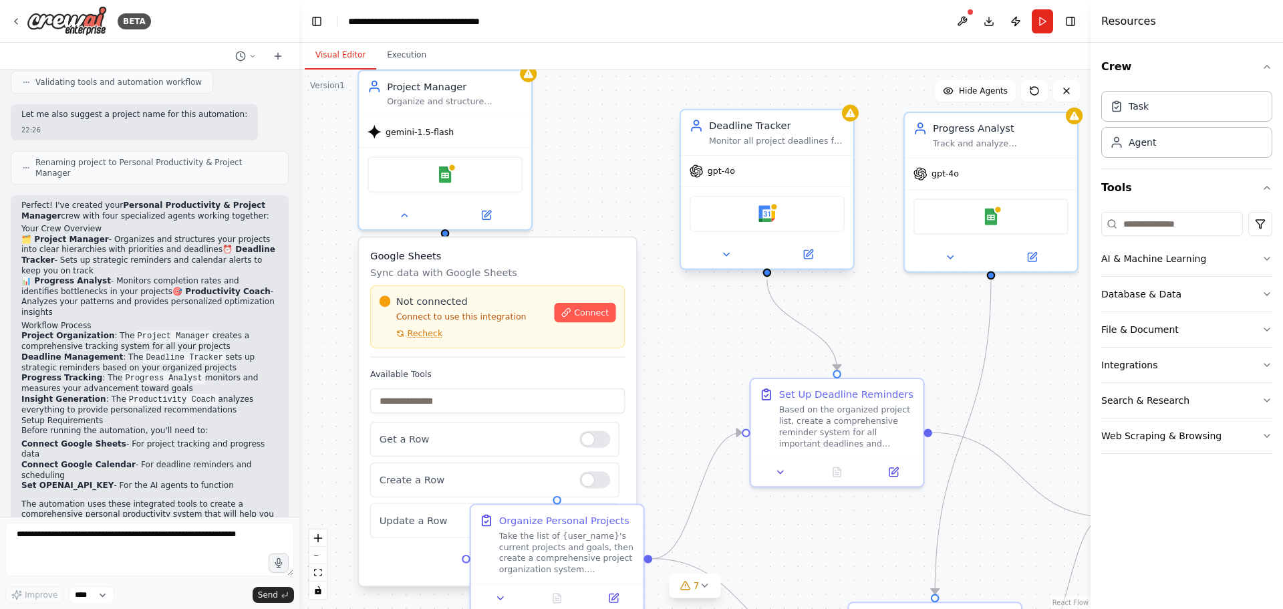
click at [743, 172] on div "gpt-4o" at bounding box center [767, 171] width 172 height 31
click at [724, 253] on icon at bounding box center [725, 254] width 5 height 3
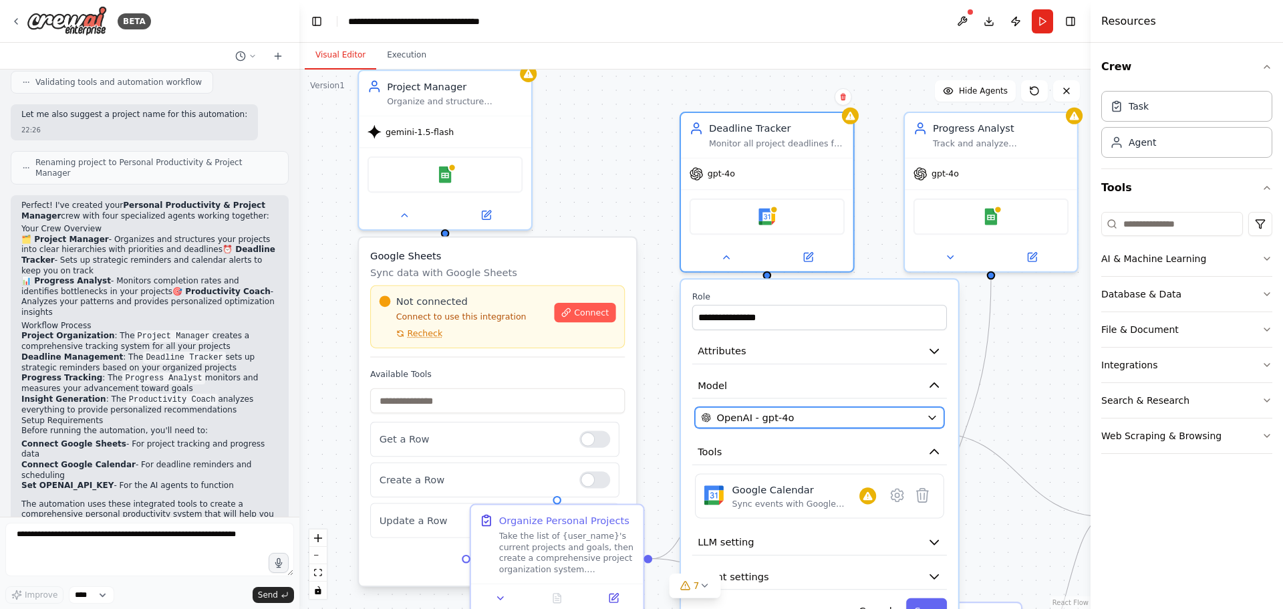
click at [764, 419] on span "OpenAI - gpt-4o" at bounding box center [754, 417] width 77 height 14
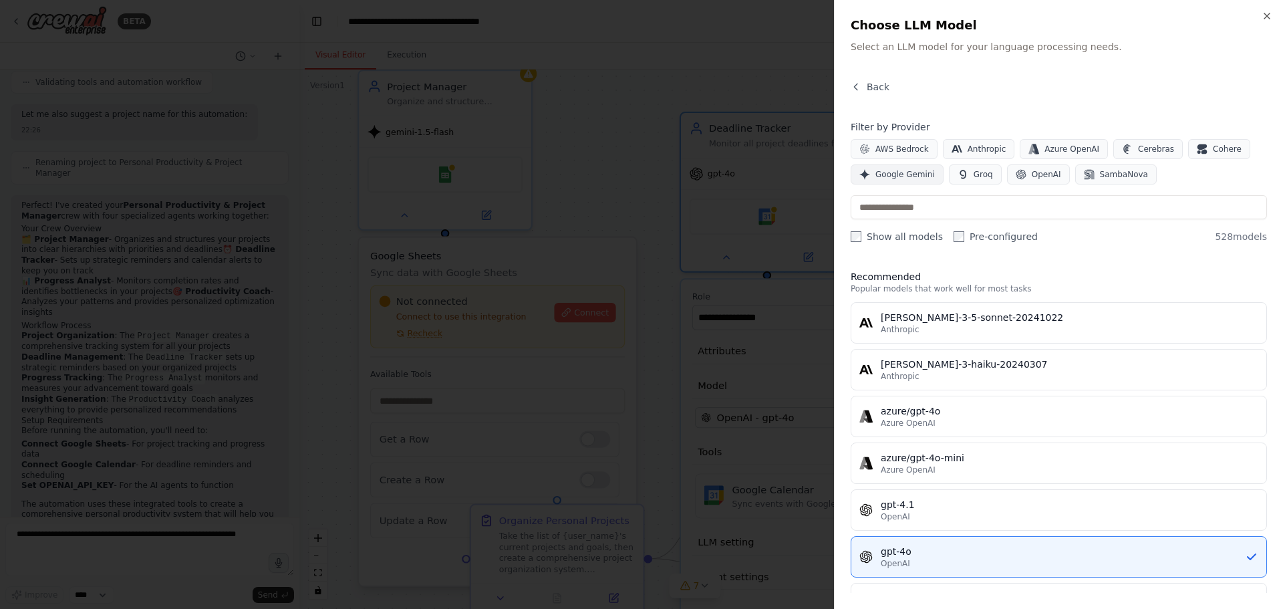
click at [890, 184] on div "Filter by Provider AWS Bedrock Anthropic Azure OpenAI Cerebras Cohere Google Ge…" at bounding box center [1058, 181] width 416 height 123
click at [891, 179] on span "Google Gemini" at bounding box center [904, 174] width 59 height 11
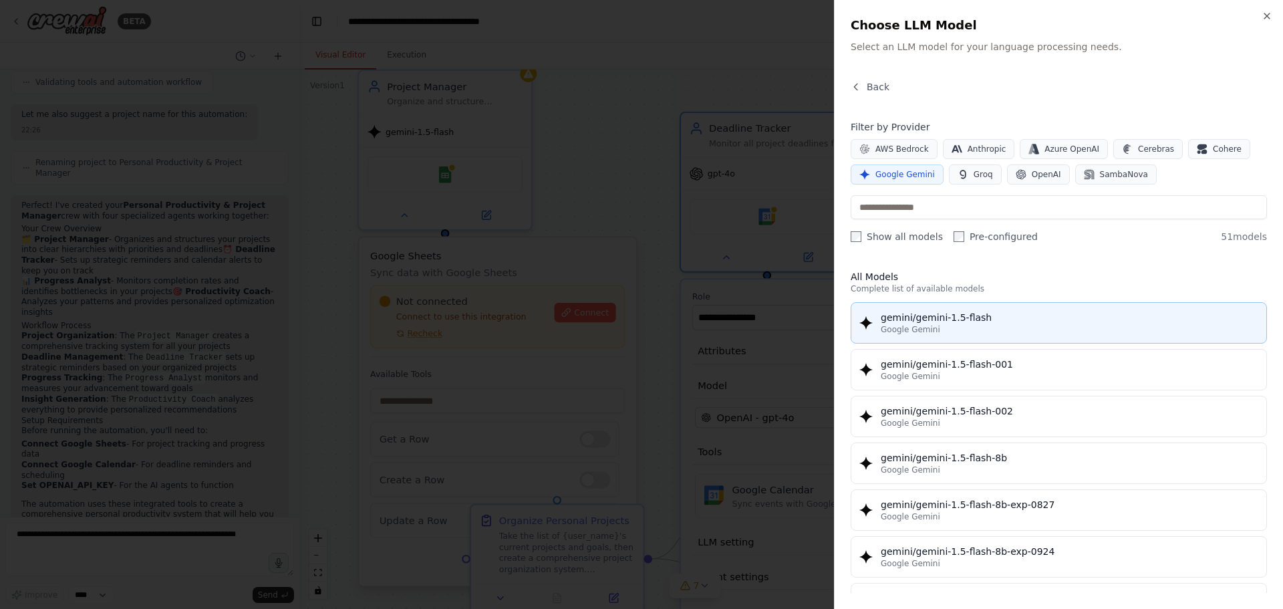
click at [893, 324] on span "Google Gemini" at bounding box center [909, 329] width 59 height 11
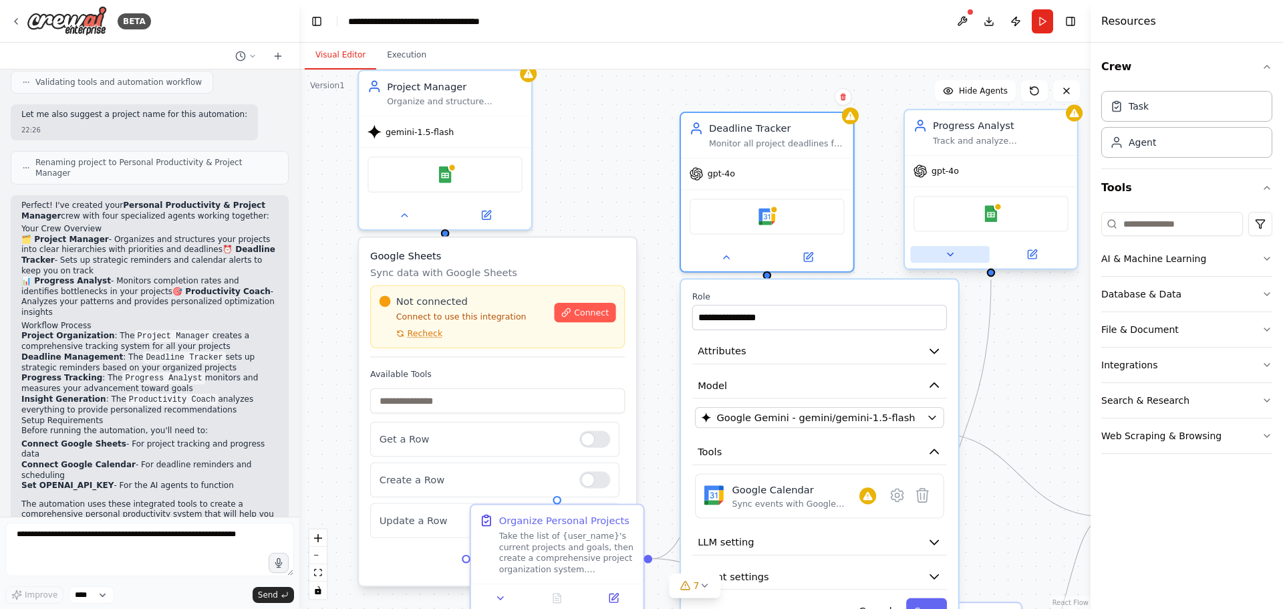
click at [949, 256] on icon at bounding box center [949, 253] width 11 height 11
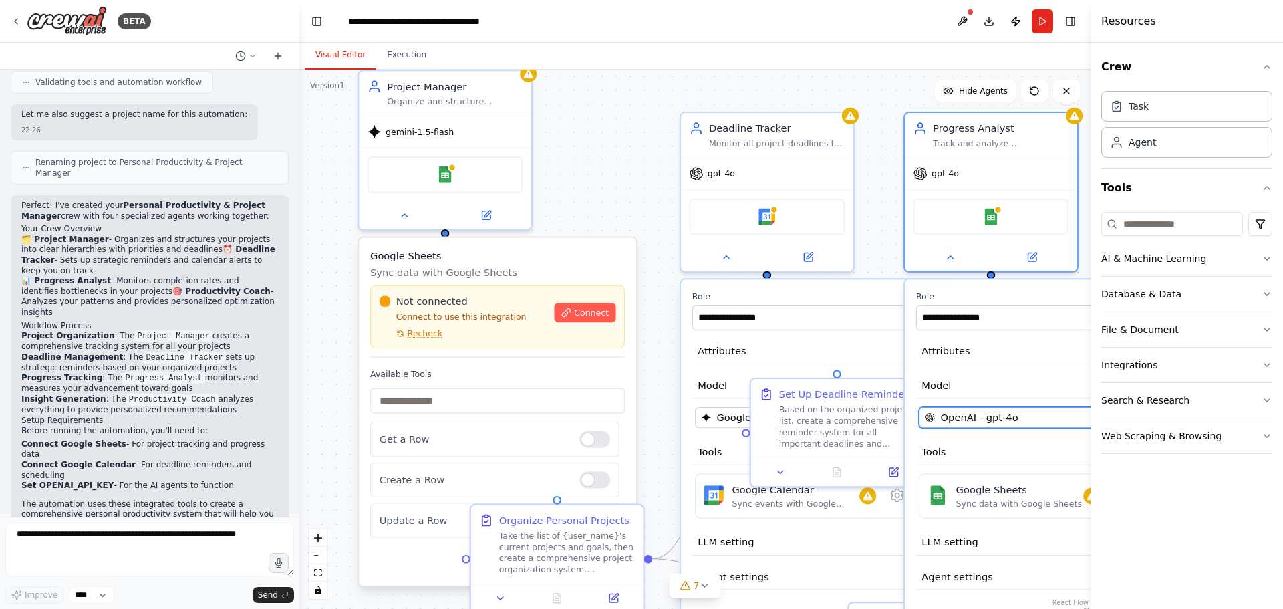
click at [959, 421] on span "OpenAI - gpt-4o" at bounding box center [979, 417] width 77 height 14
click at [969, 418] on span "OpenAI - gpt-4o" at bounding box center [979, 417] width 77 height 14
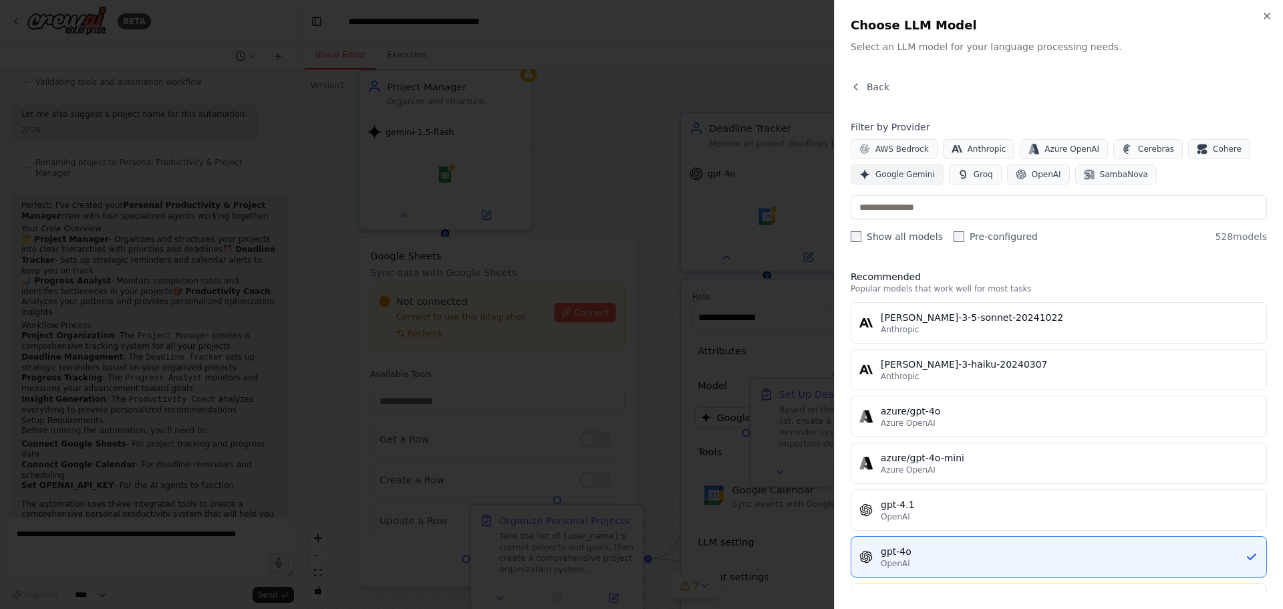
click at [907, 170] on span "Google Gemini" at bounding box center [904, 174] width 59 height 11
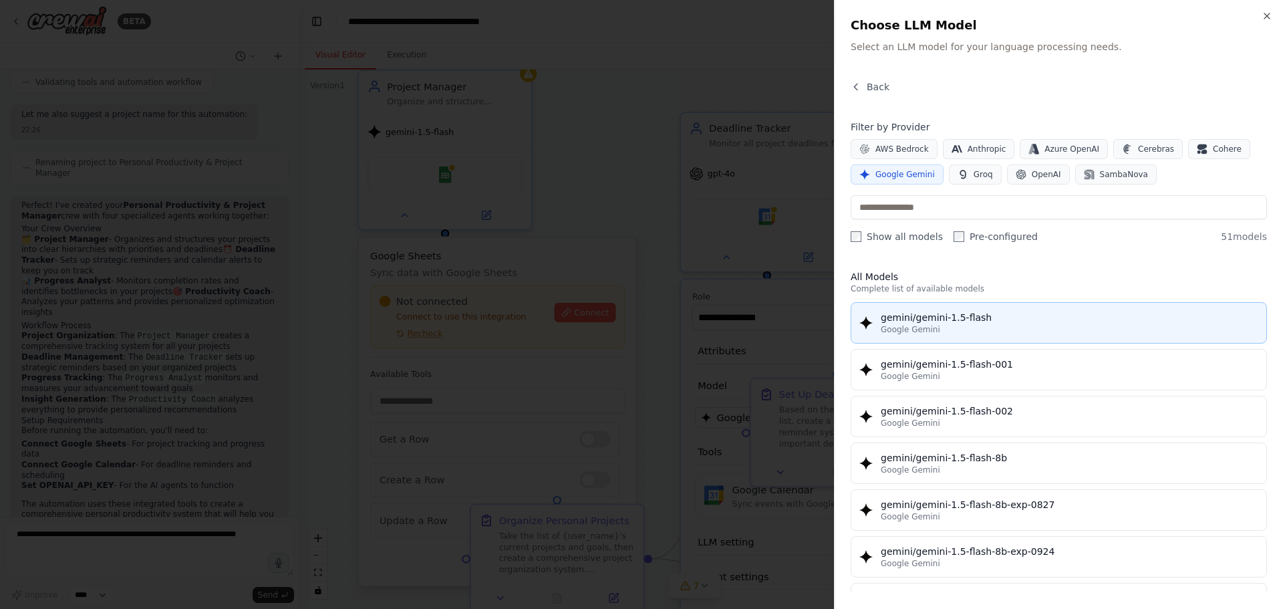
click at [894, 327] on span "Google Gemini" at bounding box center [909, 329] width 59 height 11
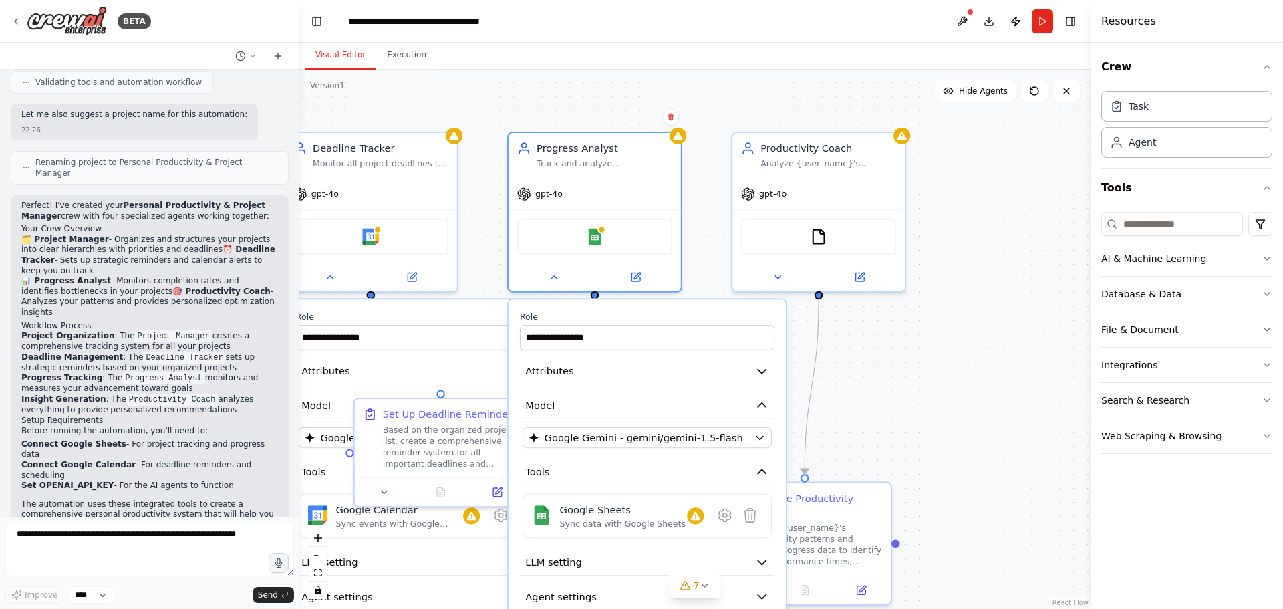
drag, startPoint x: 870, startPoint y: 193, endPoint x: 474, endPoint y: 213, distance: 396.6
click at [474, 213] on div ".deletable-edge-delete-btn { width: 20px; height: 20px; border: 0px solid #ffff…" at bounding box center [694, 338] width 791 height 539
click at [821, 194] on div "gpt-4o" at bounding box center [818, 191] width 172 height 31
click at [778, 276] on icon at bounding box center [777, 274] width 11 height 11
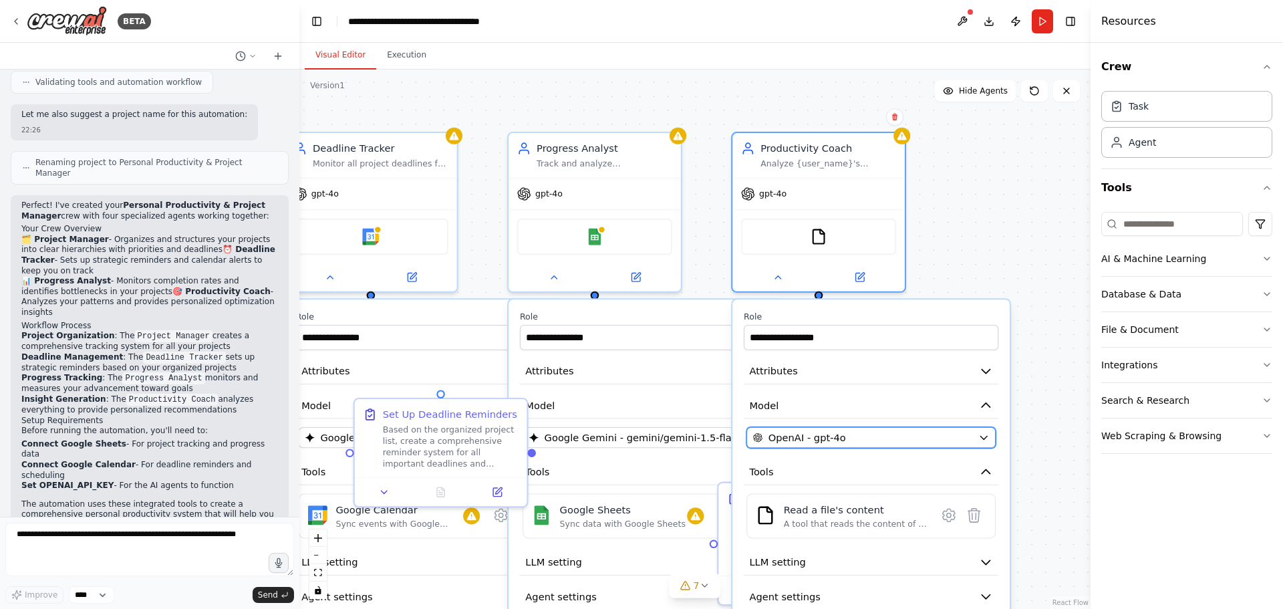
click at [818, 441] on span "OpenAI - gpt-4o" at bounding box center [806, 437] width 77 height 14
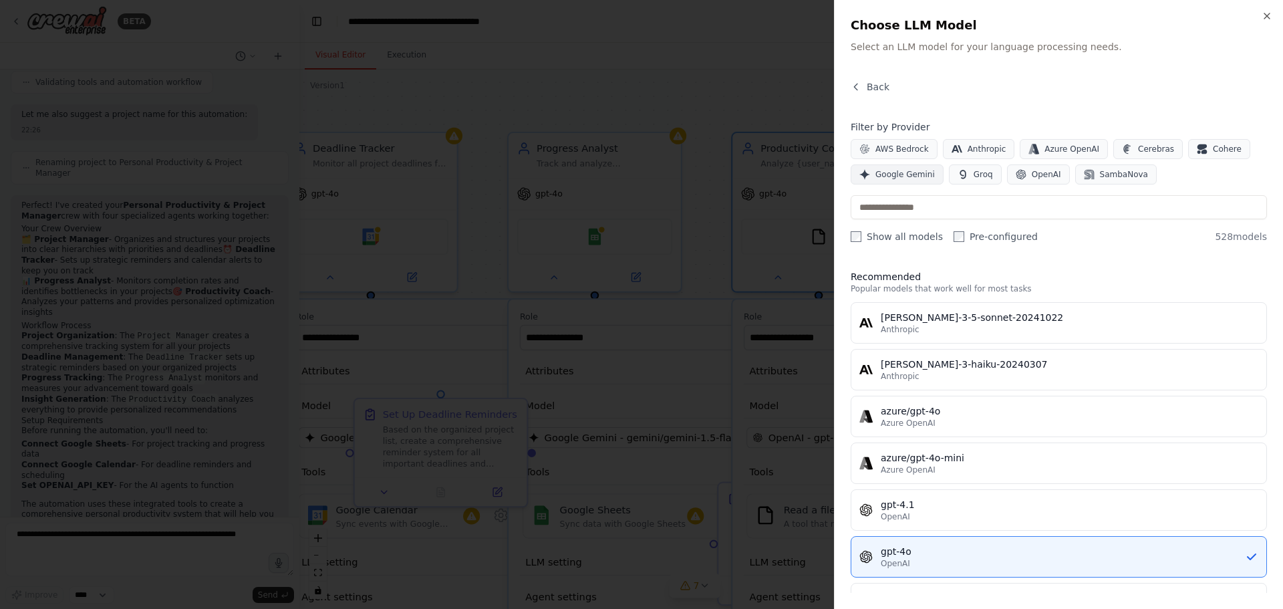
click at [893, 175] on span "Google Gemini" at bounding box center [904, 174] width 59 height 11
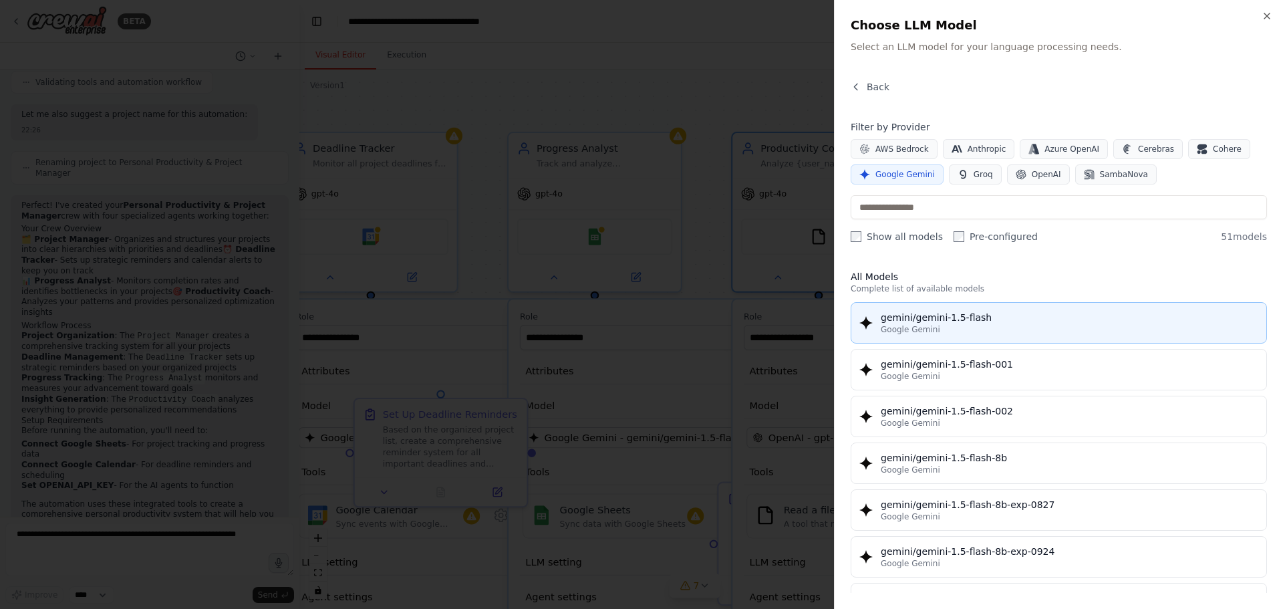
click at [899, 321] on div "gemini/gemini-1.5-flash" at bounding box center [1068, 317] width 377 height 13
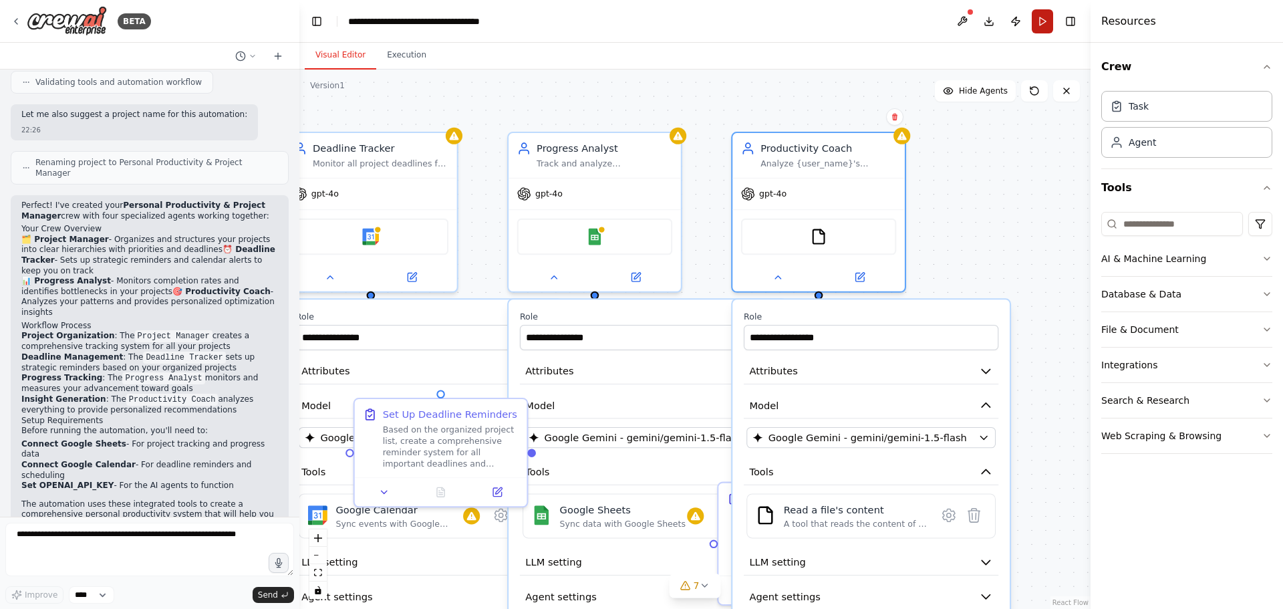
click at [1041, 23] on button "Run" at bounding box center [1041, 21] width 21 height 24
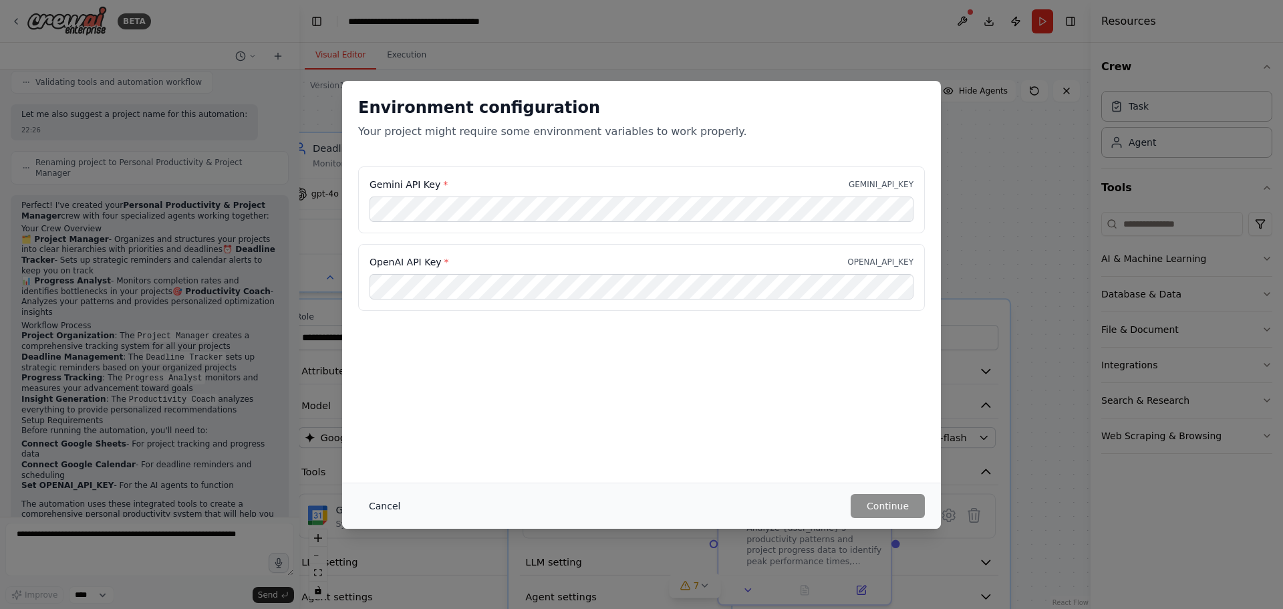
click at [381, 509] on button "Cancel" at bounding box center [384, 506] width 53 height 24
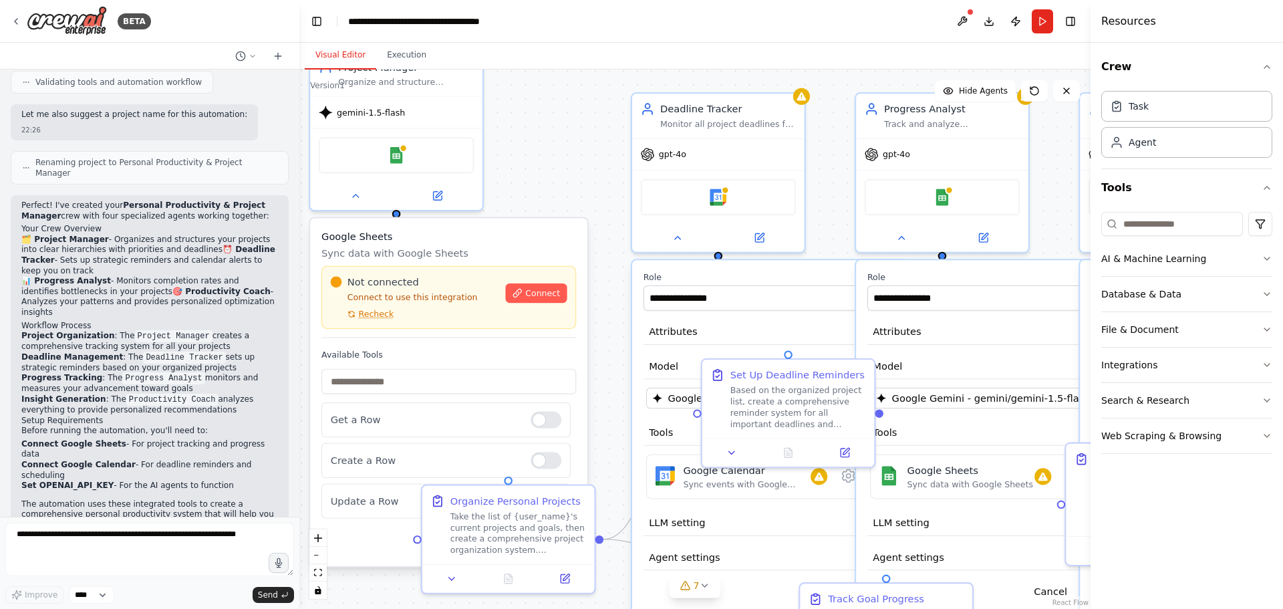
drag, startPoint x: 607, startPoint y: 107, endPoint x: 955, endPoint y: 67, distance: 349.6
click at [955, 67] on div "Visual Editor Execution Version 1 Show Tools Hide Agents .deletable-edge-delete…" at bounding box center [694, 326] width 791 height 566
click at [501, 235] on h3 "Google Sheets" at bounding box center [448, 236] width 255 height 14
click at [556, 542] on button "Save" at bounding box center [555, 542] width 41 height 25
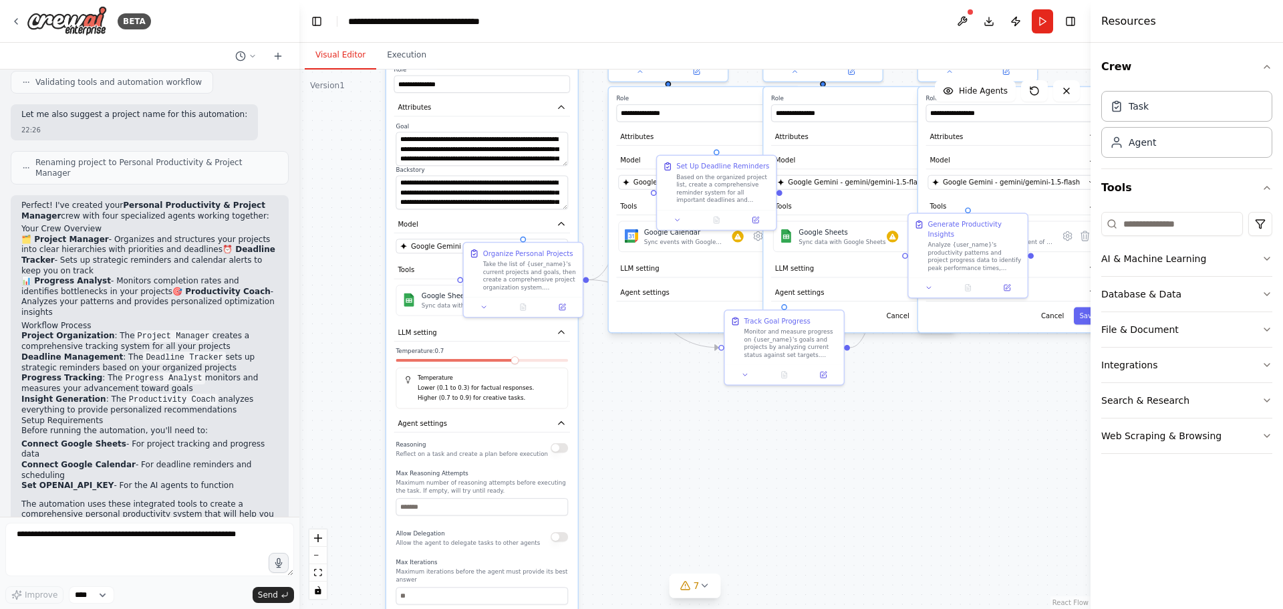
drag, startPoint x: 649, startPoint y: 502, endPoint x: 590, endPoint y: 236, distance: 272.3
click at [590, 236] on div "**********" at bounding box center [694, 338] width 791 height 539
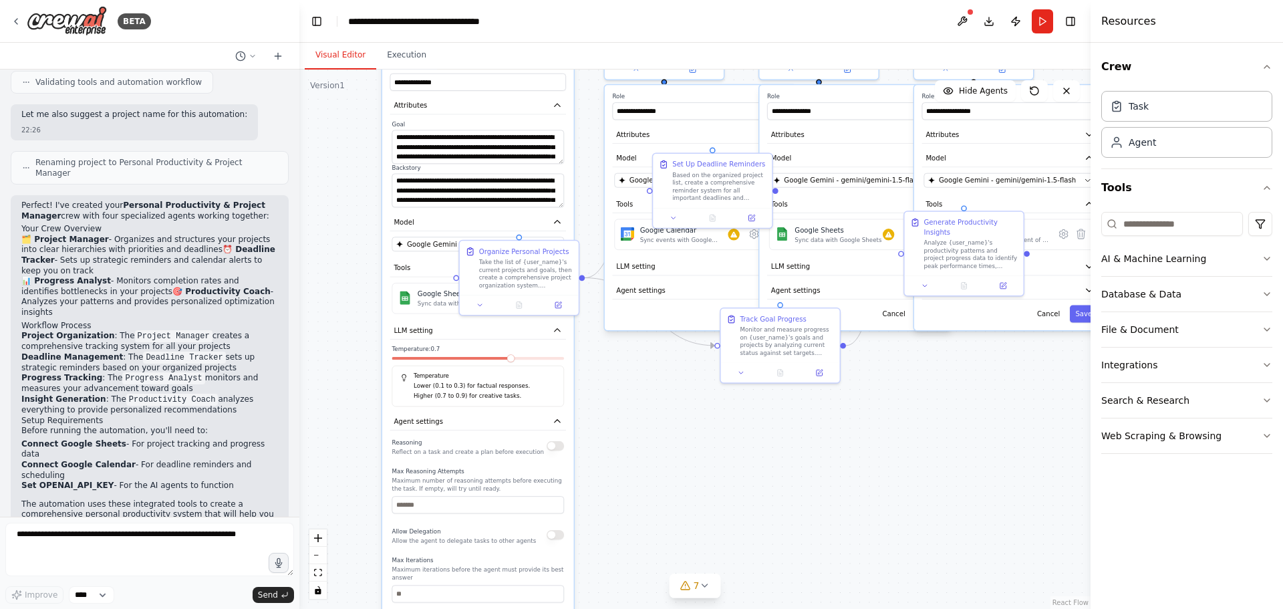
click at [643, 319] on div "Cancel Save" at bounding box center [700, 313] width 176 height 17
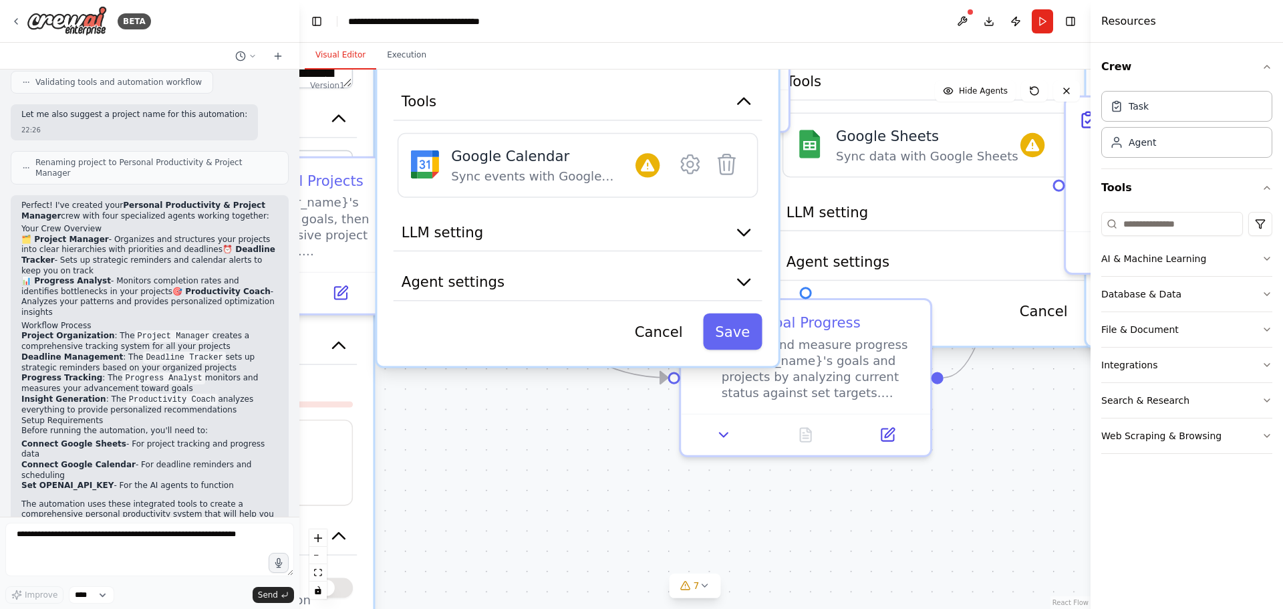
drag, startPoint x: 623, startPoint y: 333, endPoint x: 571, endPoint y: 353, distance: 55.4
click at [571, 353] on div "**********" at bounding box center [577, 108] width 401 height 513
click at [733, 330] on button "Save" at bounding box center [732, 331] width 59 height 37
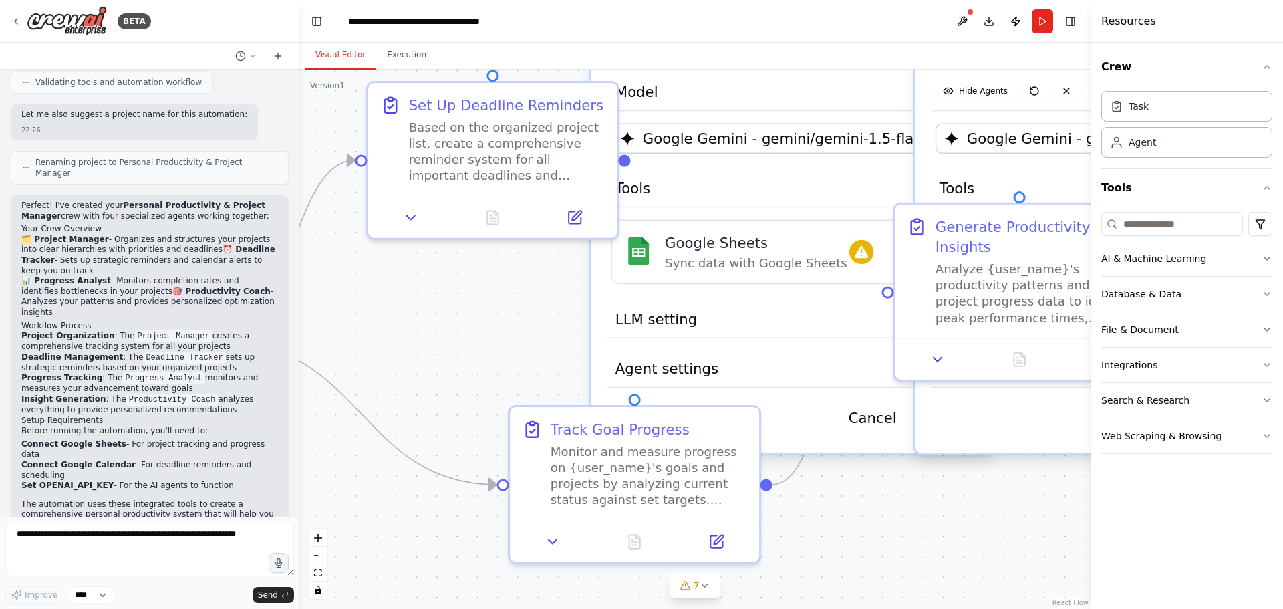
drag, startPoint x: 717, startPoint y: 180, endPoint x: 546, endPoint y: 284, distance: 200.3
click at [546, 285] on div "**********" at bounding box center [694, 338] width 791 height 539
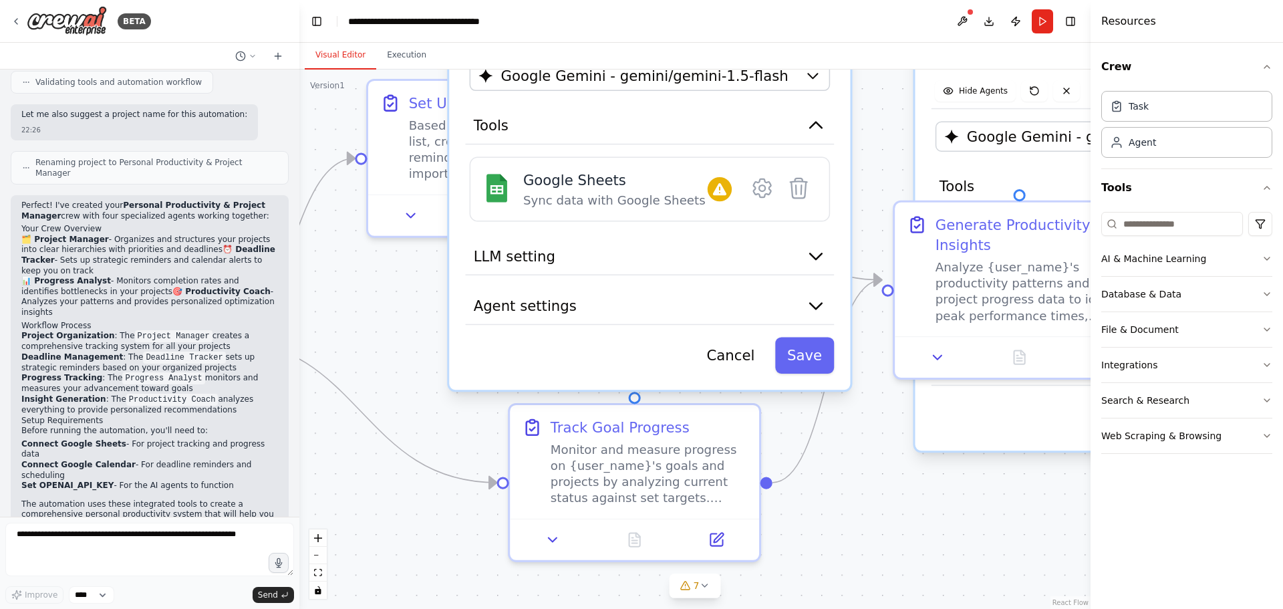
drag, startPoint x: 813, startPoint y: 371, endPoint x: 663, endPoint y: 329, distance: 156.1
click at [661, 321] on button "Agent settings" at bounding box center [650, 305] width 369 height 37
click at [810, 360] on button "Save" at bounding box center [804, 355] width 59 height 37
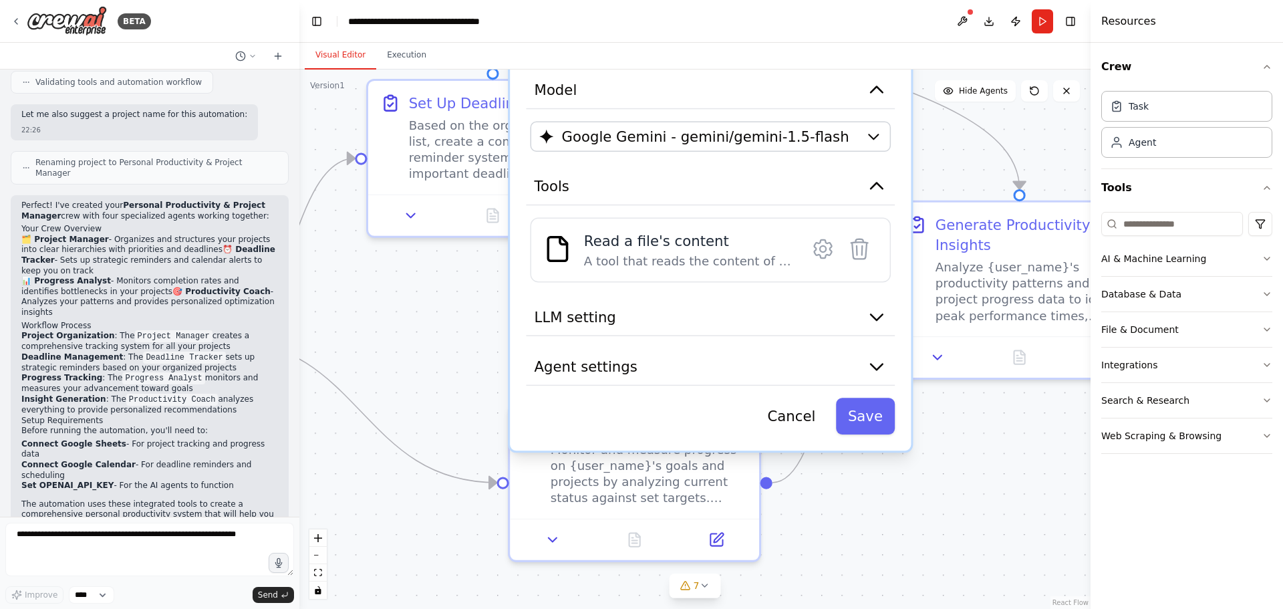
drag, startPoint x: 963, startPoint y: 417, endPoint x: 566, endPoint y: 411, distance: 397.5
click at [566, 411] on div "Cancel Save" at bounding box center [710, 415] width 369 height 37
click at [881, 414] on button "Save" at bounding box center [865, 415] width 59 height 37
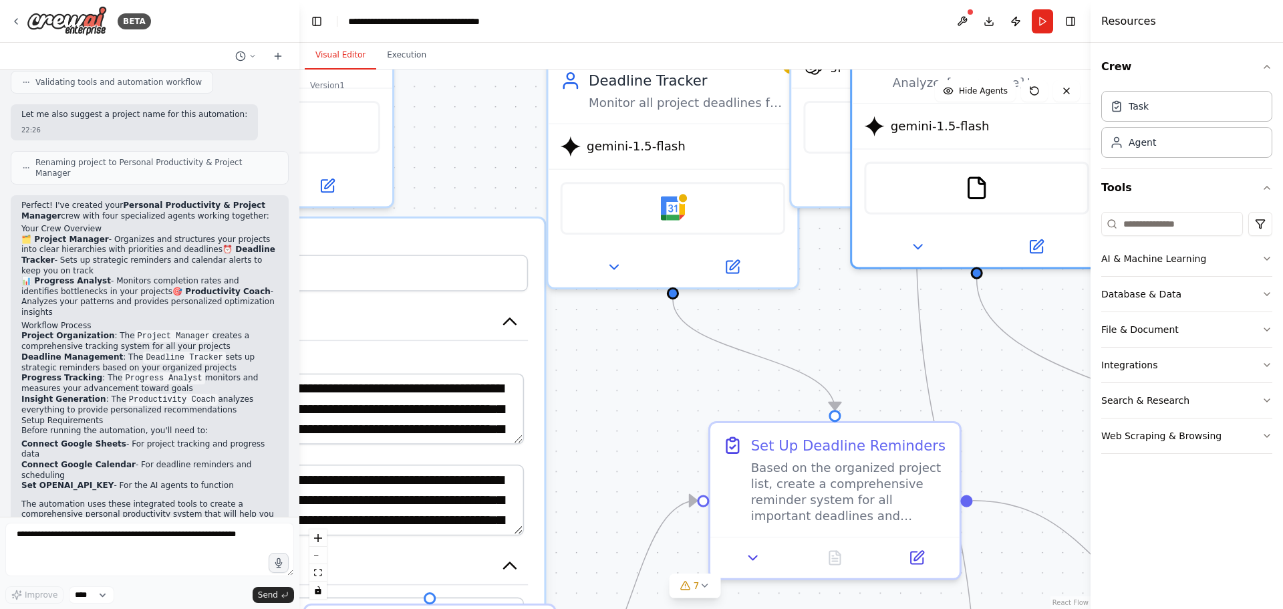
drag, startPoint x: 460, startPoint y: 298, endPoint x: 802, endPoint y: 640, distance: 483.7
click at [802, 608] on html "BETA Create a crew that helps organize your personal projects, sets reminders f…" at bounding box center [641, 304] width 1283 height 609
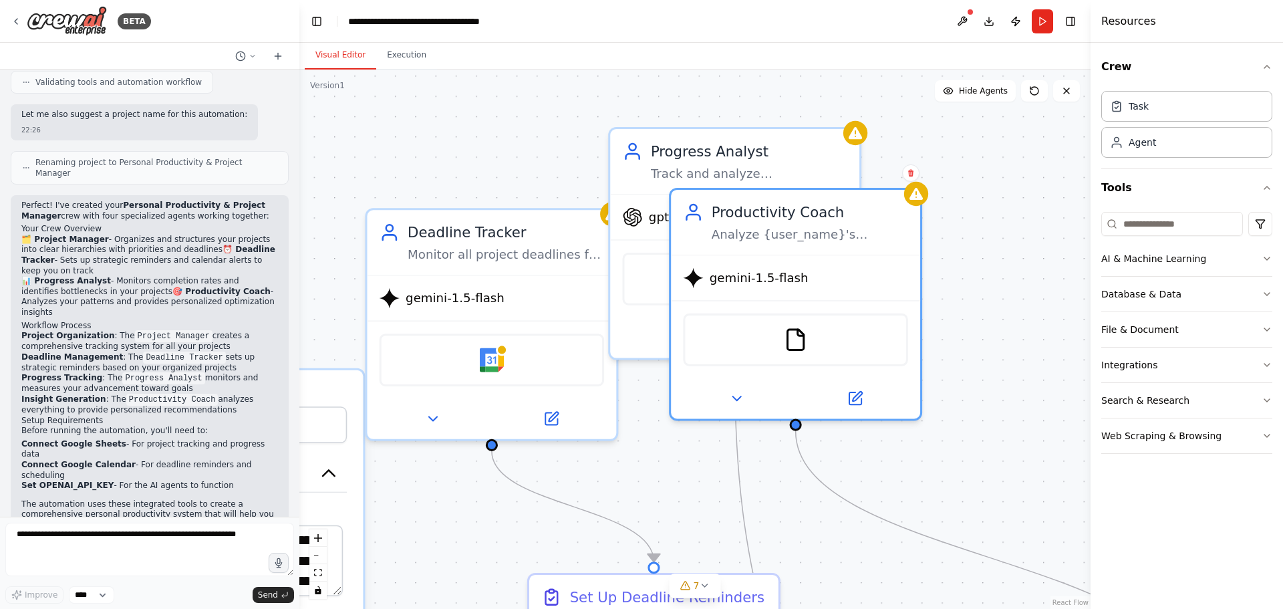
drag, startPoint x: 1039, startPoint y: 328, endPoint x: 854, endPoint y: 468, distance: 231.8
click at [858, 481] on div "**********" at bounding box center [694, 338] width 791 height 539
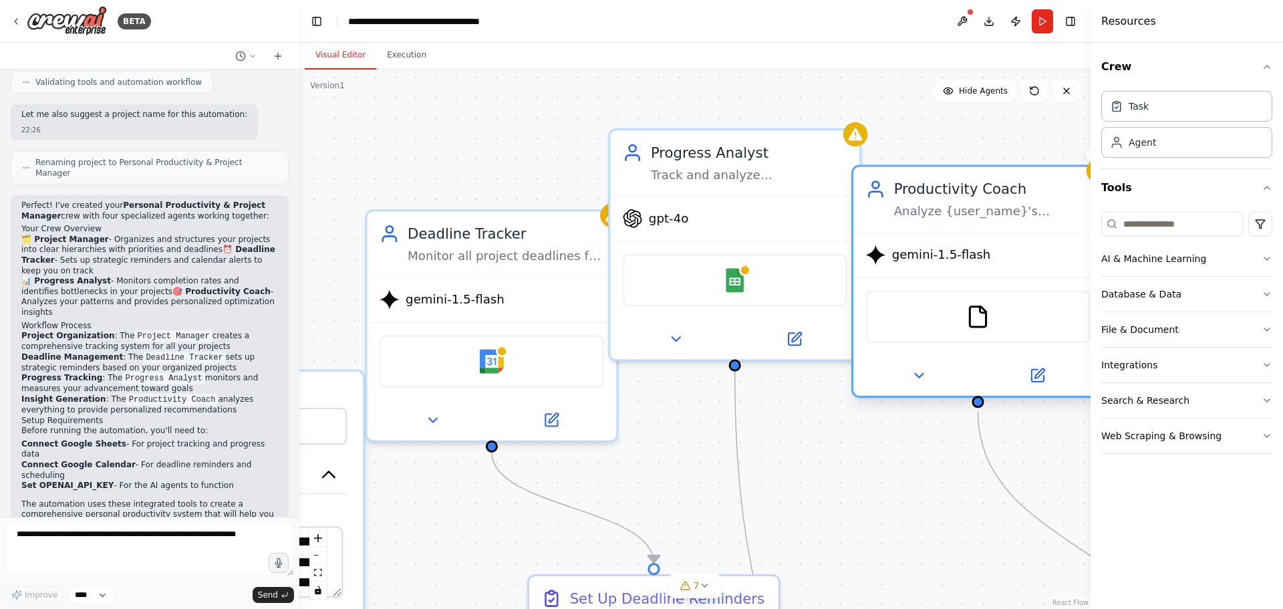
drag, startPoint x: 771, startPoint y: 206, endPoint x: 947, endPoint y: 181, distance: 177.5
click at [947, 181] on div "Productivity Coach" at bounding box center [992, 189] width 196 height 20
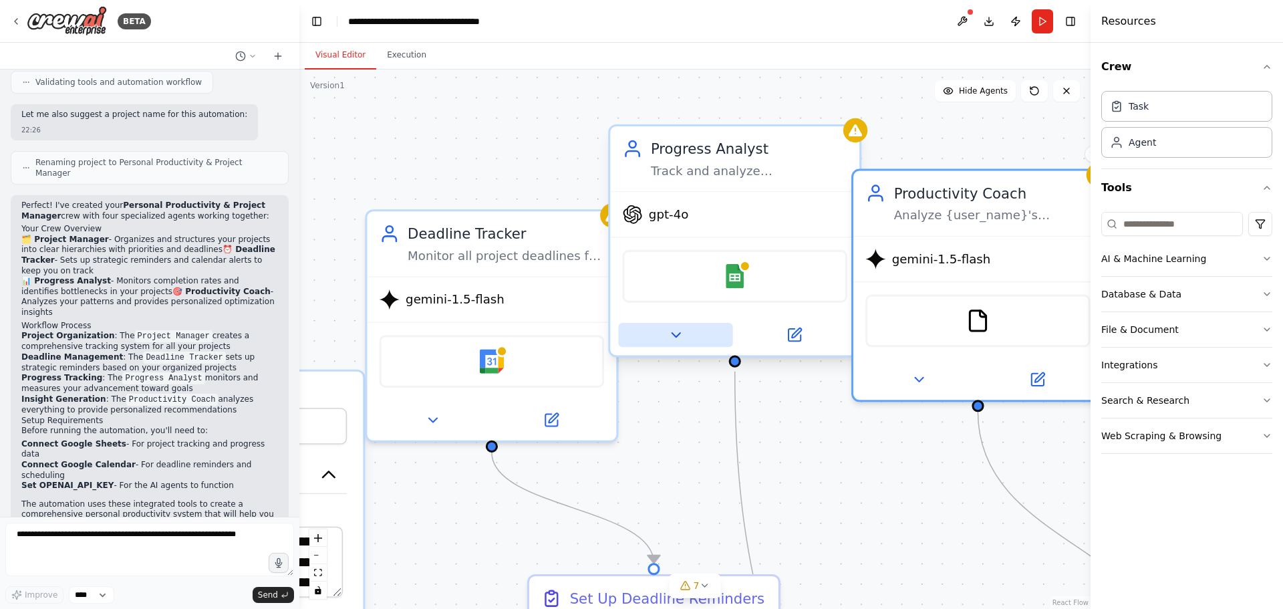
click at [672, 331] on icon at bounding box center [675, 335] width 16 height 16
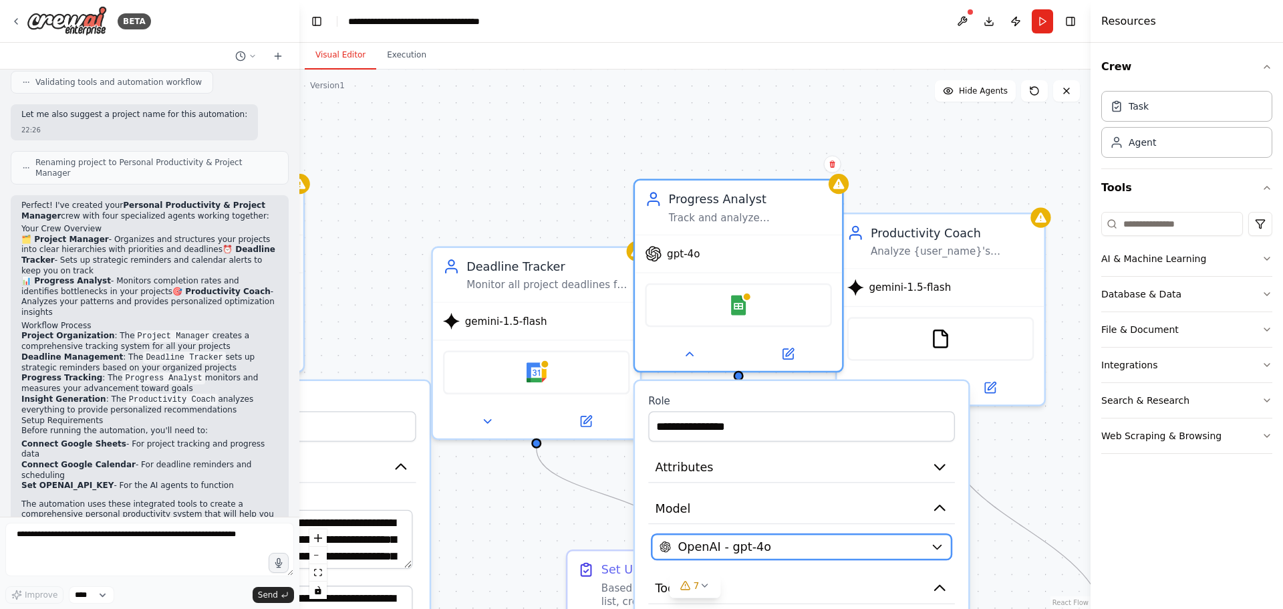
click at [778, 548] on div "OpenAI - gpt-4o" at bounding box center [791, 546] width 265 height 17
click at [777, 548] on div "OpenAI - gpt-4o" at bounding box center [791, 546] width 265 height 17
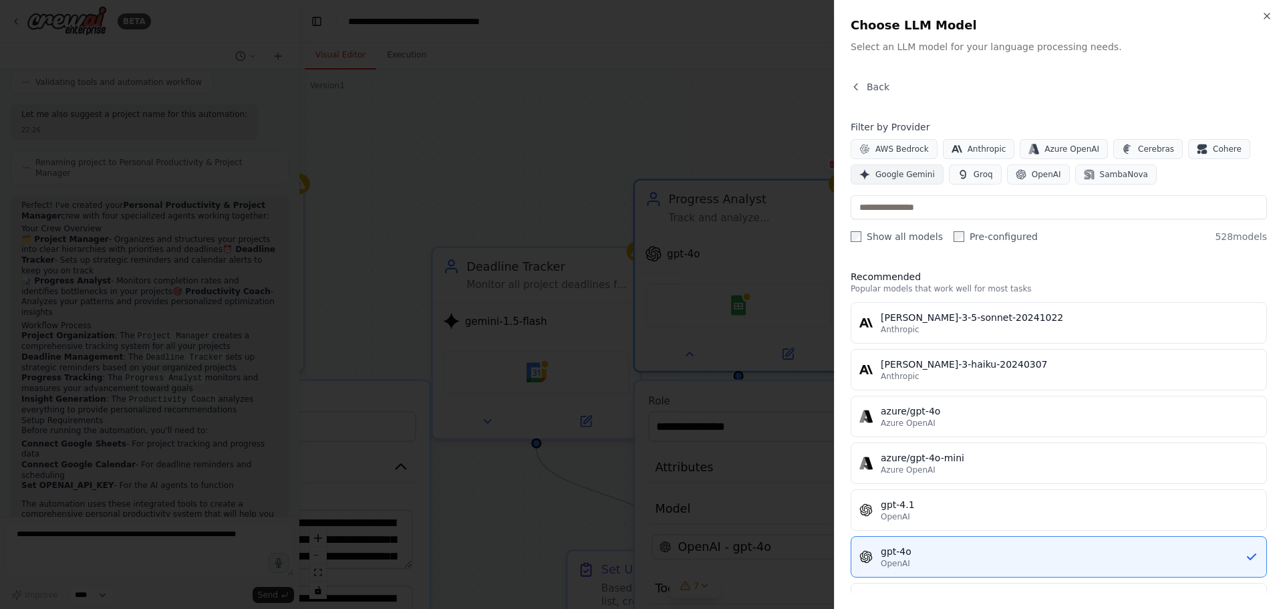
click at [900, 174] on span "Google Gemini" at bounding box center [904, 174] width 59 height 11
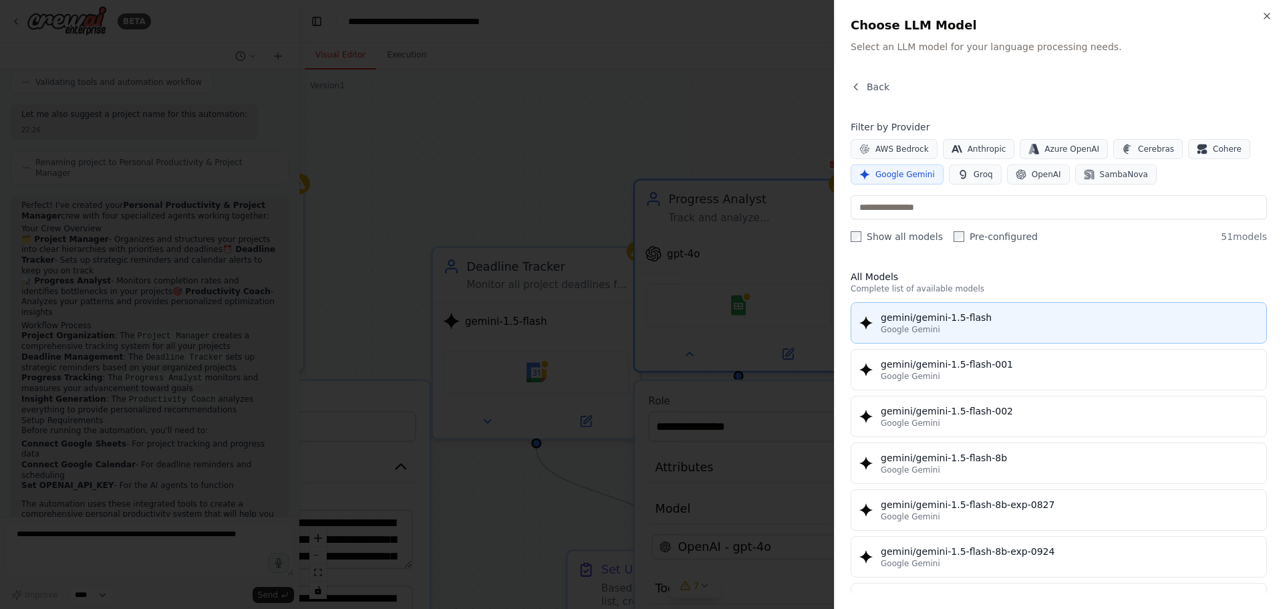
click at [924, 325] on span "Google Gemini" at bounding box center [909, 329] width 59 height 11
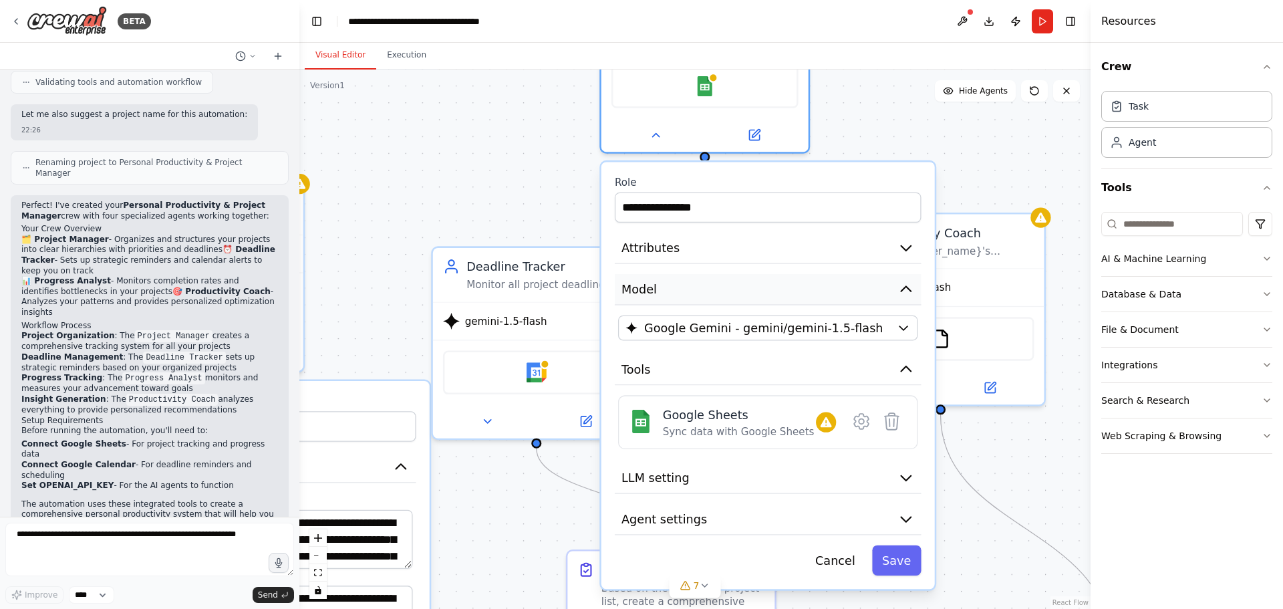
drag, startPoint x: 798, startPoint y: 516, endPoint x: 758, endPoint y: 293, distance: 226.6
click at [758, 293] on button "Model" at bounding box center [768, 289] width 307 height 31
click at [898, 564] on button "Save" at bounding box center [896, 560] width 49 height 30
click at [906, 562] on button "Save" at bounding box center [896, 560] width 49 height 30
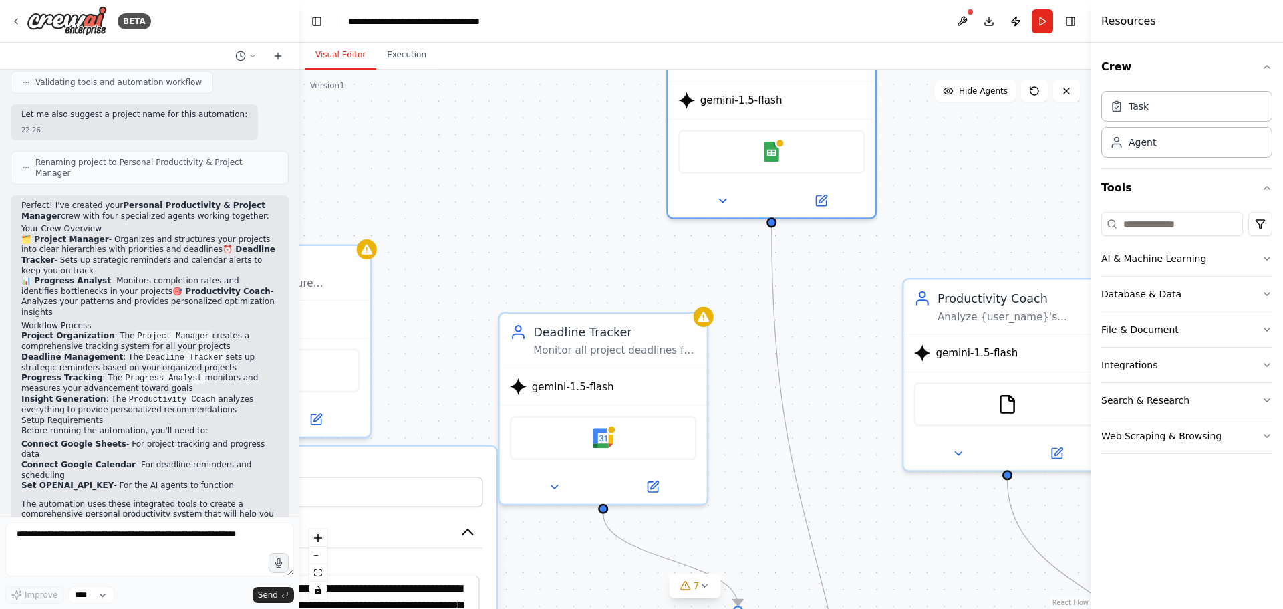
drag, startPoint x: 745, startPoint y: 199, endPoint x: 812, endPoint y: 265, distance: 93.5
click at [812, 265] on div "**********" at bounding box center [694, 338] width 791 height 539
click at [1040, 20] on button "Run" at bounding box center [1041, 21] width 21 height 24
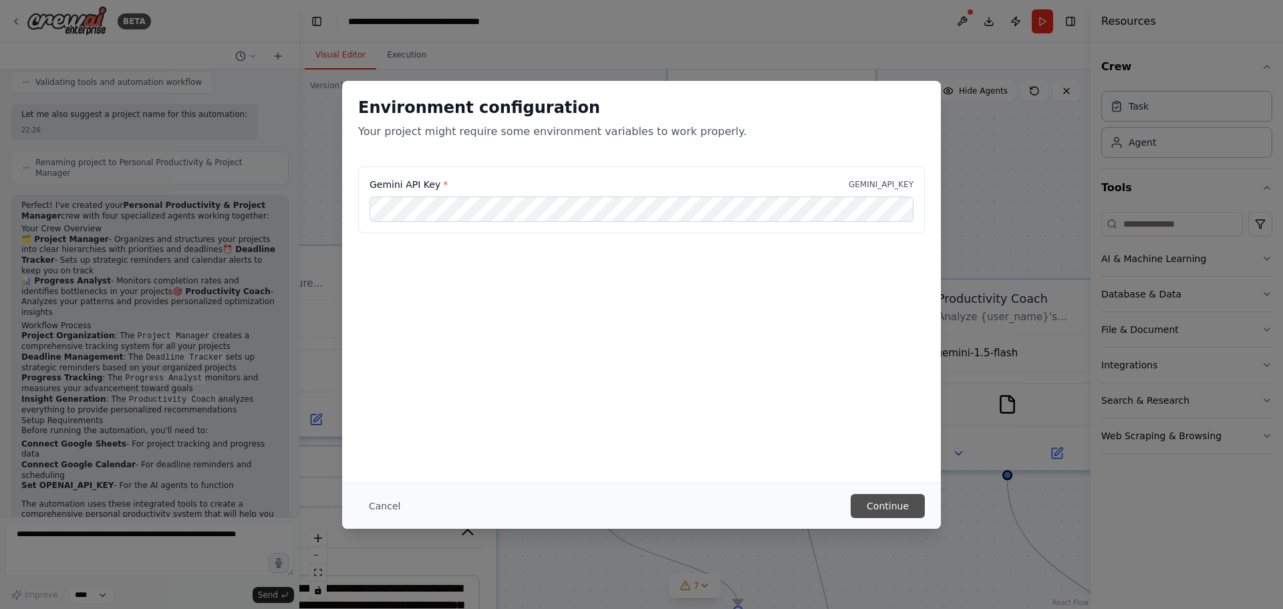
click at [904, 509] on button "Continue" at bounding box center [887, 506] width 74 height 24
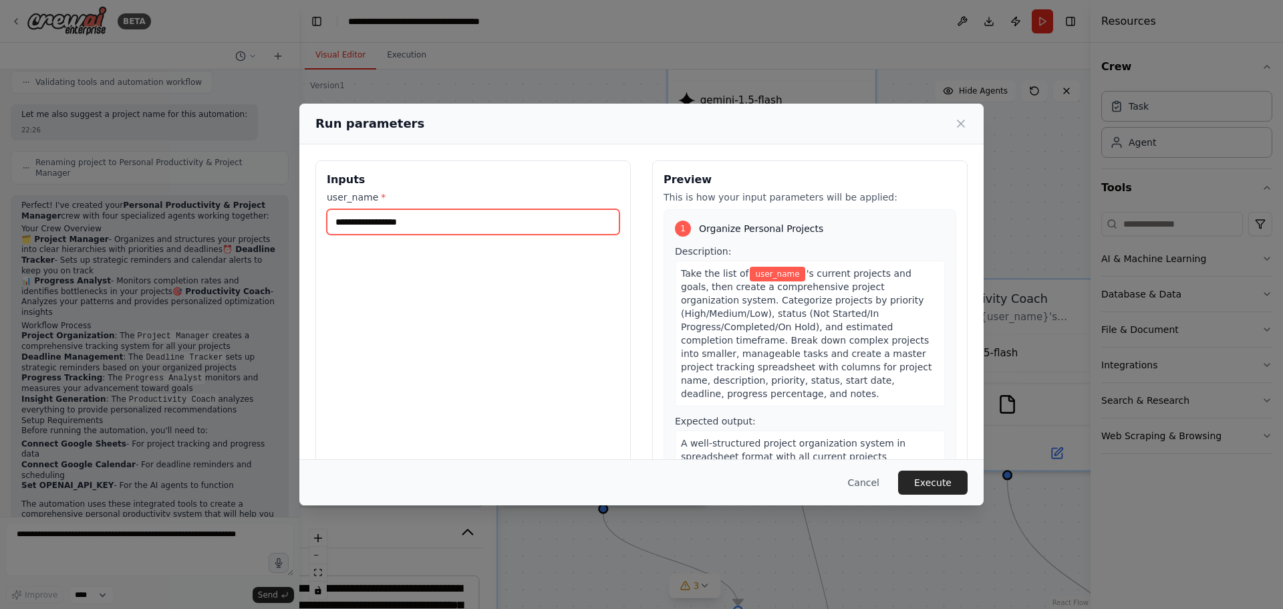
click at [426, 216] on input "user_name *" at bounding box center [473, 221] width 293 height 25
click at [373, 220] on input "user_name *" at bounding box center [473, 221] width 293 height 25
click at [637, 187] on div "Inputs user_name * Preview This is how your input parameters will be applied: 1…" at bounding box center [641, 318] width 652 height 317
click at [933, 482] on button "Execute" at bounding box center [932, 482] width 69 height 24
click at [490, 218] on input "user_name *" at bounding box center [473, 221] width 293 height 25
